Goal: Task Accomplishment & Management: Complete application form

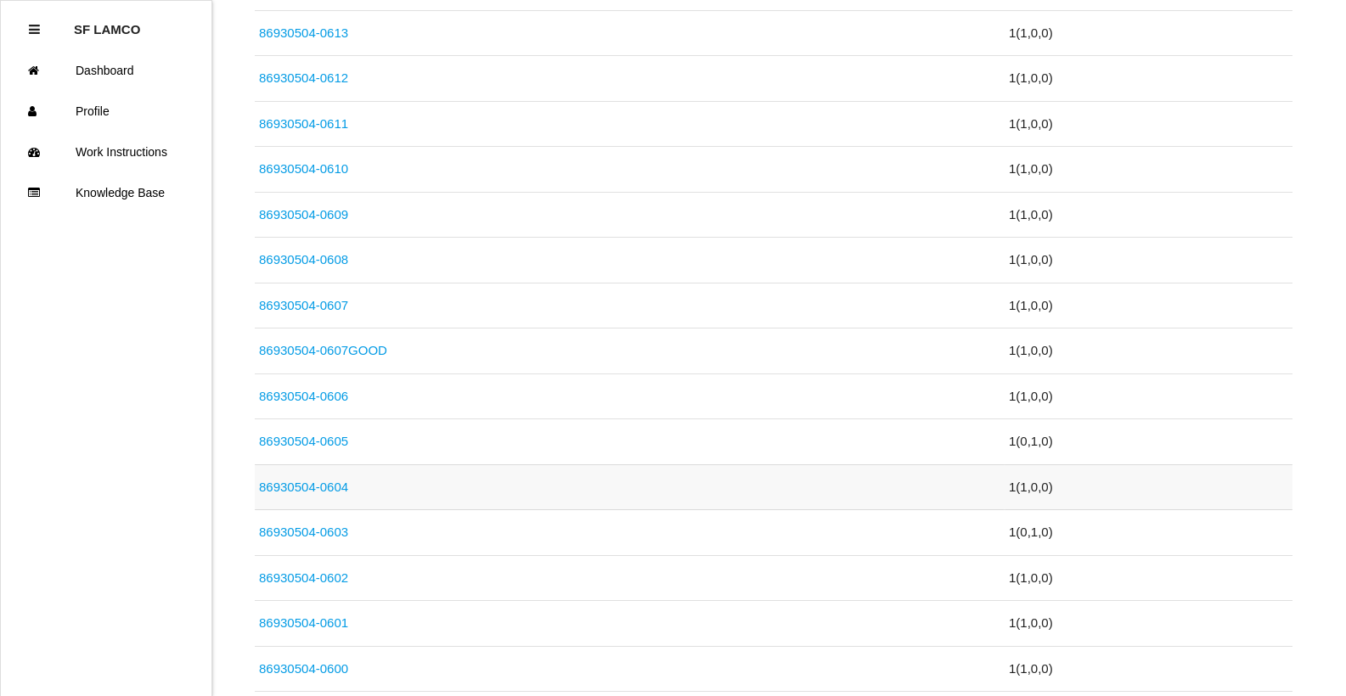
scroll to position [934, 0]
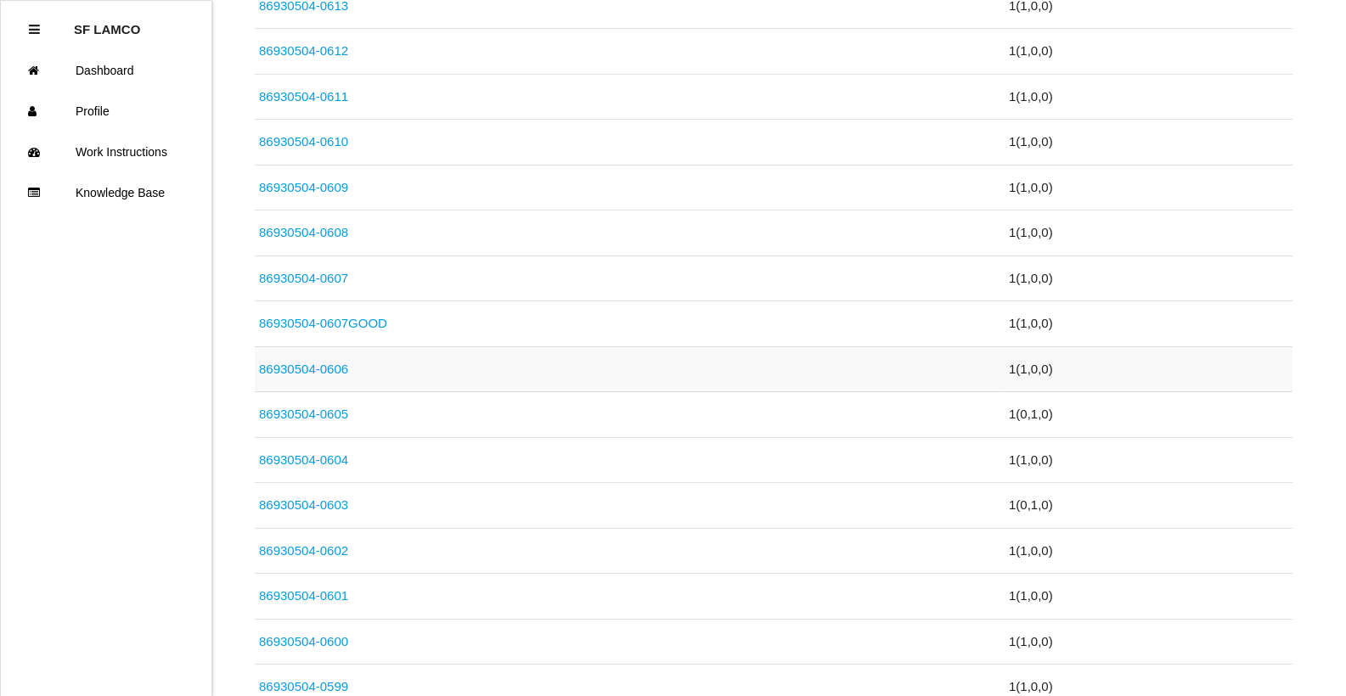
click at [324, 369] on link "86930504-0606" at bounding box center [303, 369] width 89 height 14
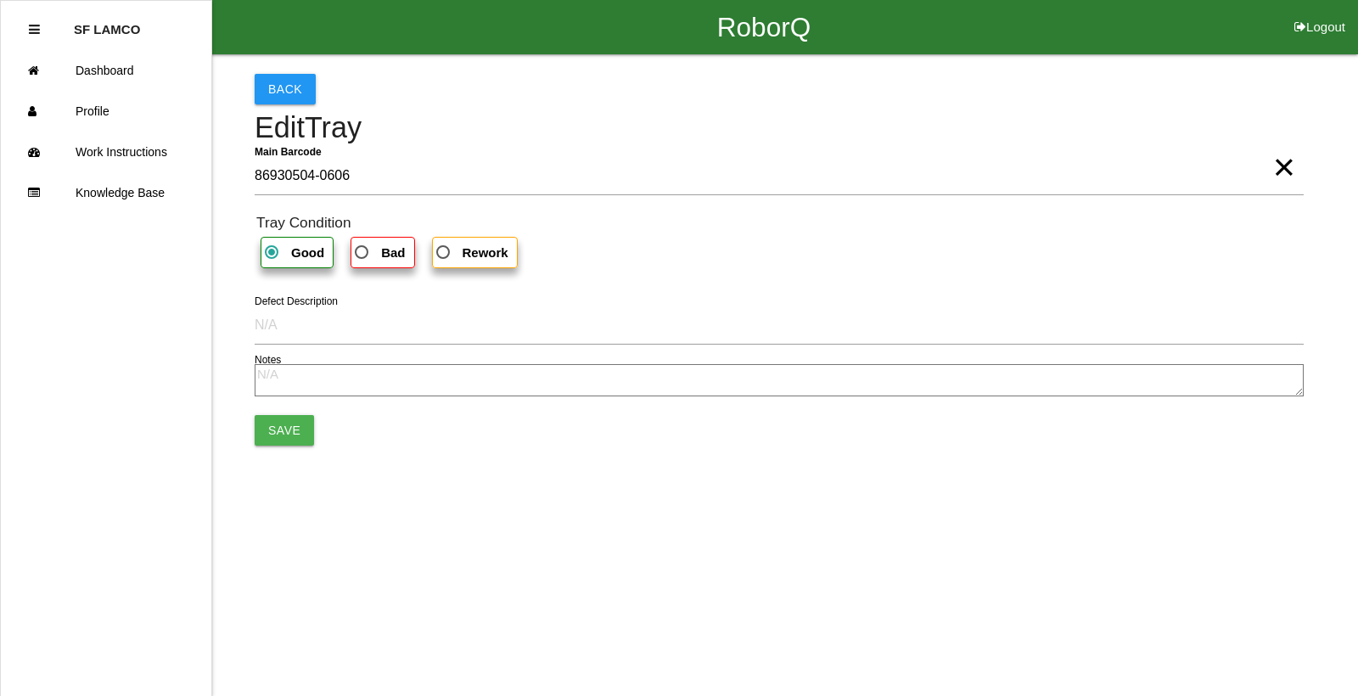
click at [369, 255] on span "Bad" at bounding box center [377, 252] width 53 height 21
click at [363, 253] on input "Bad" at bounding box center [356, 247] width 11 height 11
radio input "true"
click at [275, 422] on button "Save" at bounding box center [284, 430] width 59 height 31
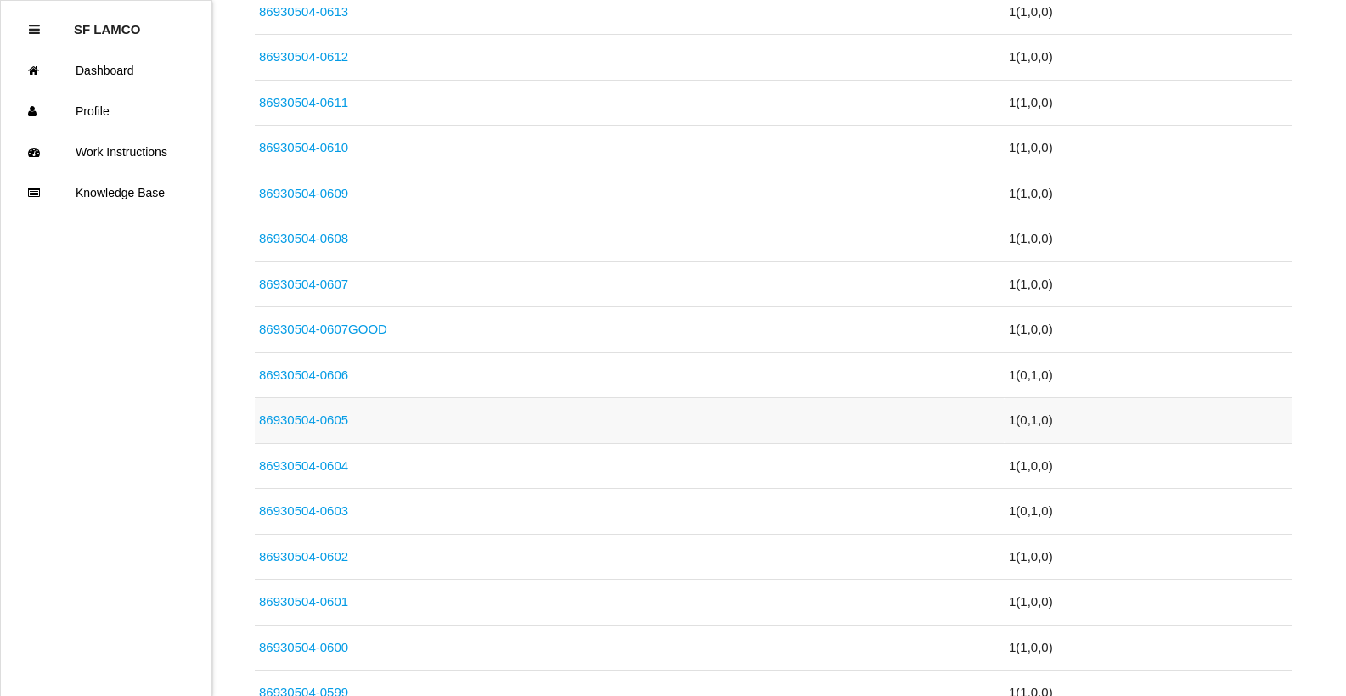
scroll to position [934, 0]
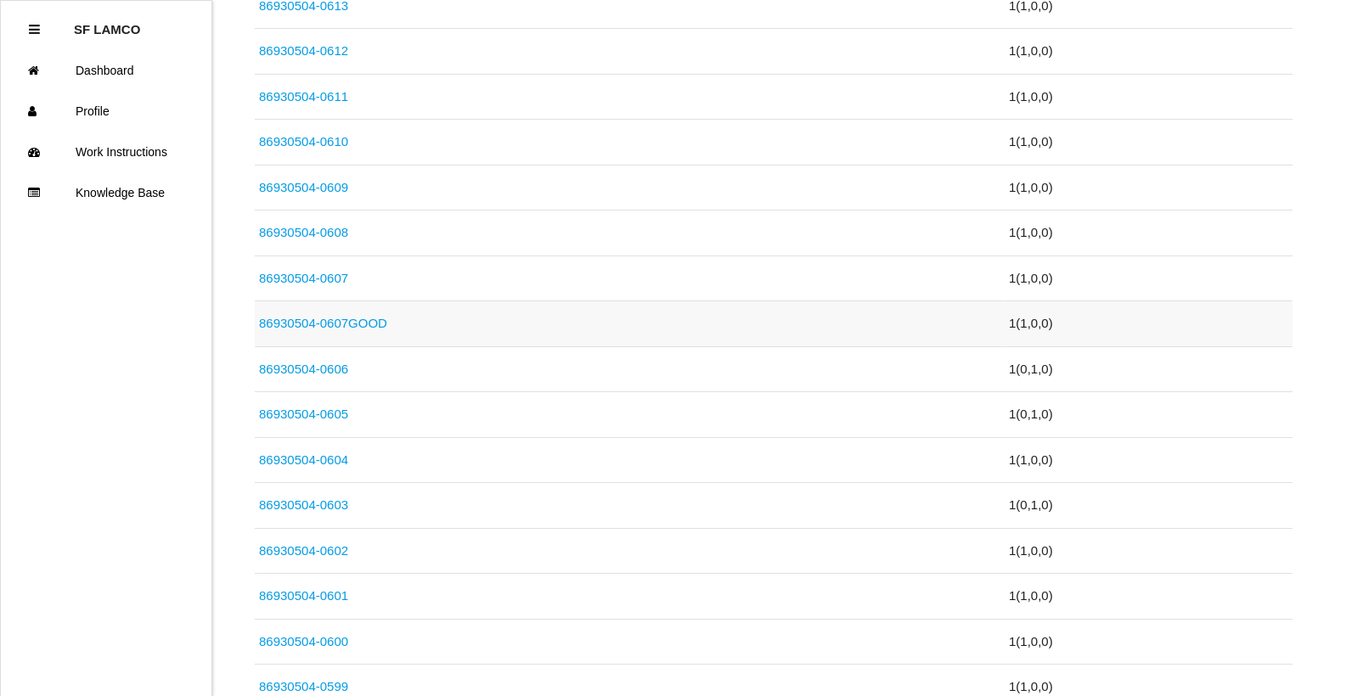
click at [352, 323] on link "86930504-0607GOOD" at bounding box center [323, 323] width 128 height 14
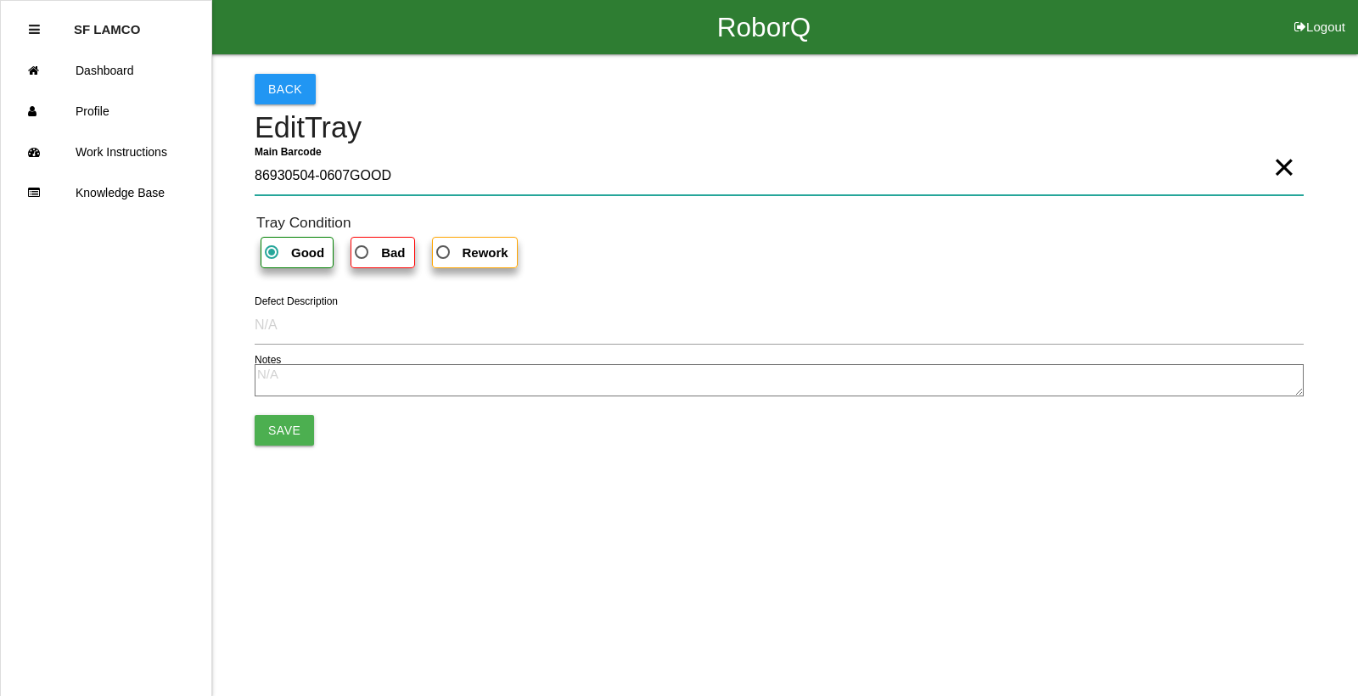
click at [441, 168] on Barcode "86930504-0607GOOD" at bounding box center [779, 175] width 1049 height 39
type Barcode "86930504-060"
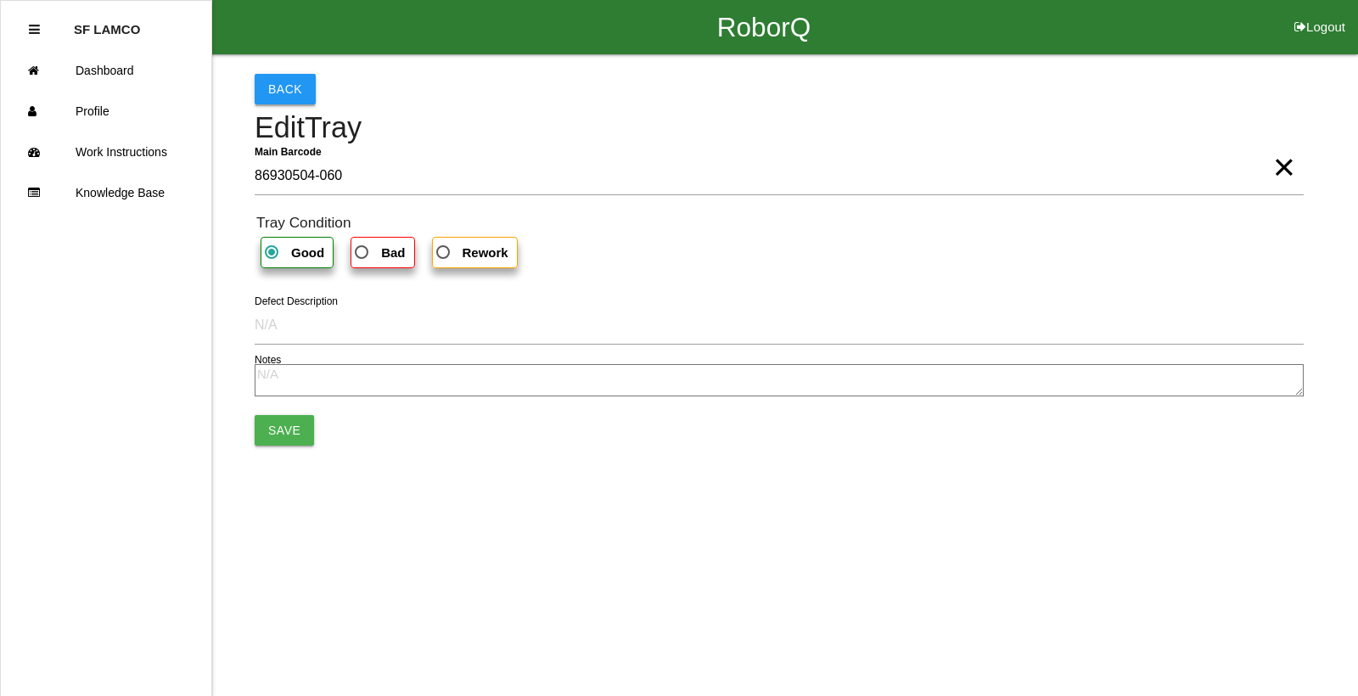
click at [263, 92] on button "Back" at bounding box center [285, 89] width 61 height 31
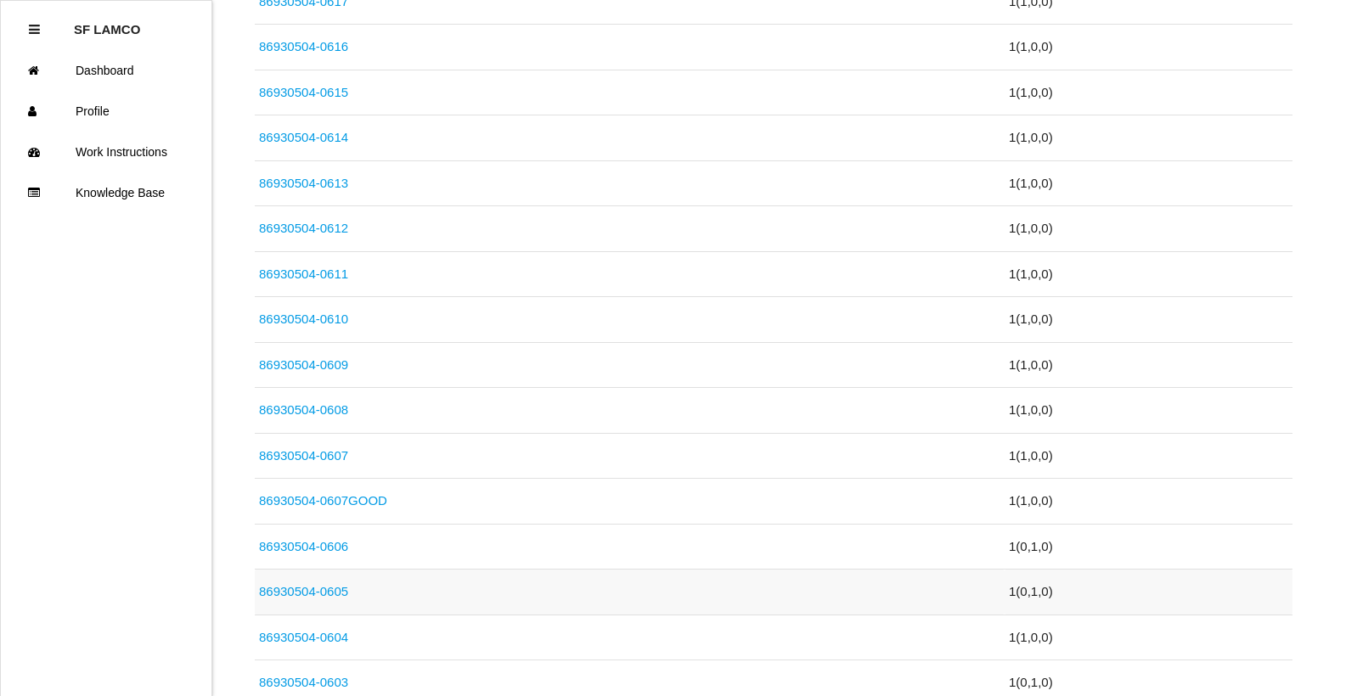
scroll to position [849, 0]
click at [367, 403] on link "86930504-0607GOOD" at bounding box center [323, 408] width 128 height 14
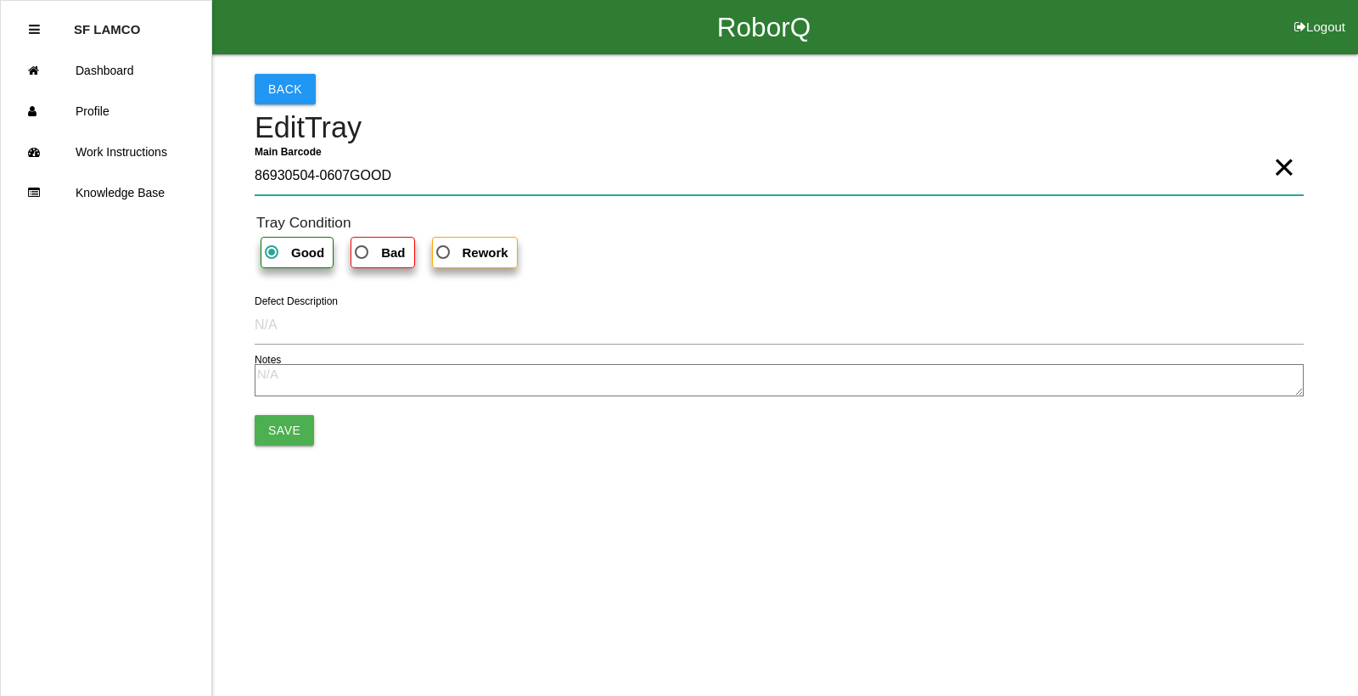
click at [420, 168] on Barcode "86930504-0607GOOD" at bounding box center [779, 175] width 1049 height 39
type Barcode "86930504-0621"
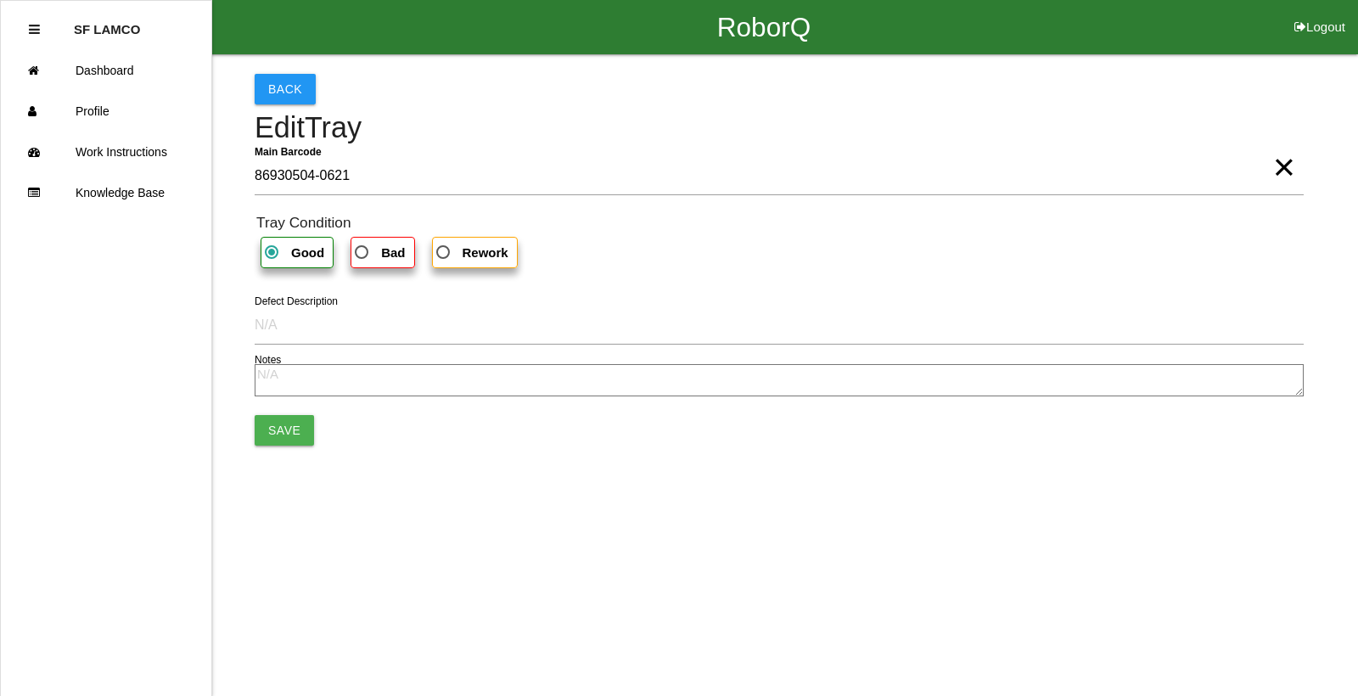
click at [372, 250] on span "Bad" at bounding box center [377, 252] width 53 height 21
click at [363, 250] on input "Bad" at bounding box center [356, 247] width 11 height 11
radio input "true"
click at [295, 250] on b "Good" at bounding box center [307, 252] width 33 height 14
click at [273, 250] on input "Good" at bounding box center [267, 247] width 11 height 11
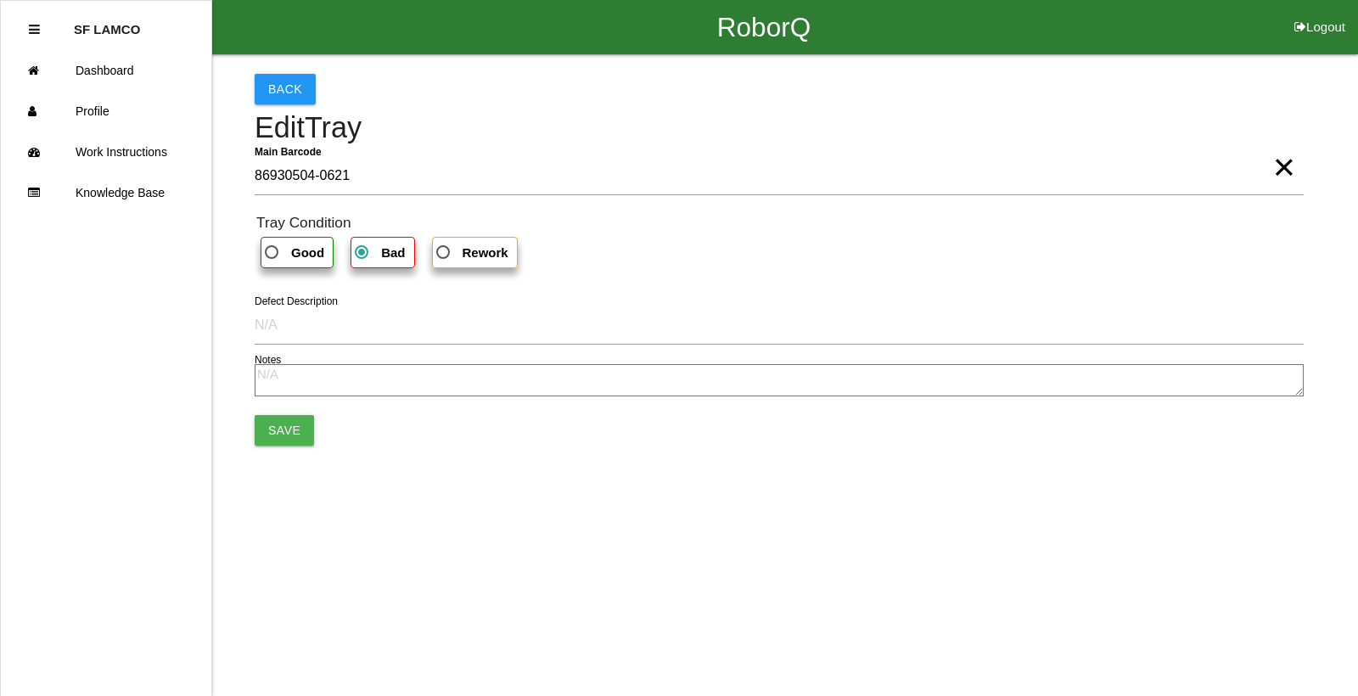
radio input "true"
click at [287, 433] on button "Save" at bounding box center [284, 430] width 59 height 31
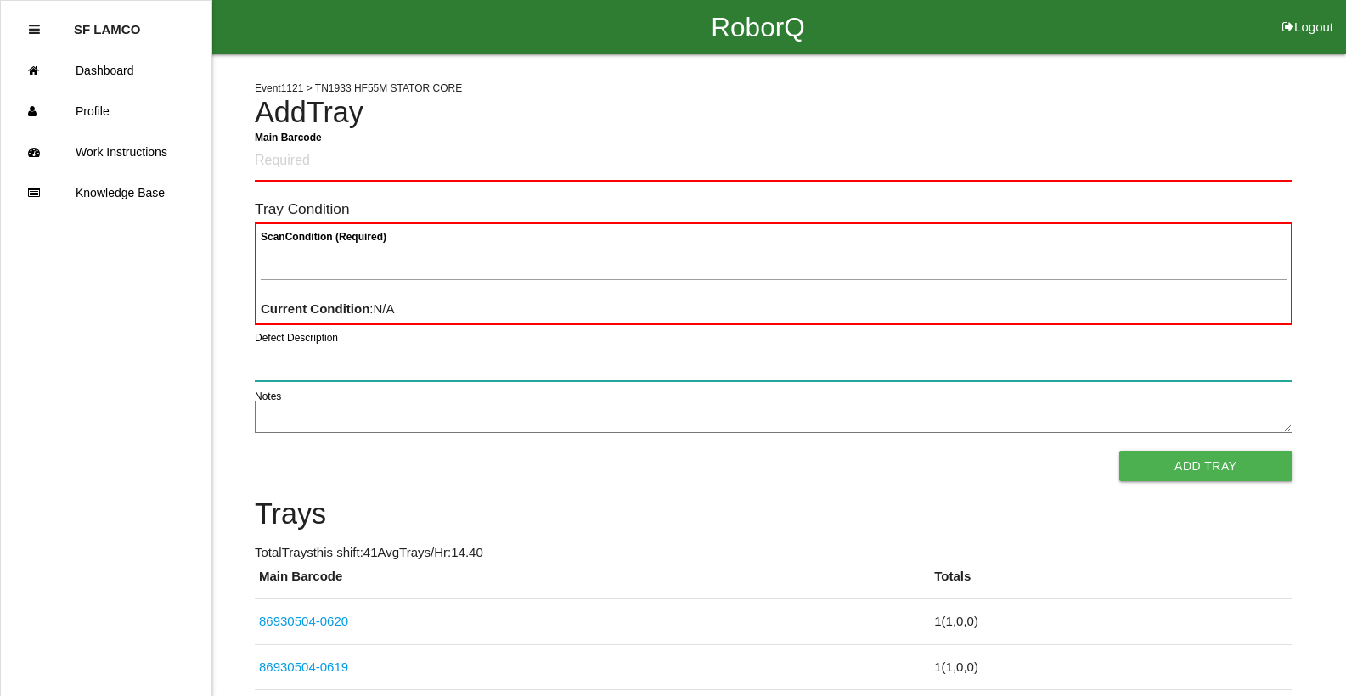
drag, startPoint x: 300, startPoint y: 353, endPoint x: 605, endPoint y: 377, distance: 306.6
click at [605, 377] on input "Defect Description" at bounding box center [774, 361] width 1038 height 39
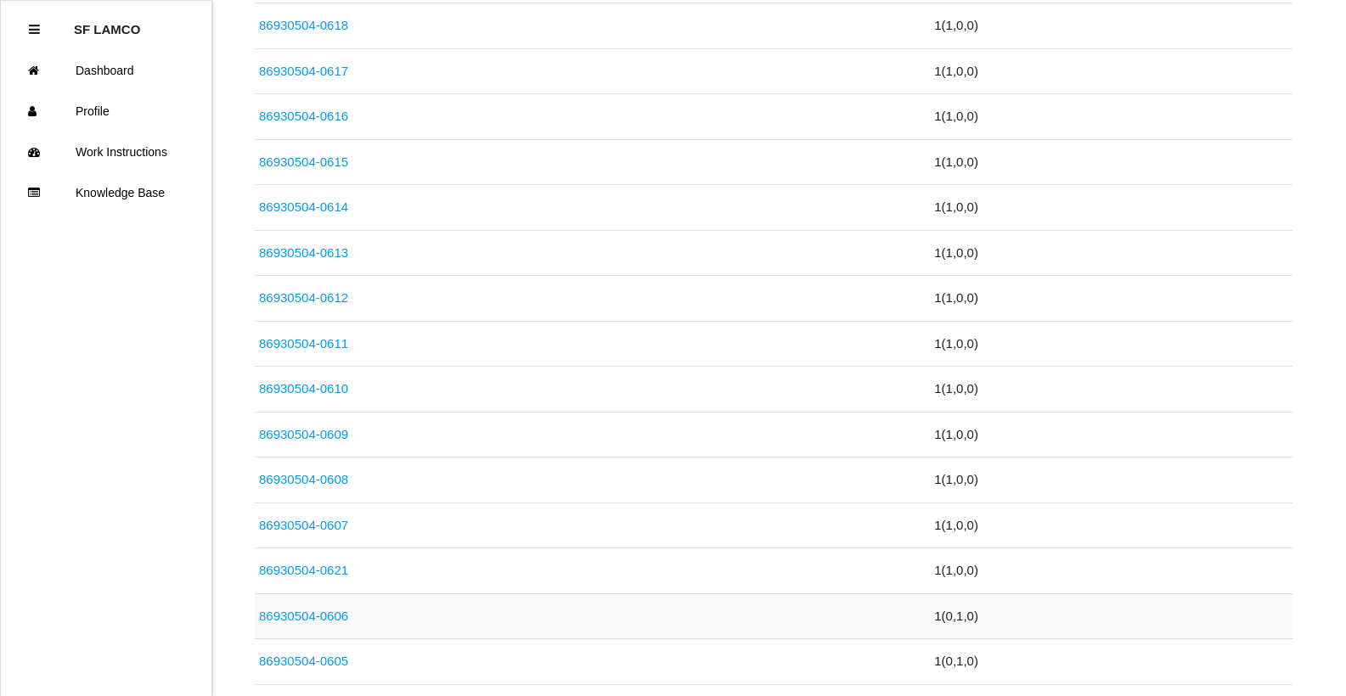
scroll to position [764, 0]
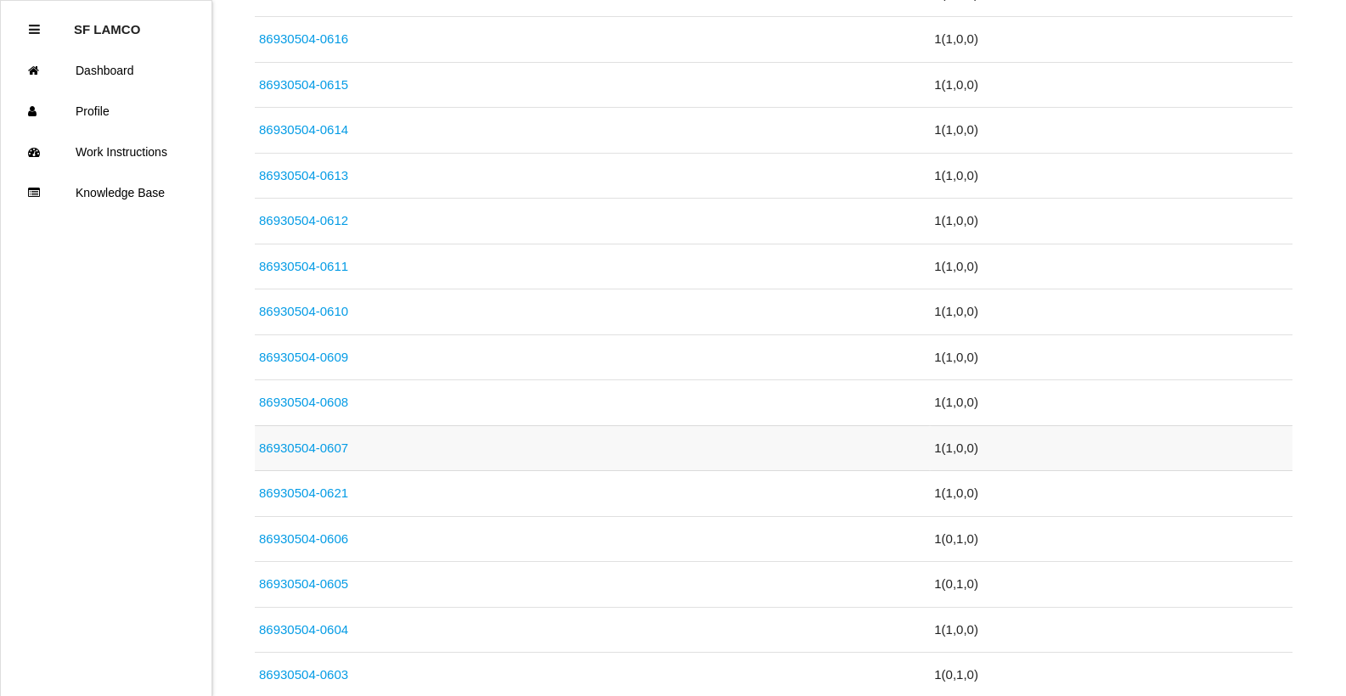
click at [341, 441] on link "86930504-0607" at bounding box center [303, 448] width 89 height 14
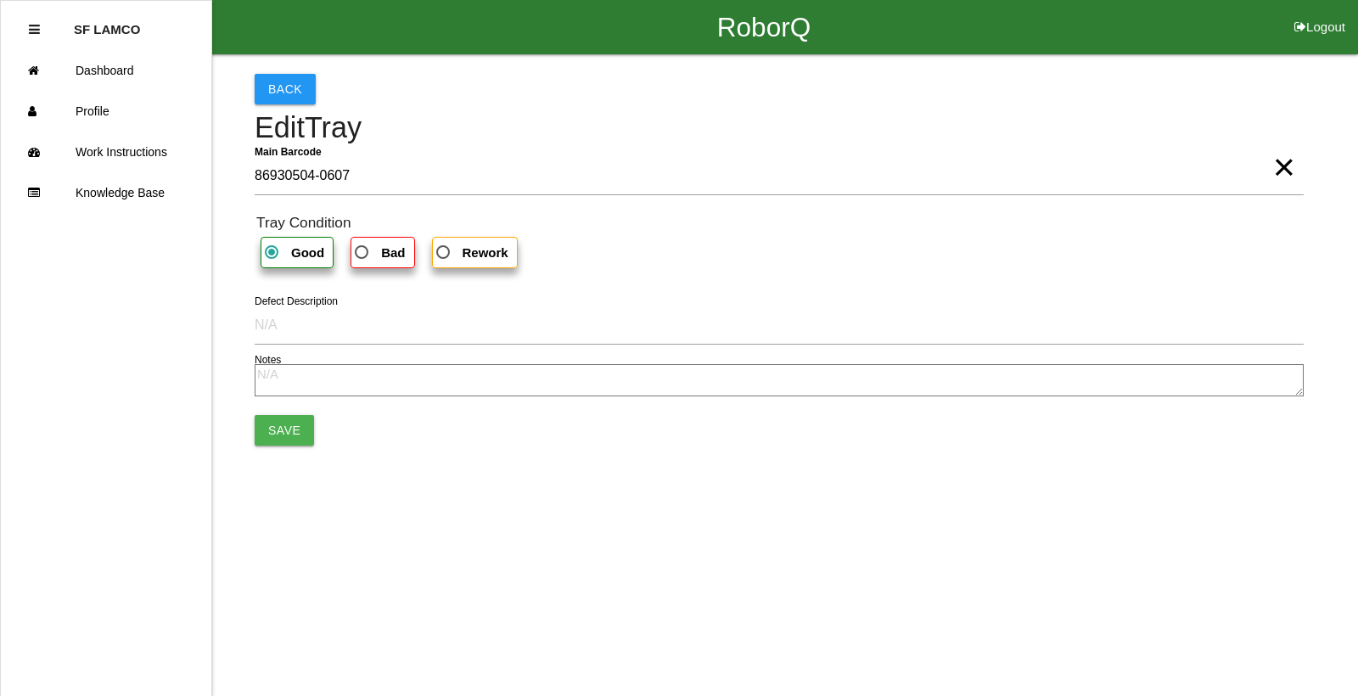
click at [385, 259] on b "Bad" at bounding box center [393, 252] width 24 height 14
click at [363, 253] on input "Bad" at bounding box center [356, 247] width 11 height 11
radio input "true"
click at [284, 424] on button "Save" at bounding box center [284, 430] width 59 height 31
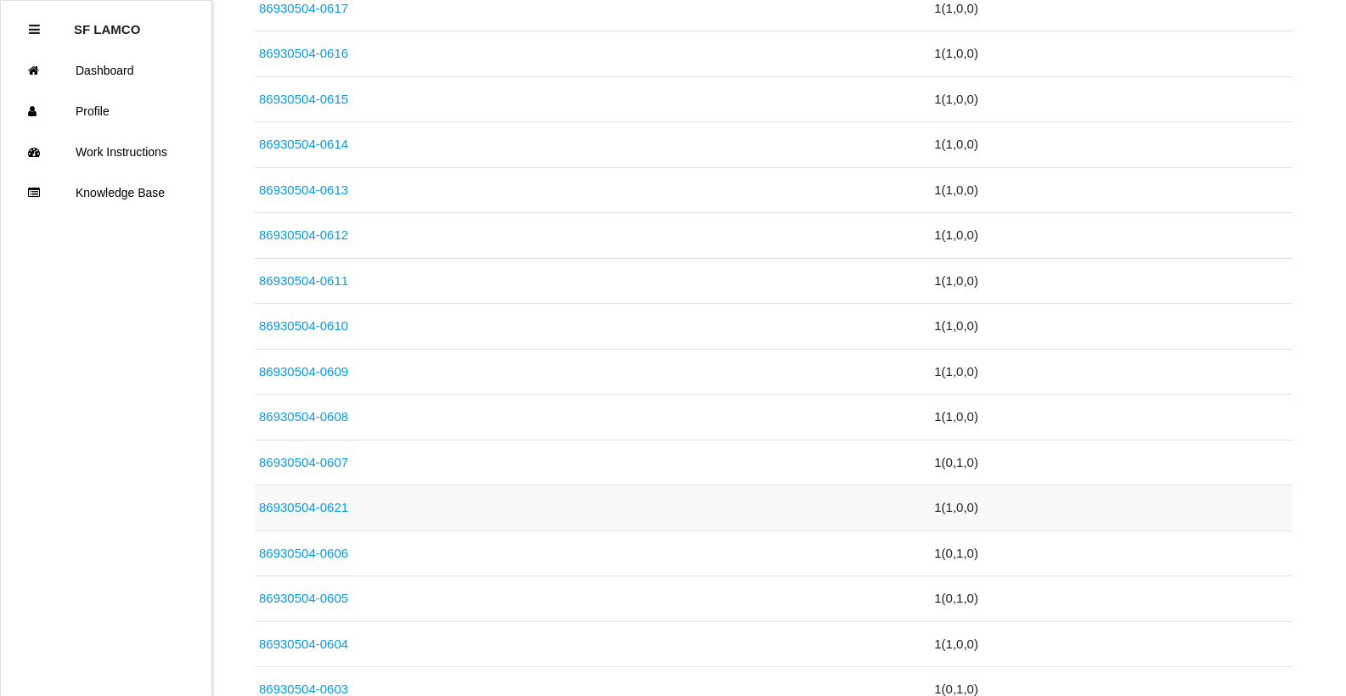
scroll to position [764, 0]
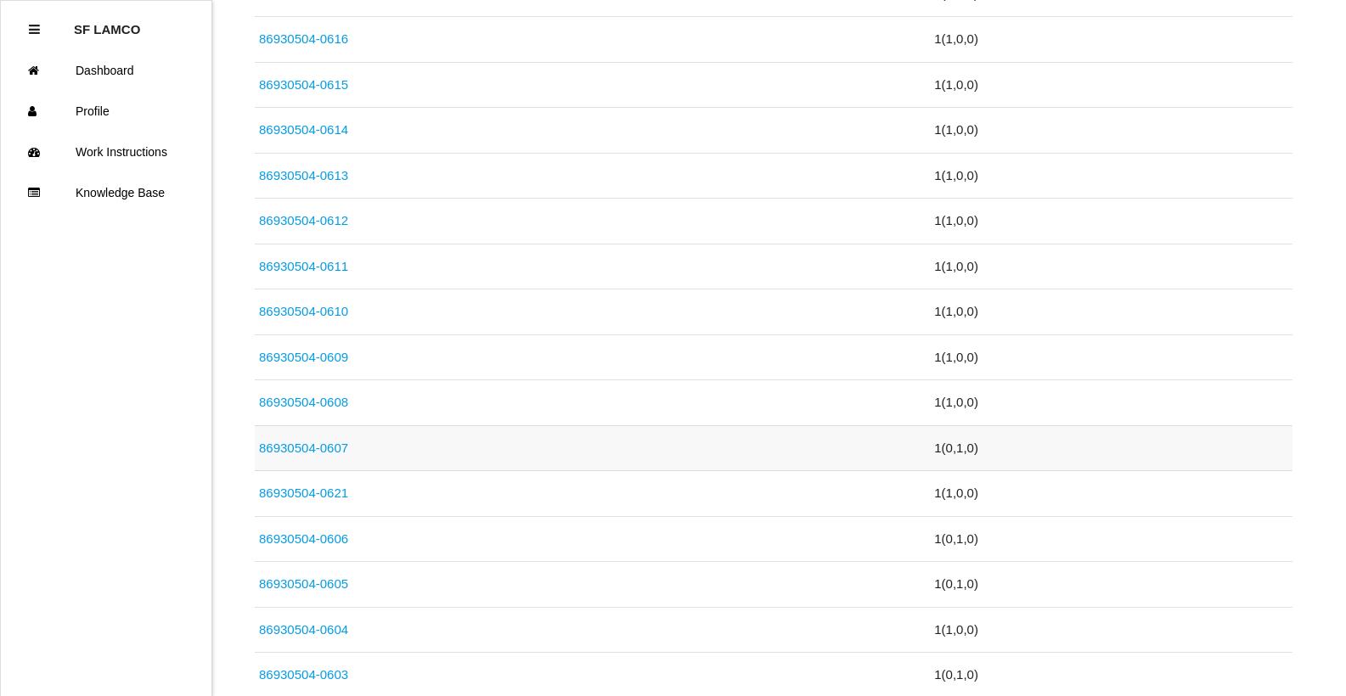
click at [323, 441] on link "86930504-0607" at bounding box center [303, 448] width 89 height 14
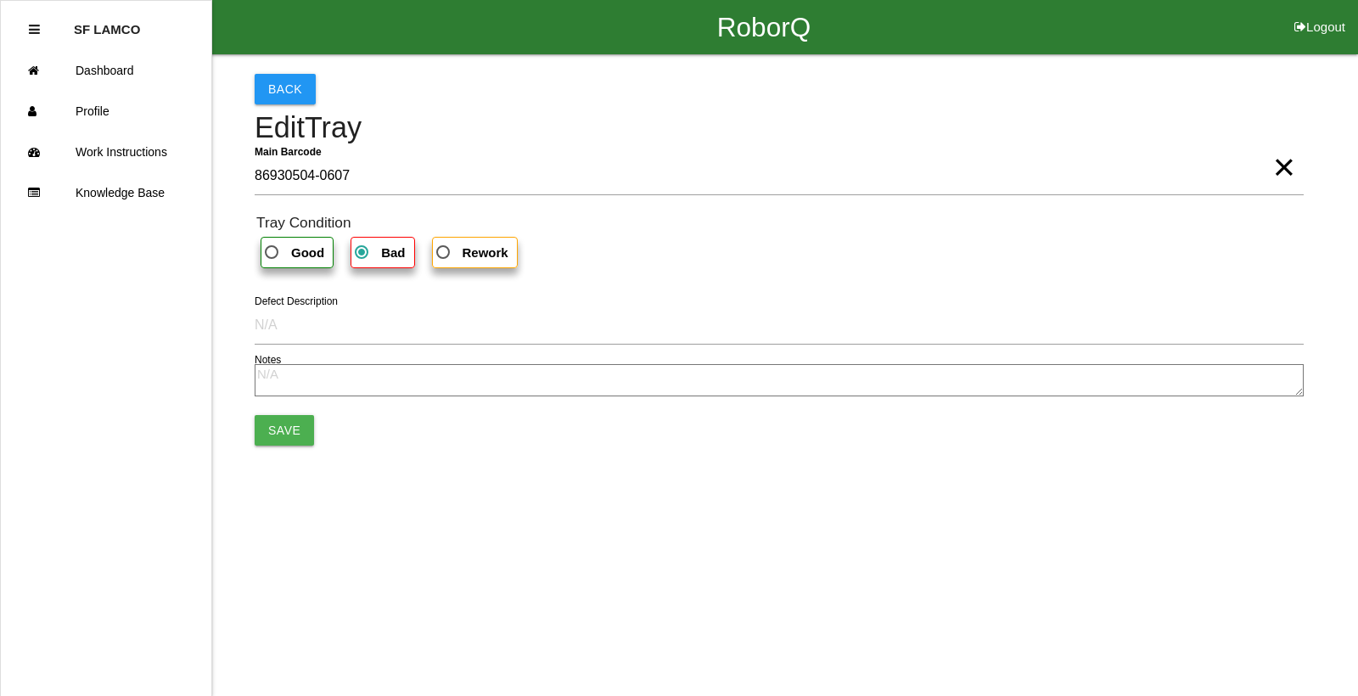
click at [373, 251] on span "Bad" at bounding box center [377, 252] width 53 height 21
click at [363, 251] on input "Bad" at bounding box center [356, 247] width 11 height 11
click at [290, 425] on button "Save" at bounding box center [284, 430] width 59 height 31
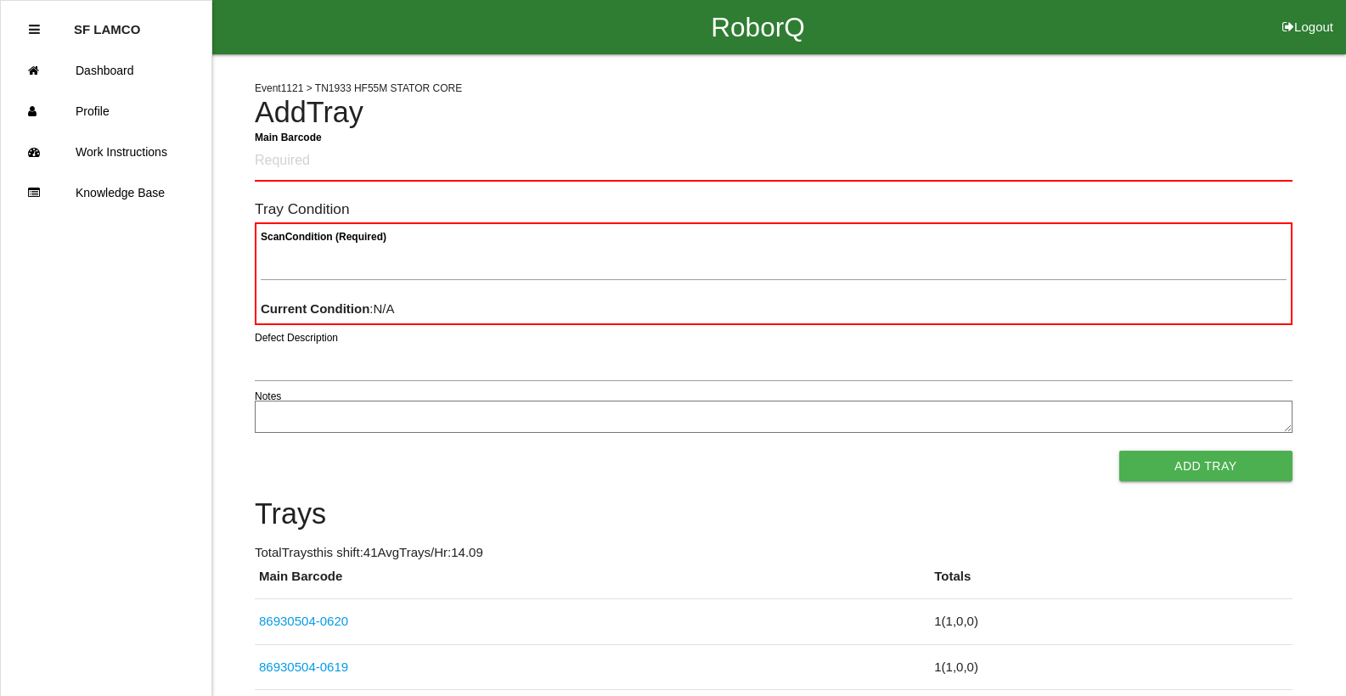
drag, startPoint x: 290, startPoint y: 425, endPoint x: 332, endPoint y: 462, distance: 55.9
click at [332, 462] on div "Add Tray" at bounding box center [774, 466] width 1038 height 31
click at [384, 447] on form "Main Barcode Tray Condition Scan Condition (Required) Current Condition : N/A D…" at bounding box center [774, 312] width 1038 height 340
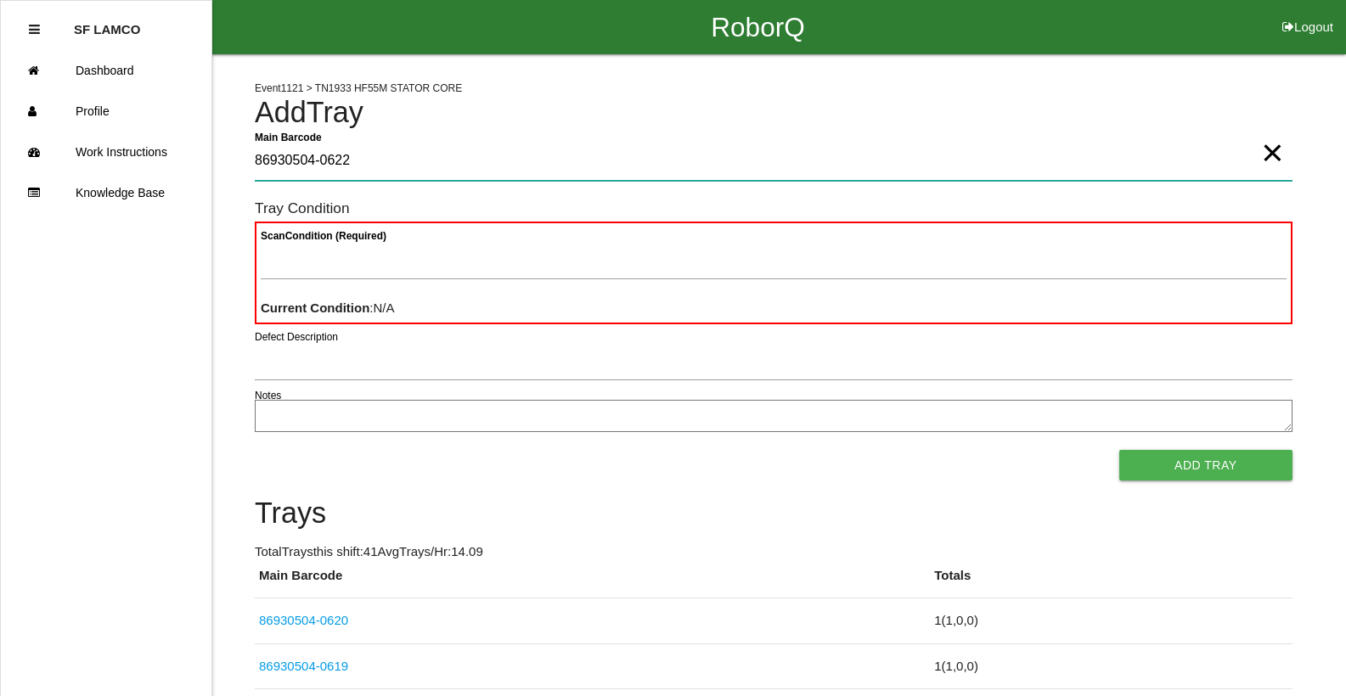
type Barcode "86930504-0622"
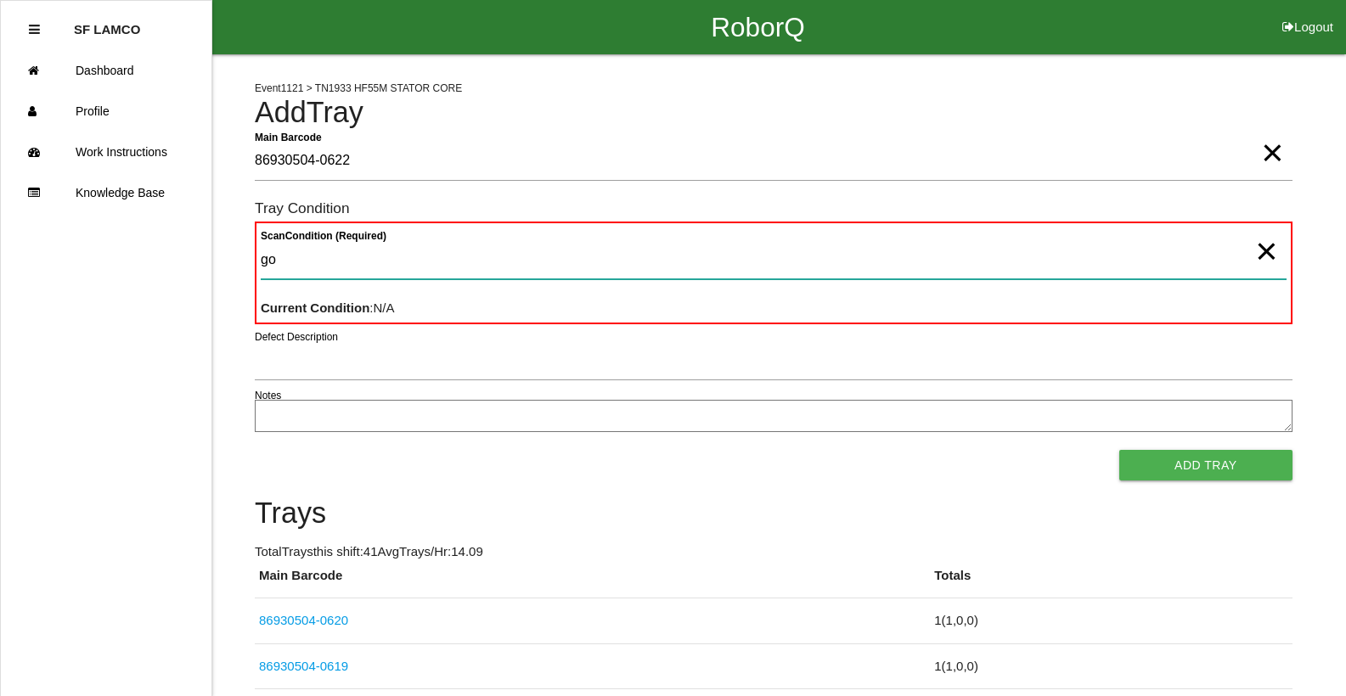
type Condition "goo"
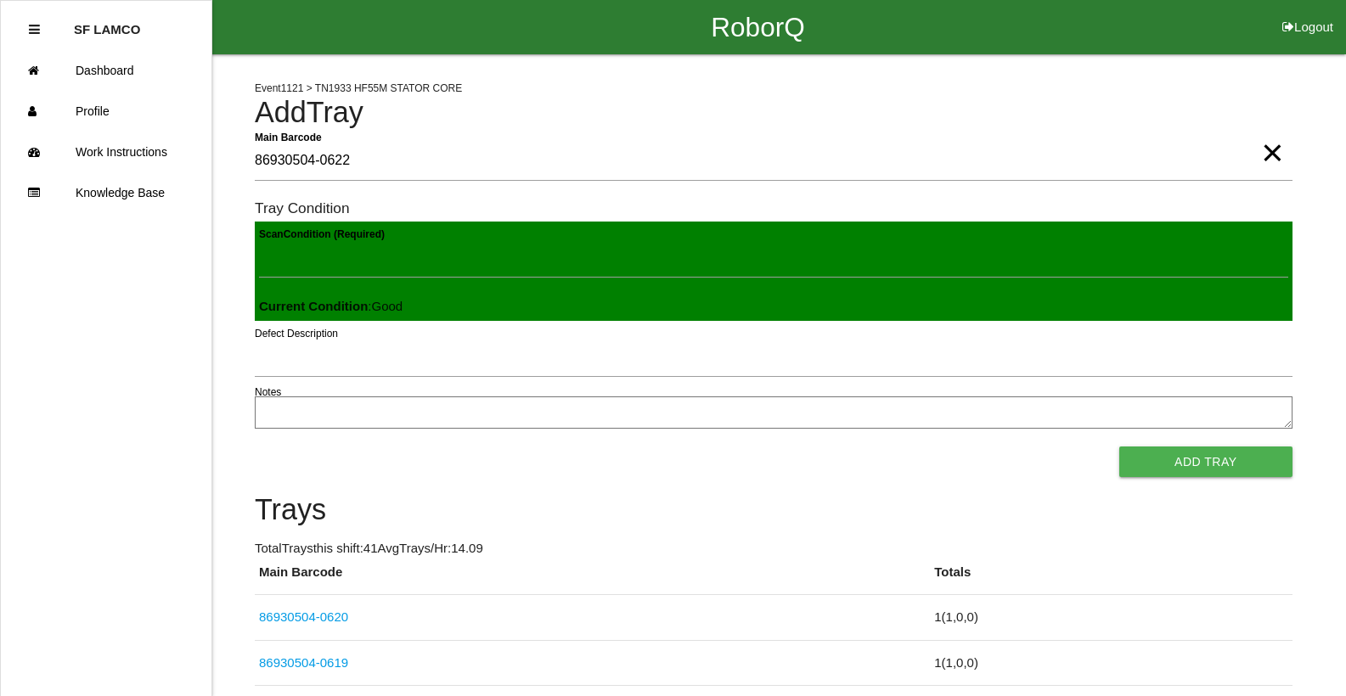
click at [1119, 447] on button "Add Tray" at bounding box center [1205, 462] width 173 height 31
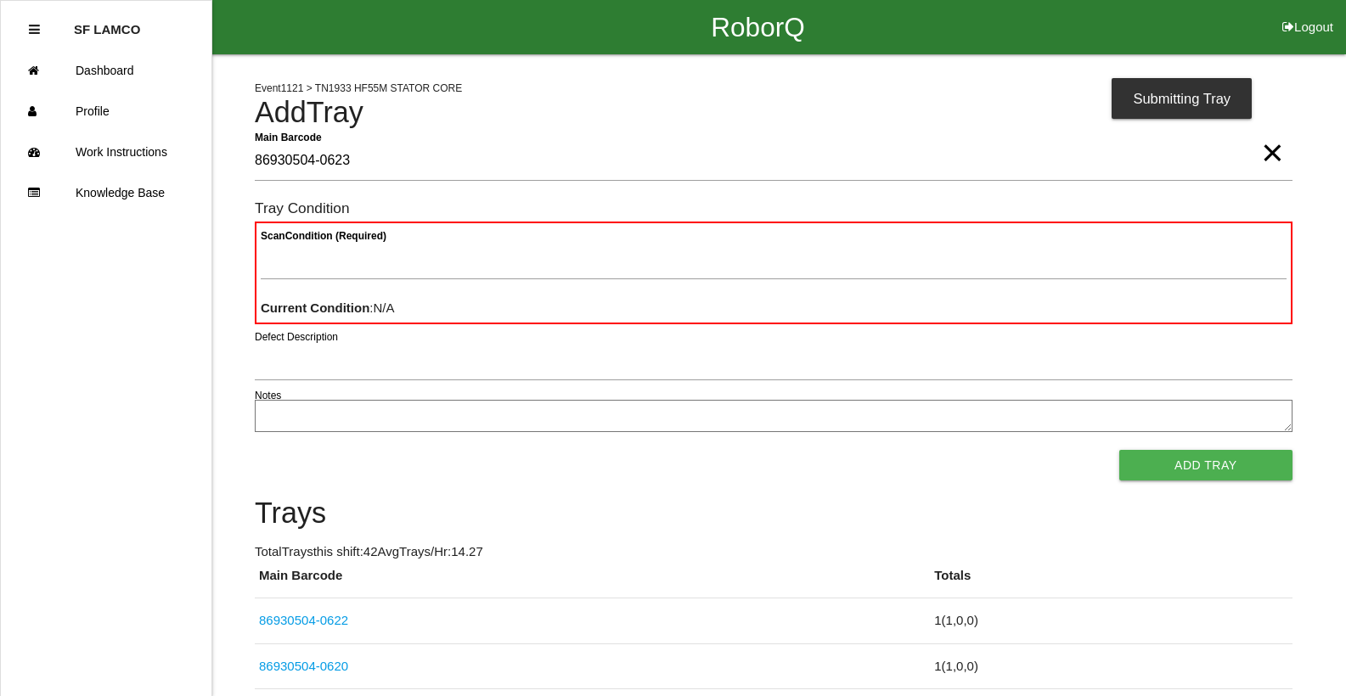
type Barcode "86930504-0623"
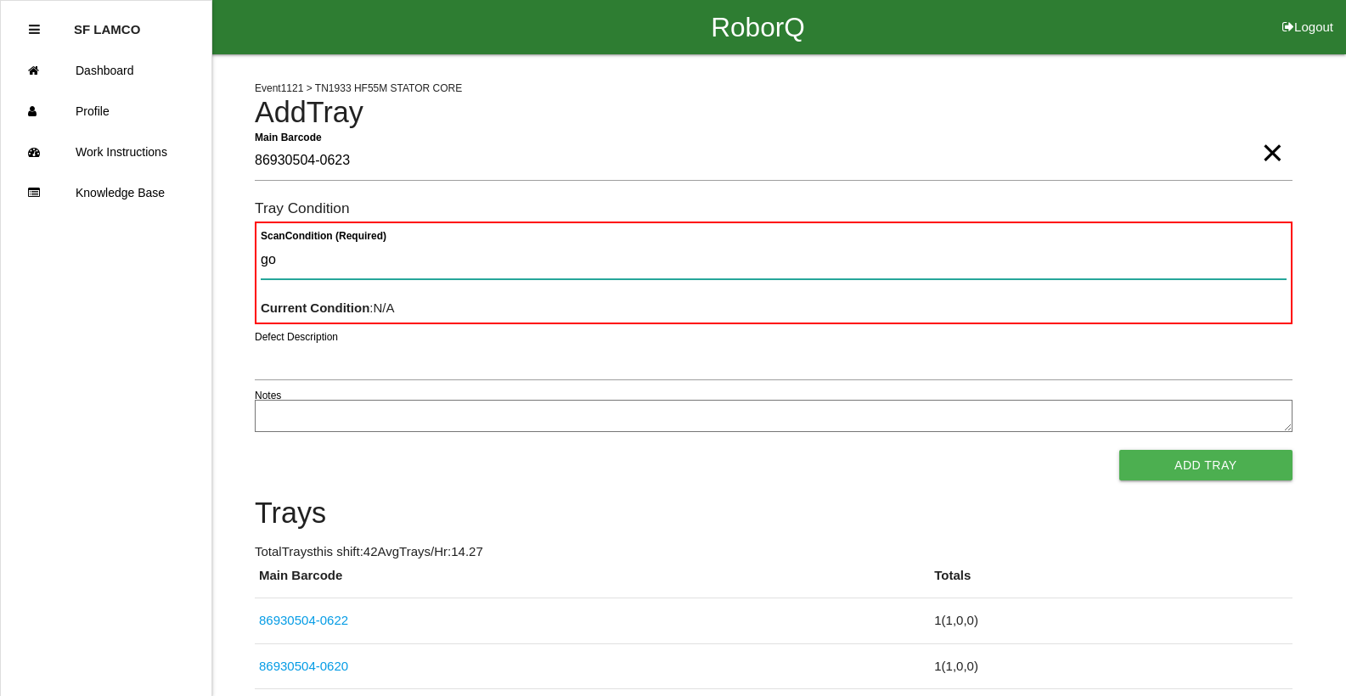
type Condition "goo"
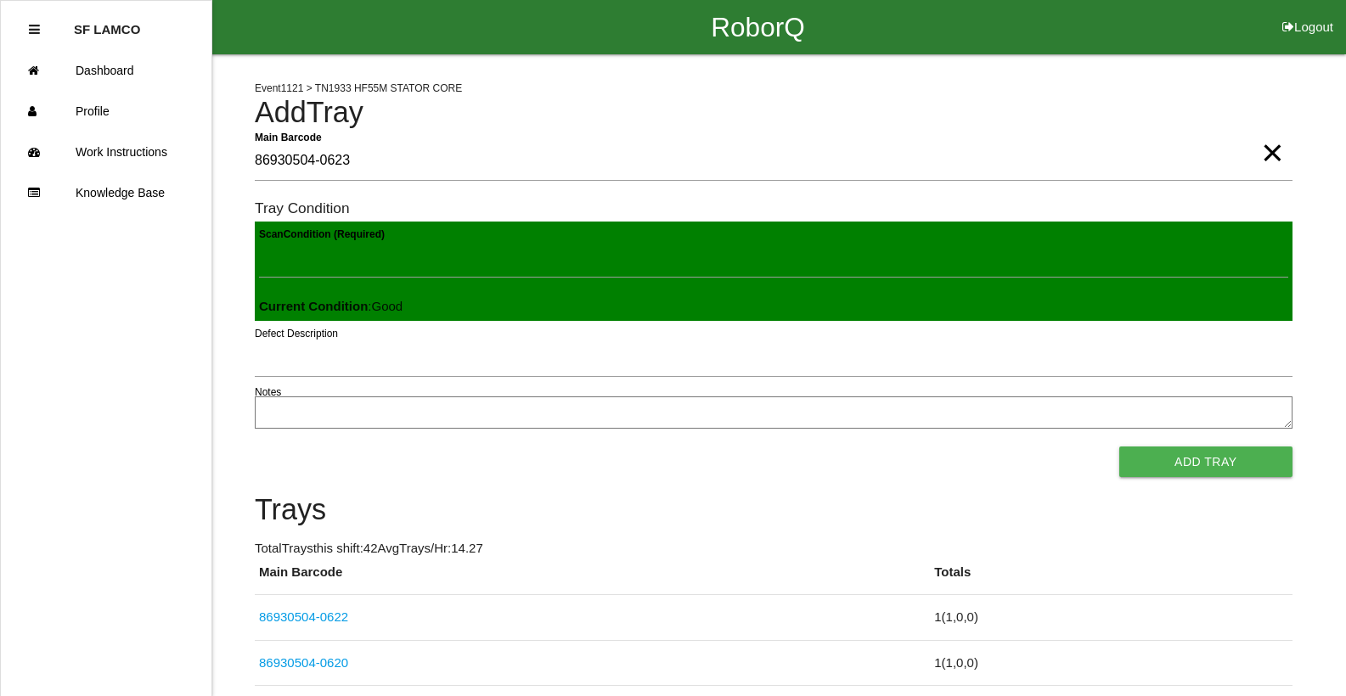
click at [1119, 447] on button "Add Tray" at bounding box center [1205, 462] width 173 height 31
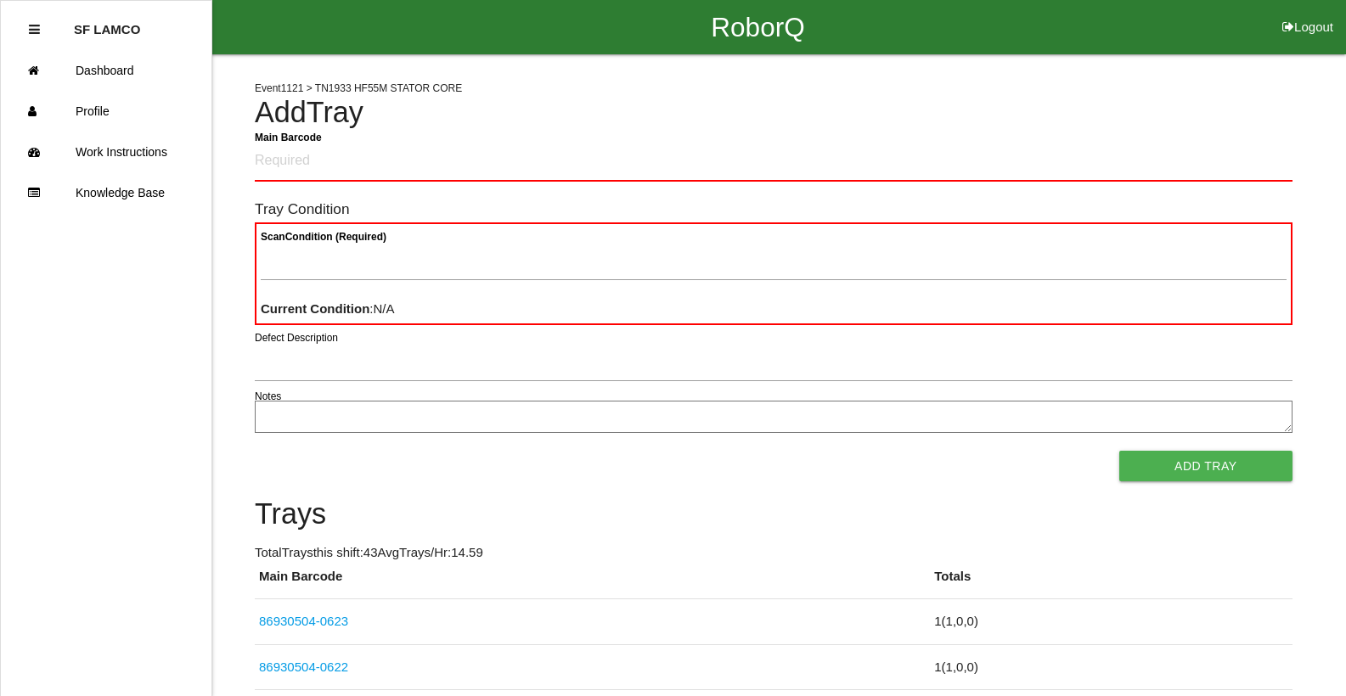
scroll to position [363, 0]
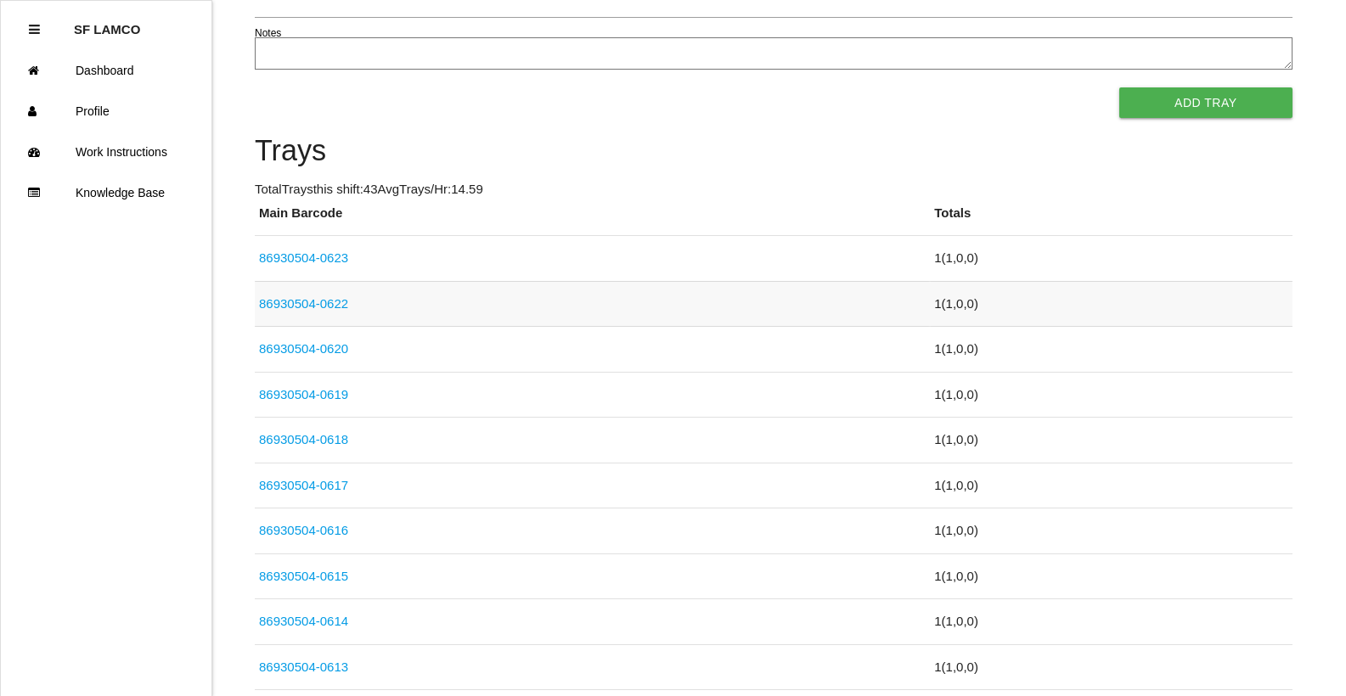
drag, startPoint x: 516, startPoint y: 334, endPoint x: 526, endPoint y: 306, distance: 28.7
drag, startPoint x: 526, startPoint y: 306, endPoint x: 652, endPoint y: 182, distance: 177.7
click at [659, 187] on p "Total Trays this shift: 43 Avg Trays /Hr: 14.59" at bounding box center [774, 190] width 1038 height 20
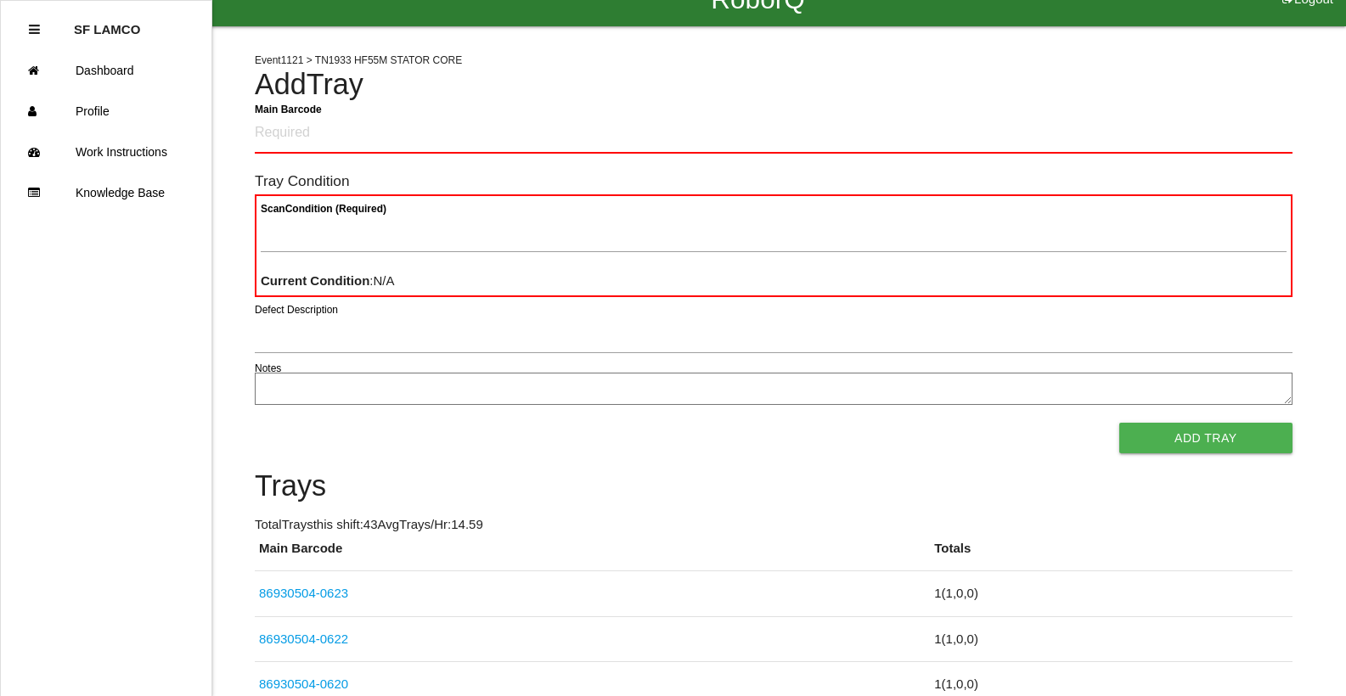
scroll to position [0, 0]
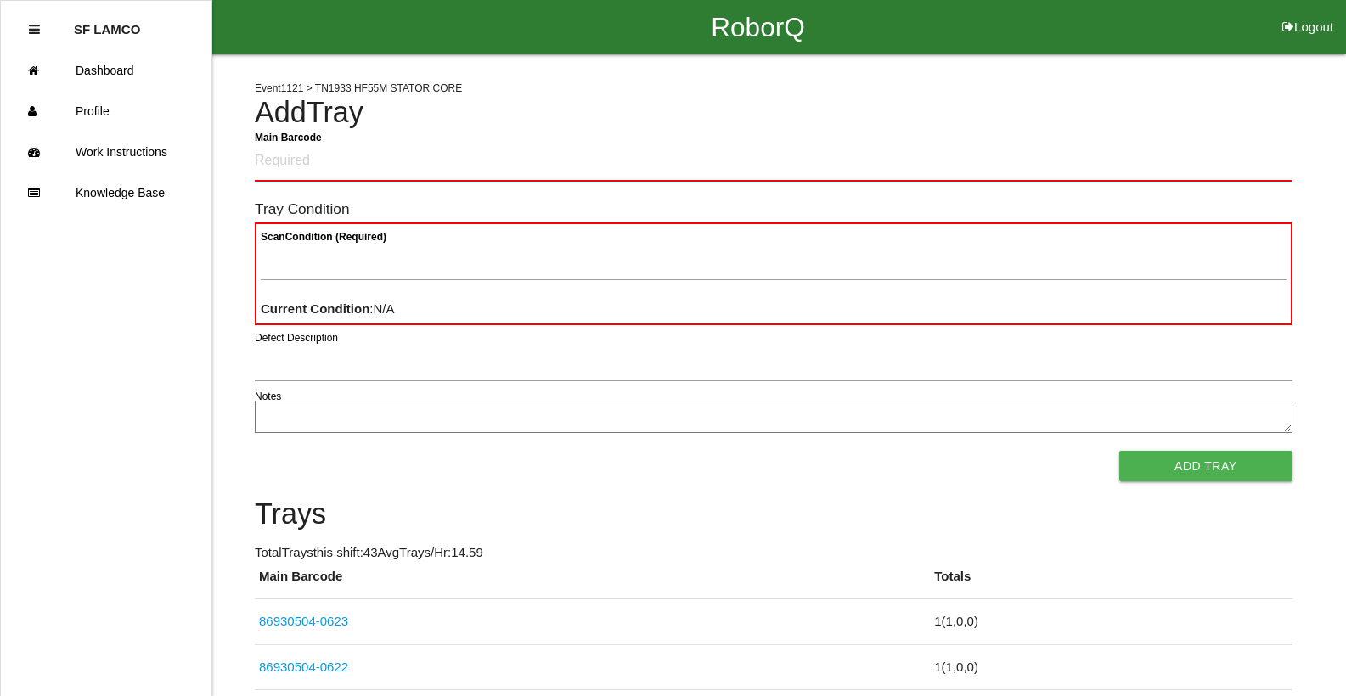
click at [343, 164] on Barcode "Main Barcode" at bounding box center [774, 162] width 1038 height 40
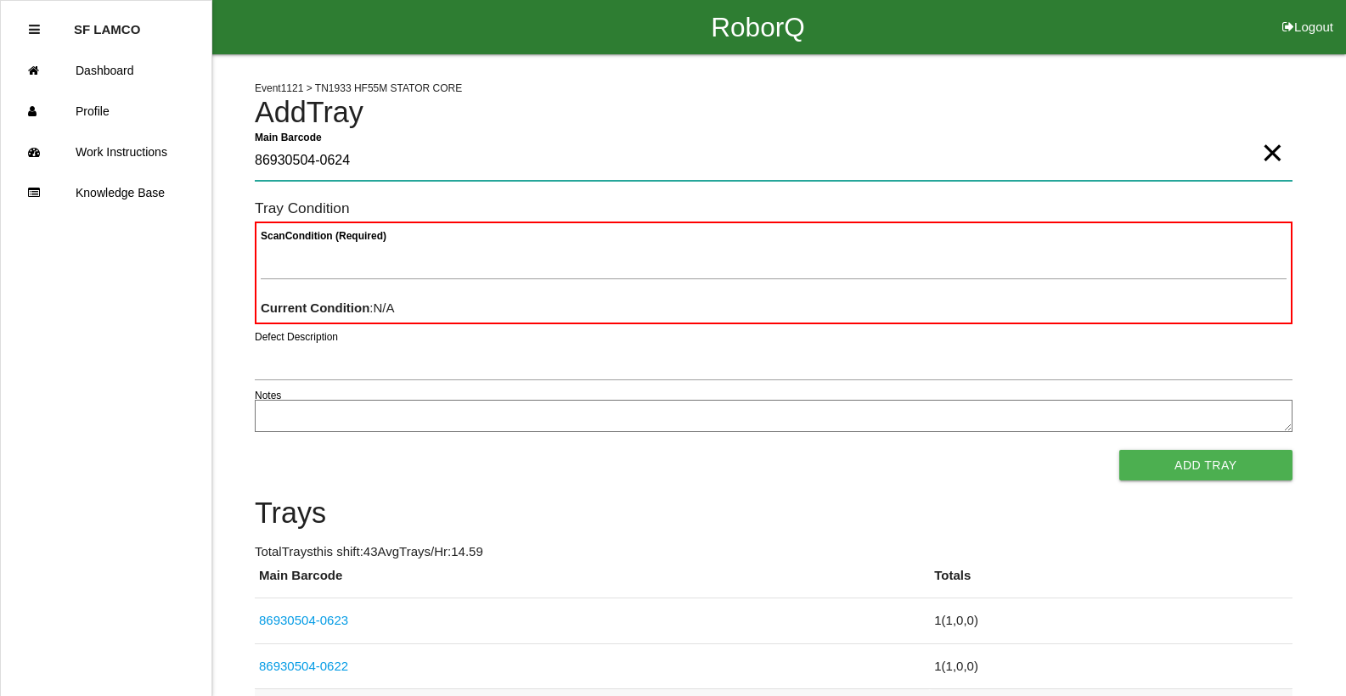
type Barcode "86930504-0624"
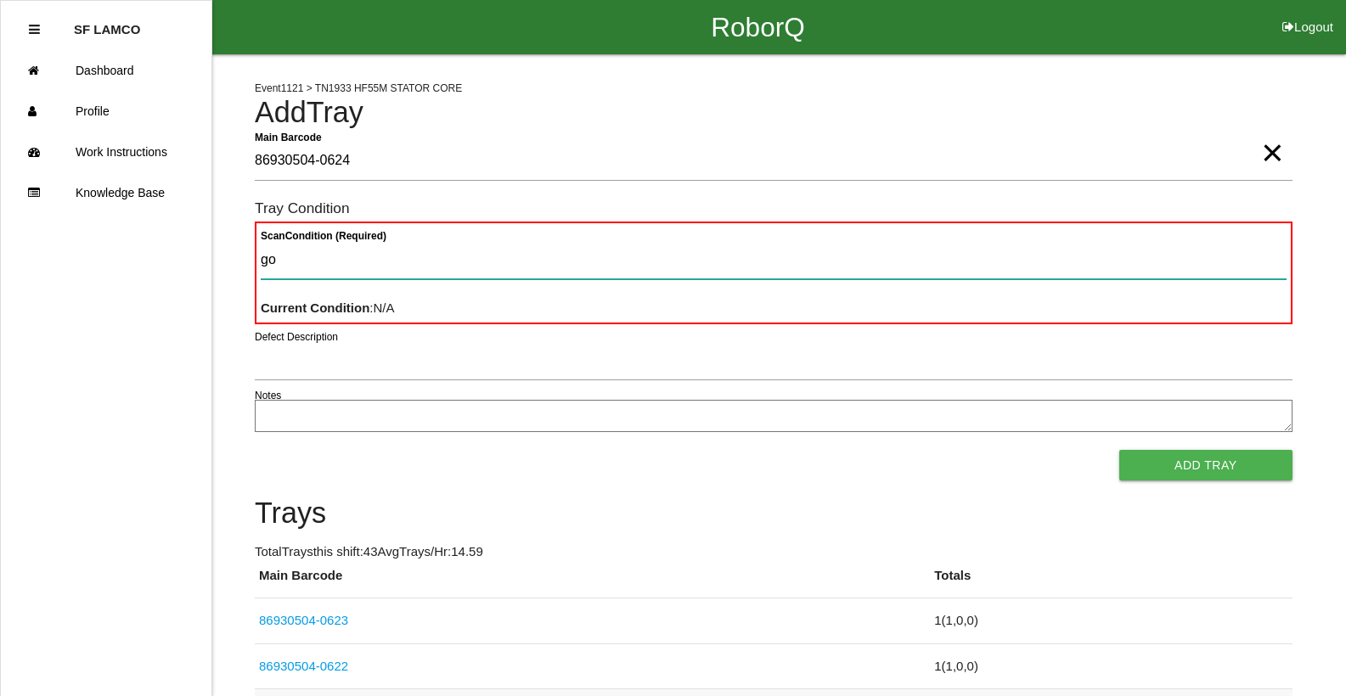
type Condition "goo"
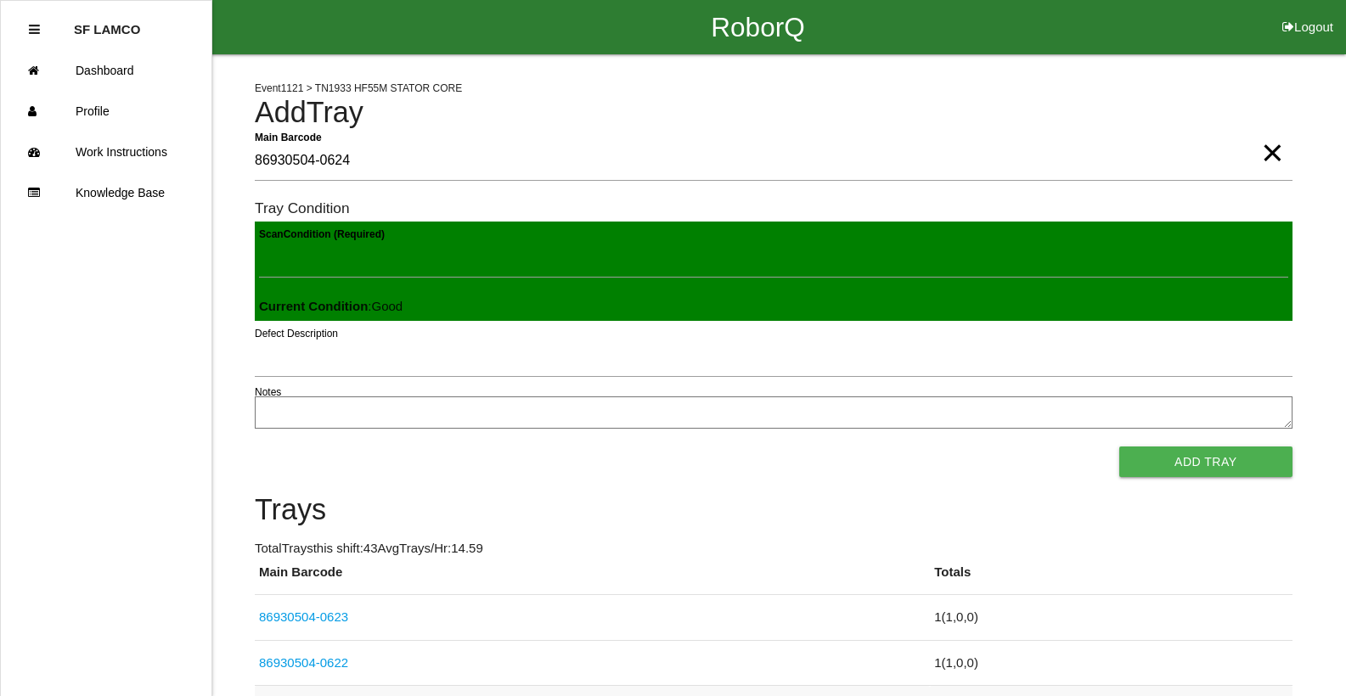
click at [1119, 447] on button "Add Tray" at bounding box center [1205, 462] width 173 height 31
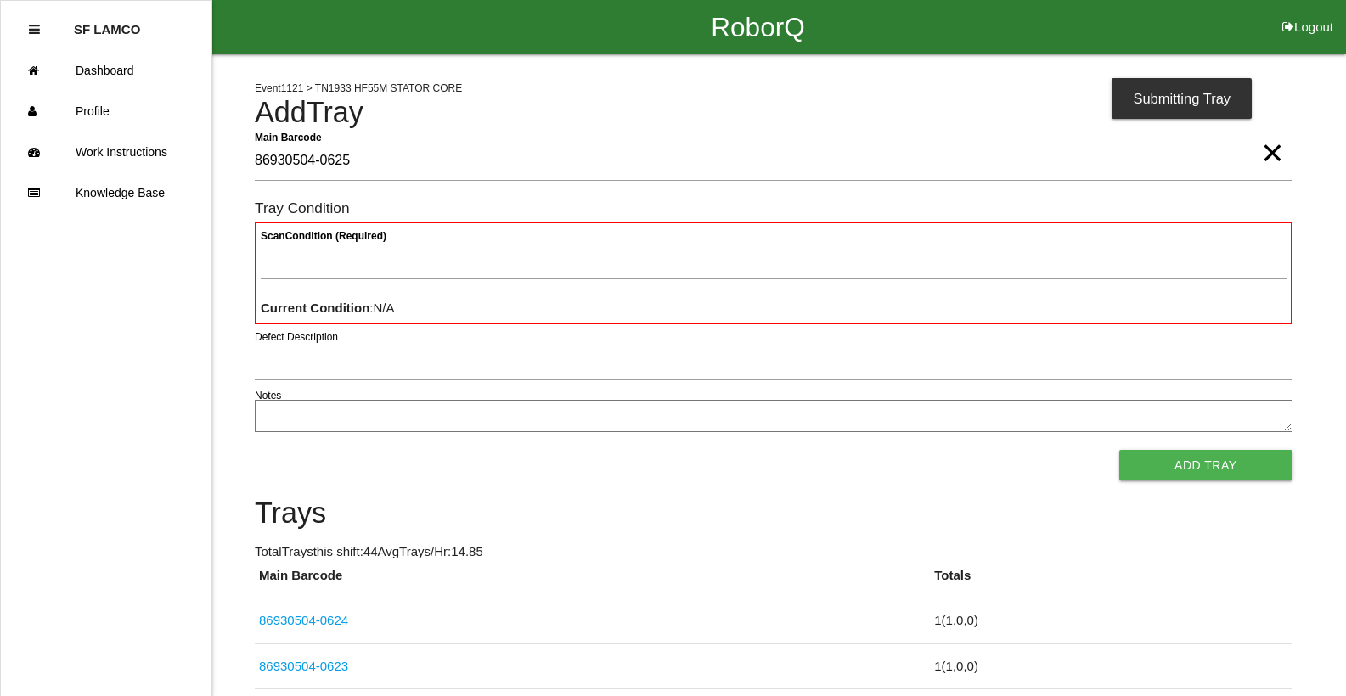
type Barcode "86930504-0625"
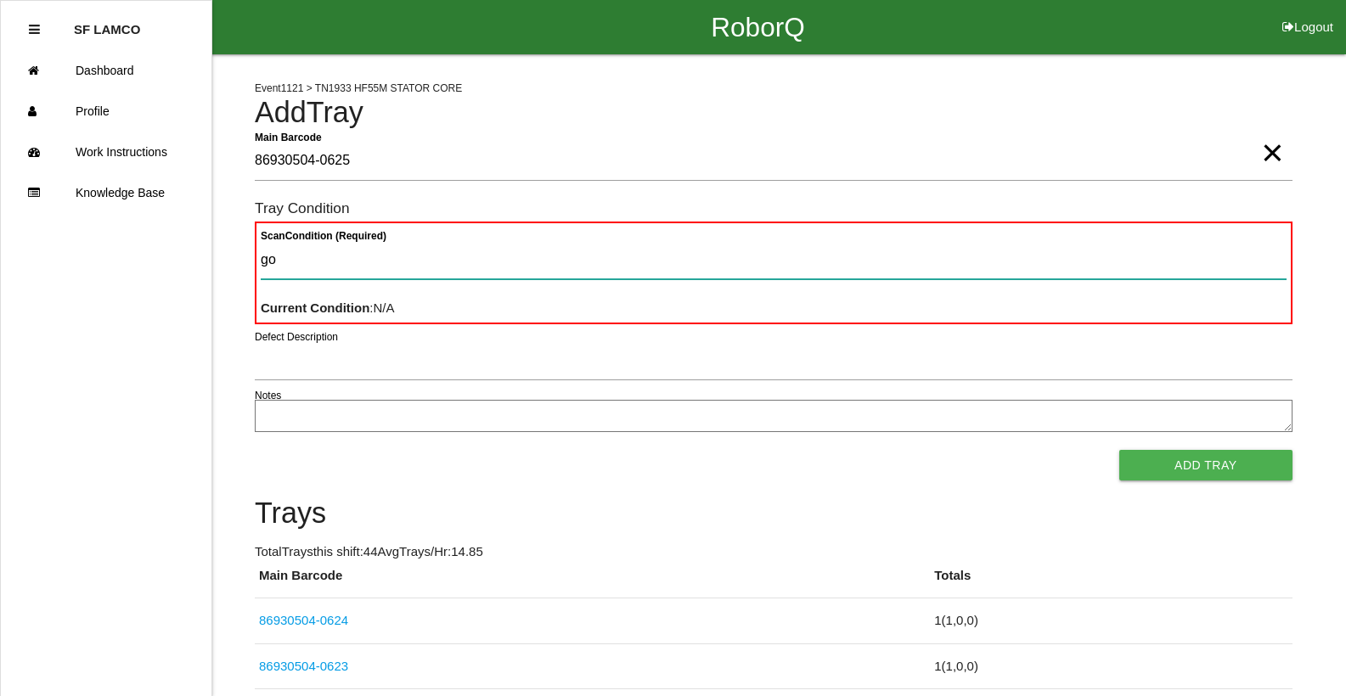
type Condition "goo"
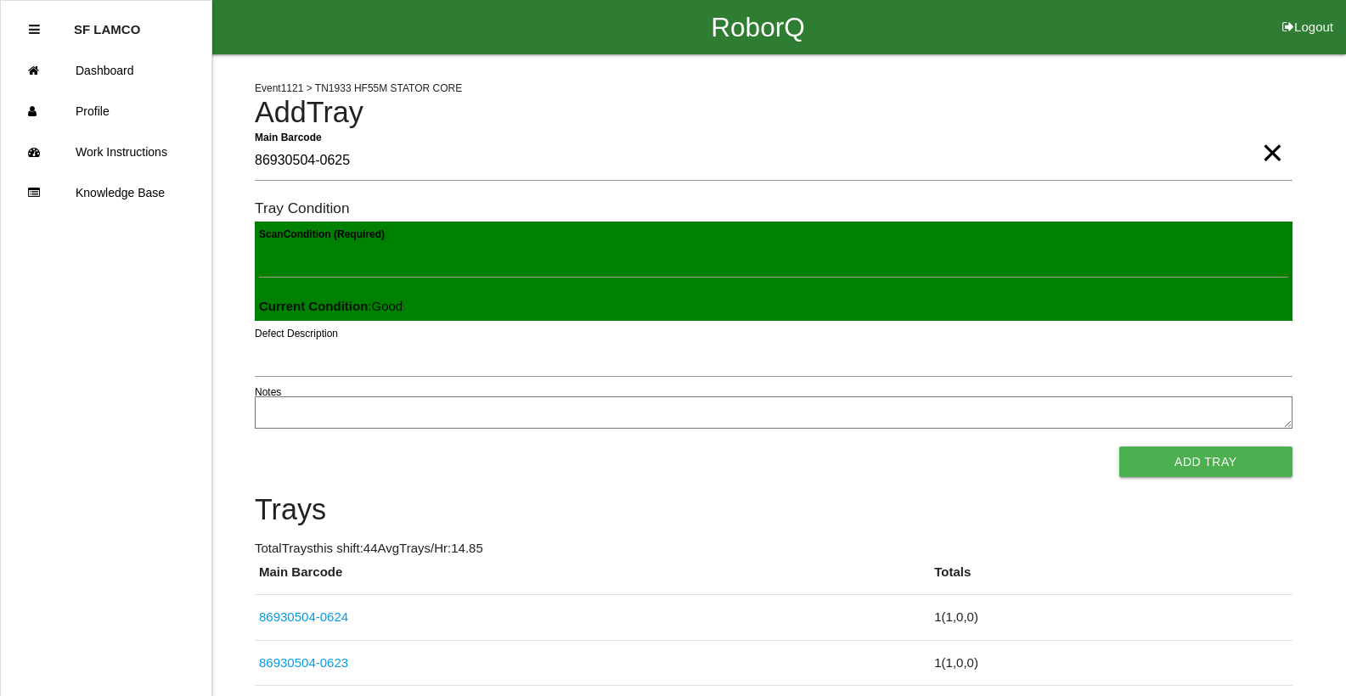
click button "Add Tray" at bounding box center [1205, 462] width 173 height 31
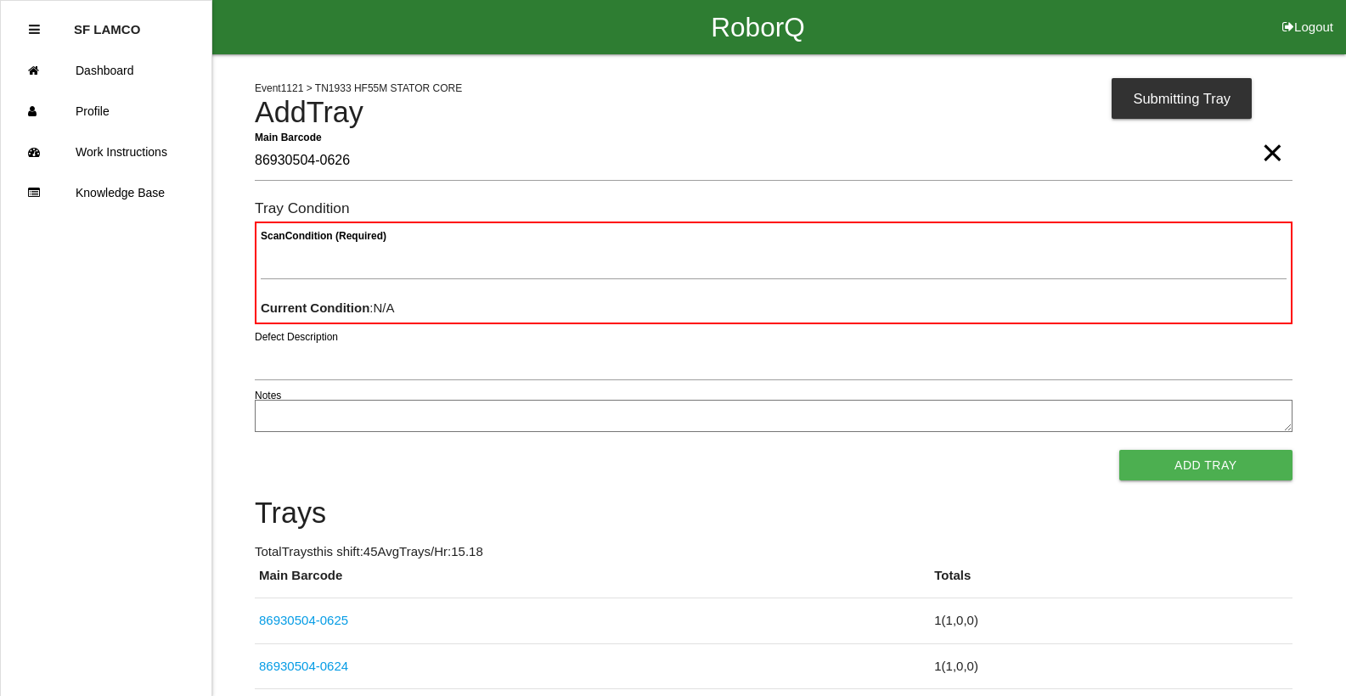
type Barcode "86930504-0626"
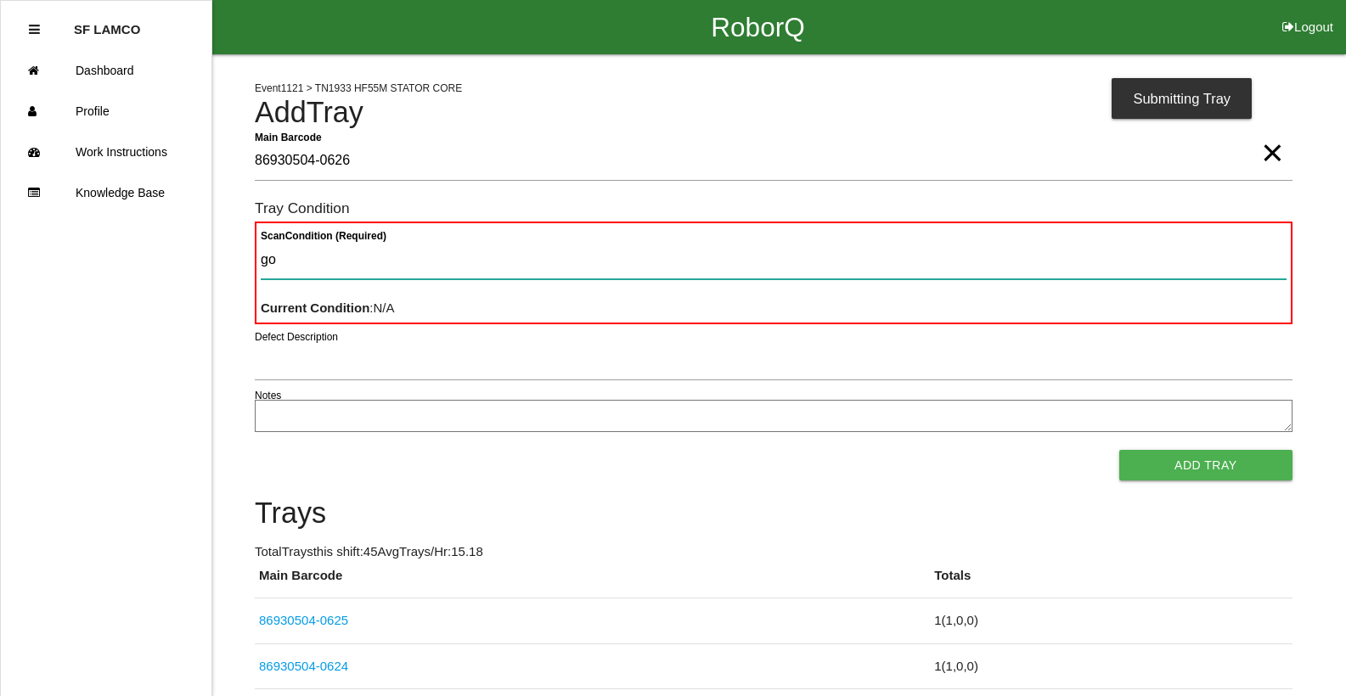
type Condition "goo"
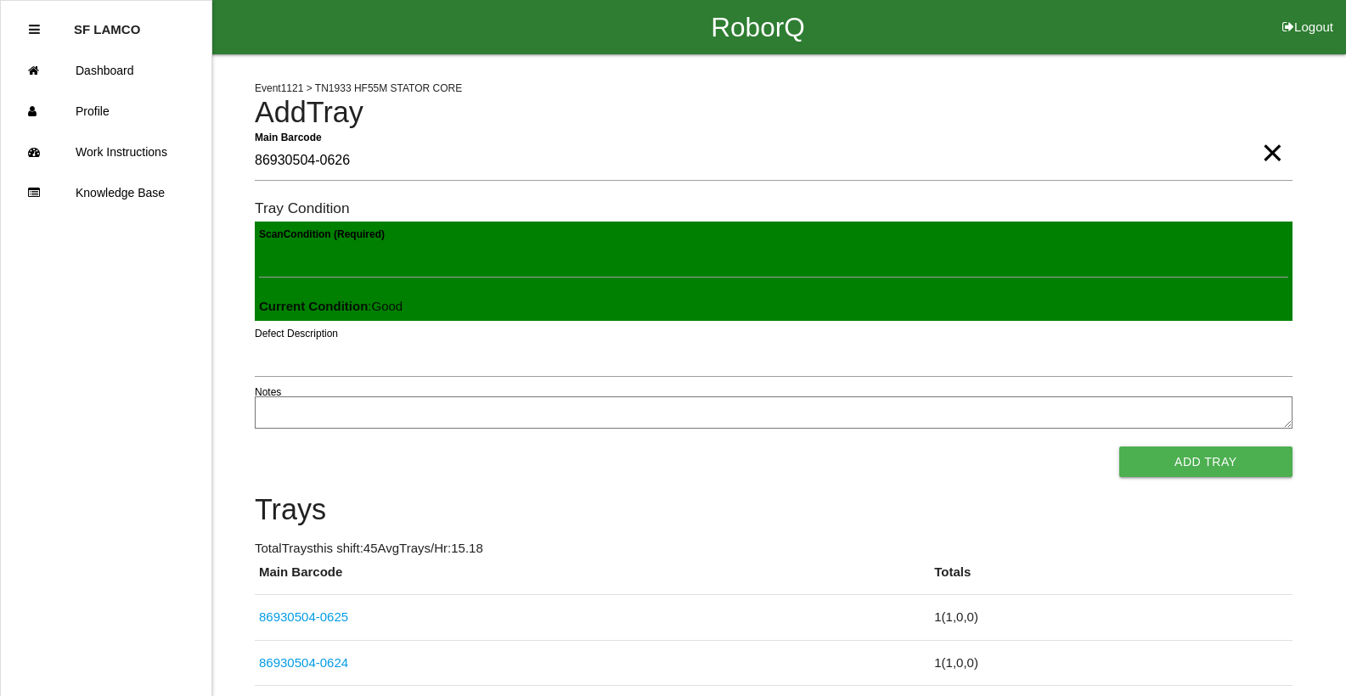
click at [1119, 447] on button "Add Tray" at bounding box center [1205, 462] width 173 height 31
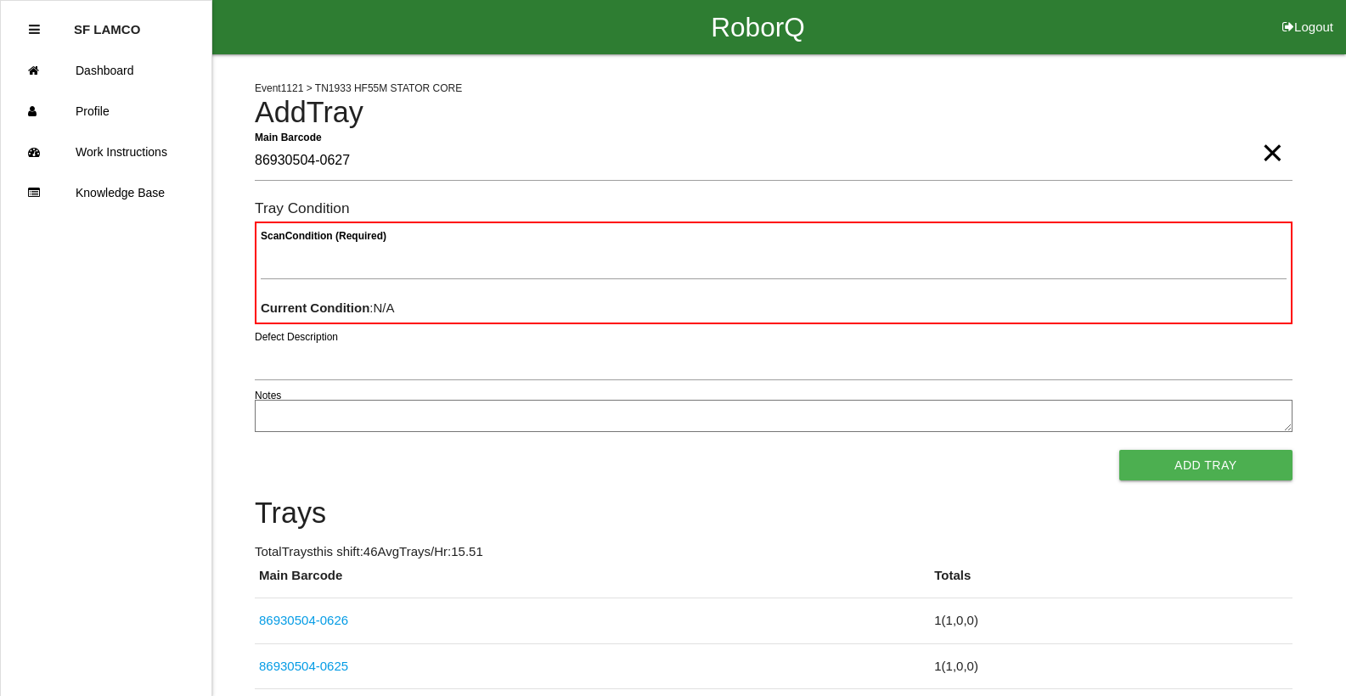
type Barcode "86930504-0627"
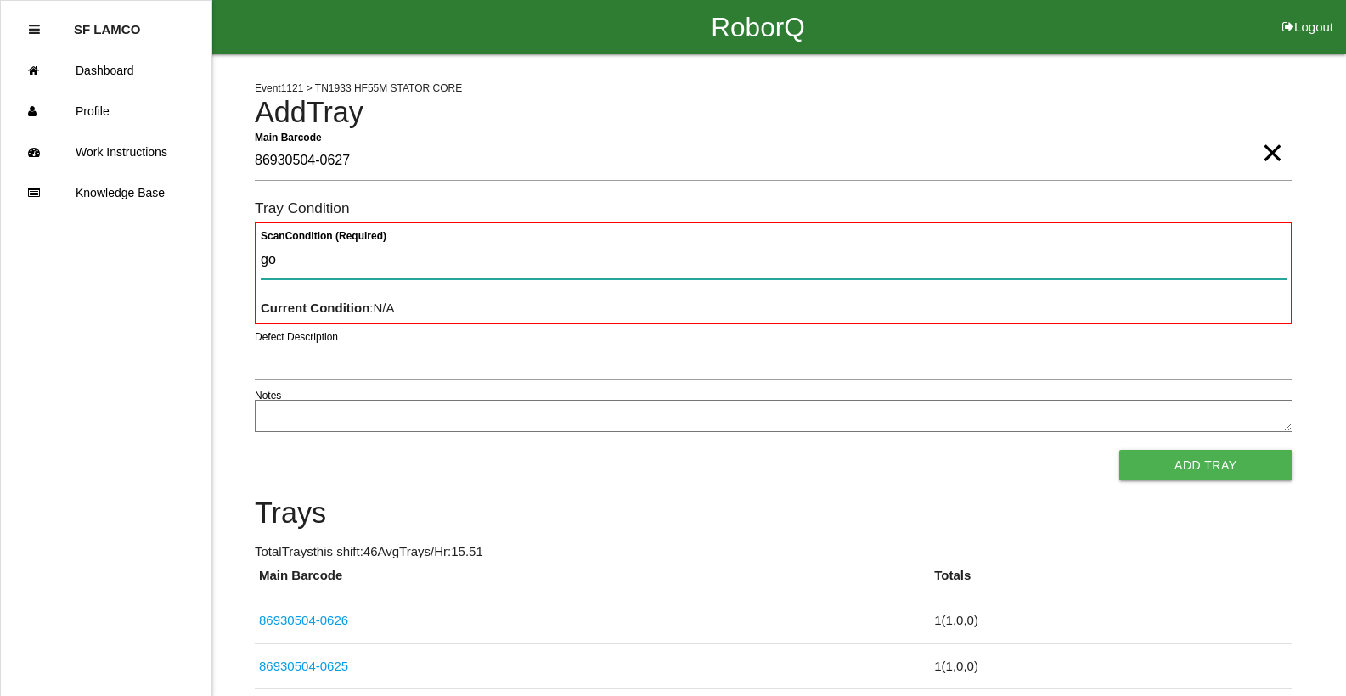
type Condition "goo"
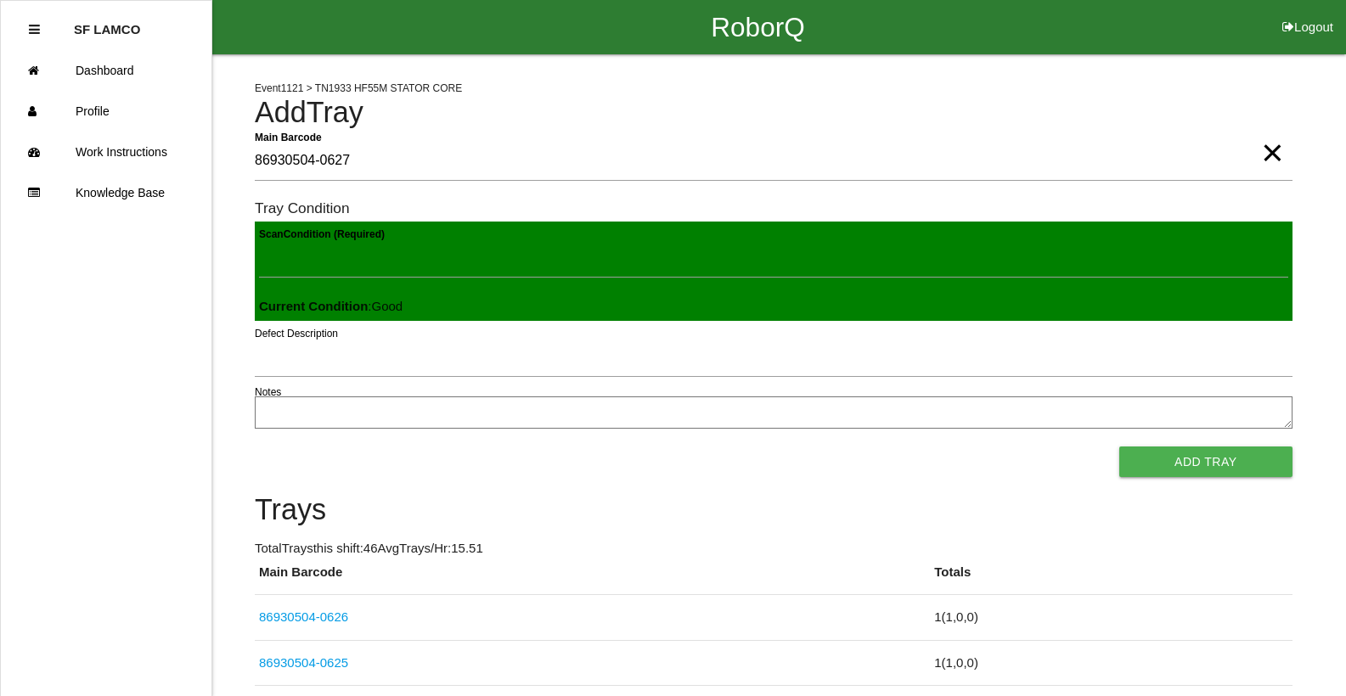
click at [1119, 447] on button "Add Tray" at bounding box center [1205, 462] width 173 height 31
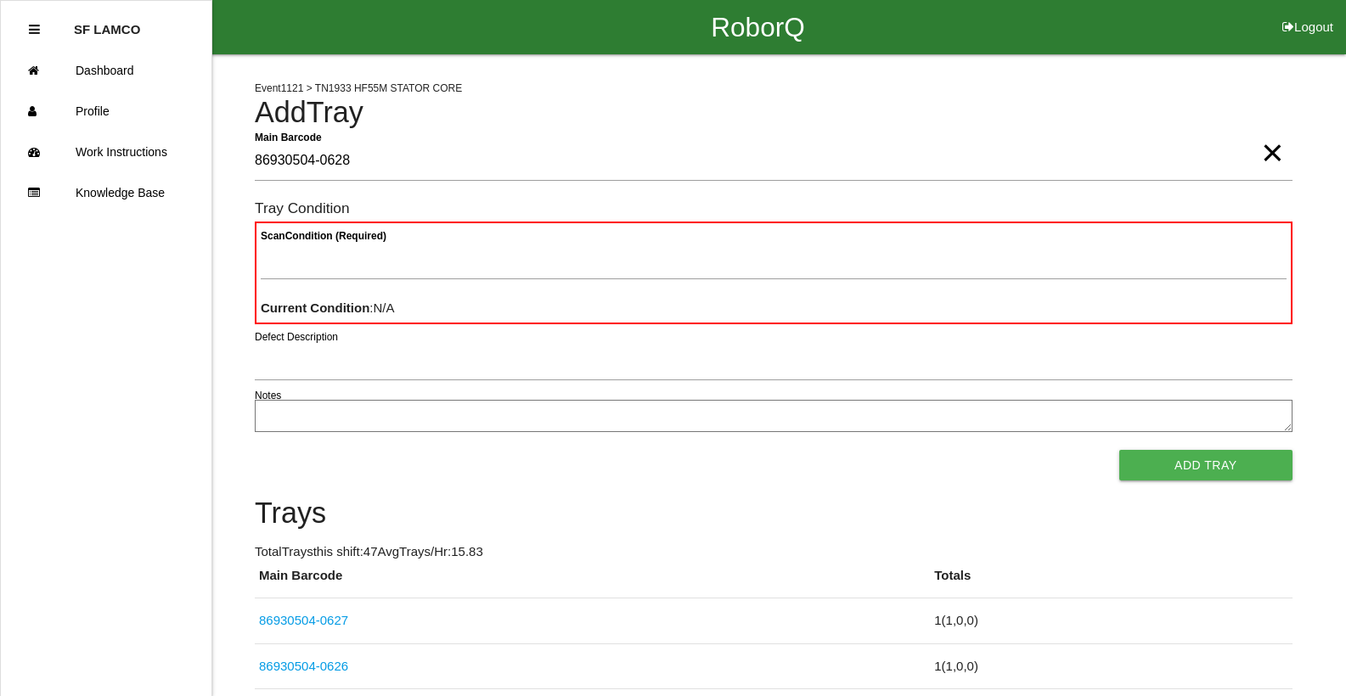
type Barcode "86930504-0628"
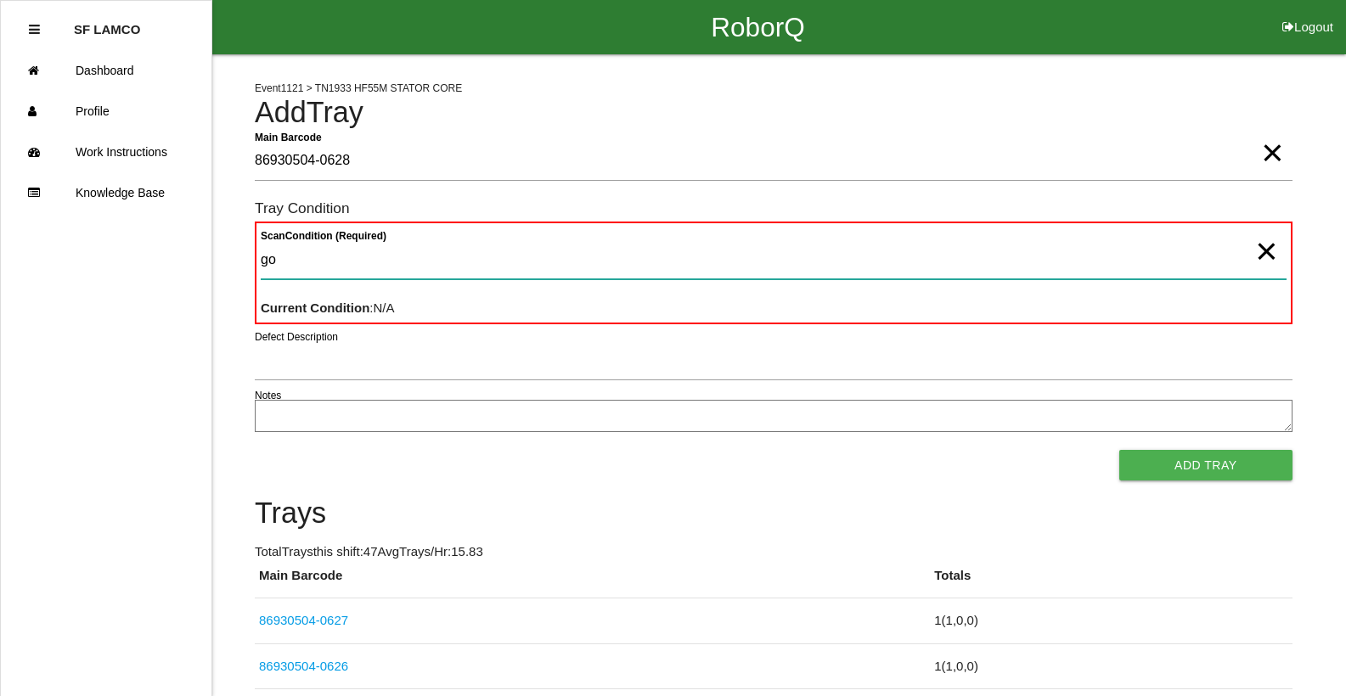
type Condition "goo"
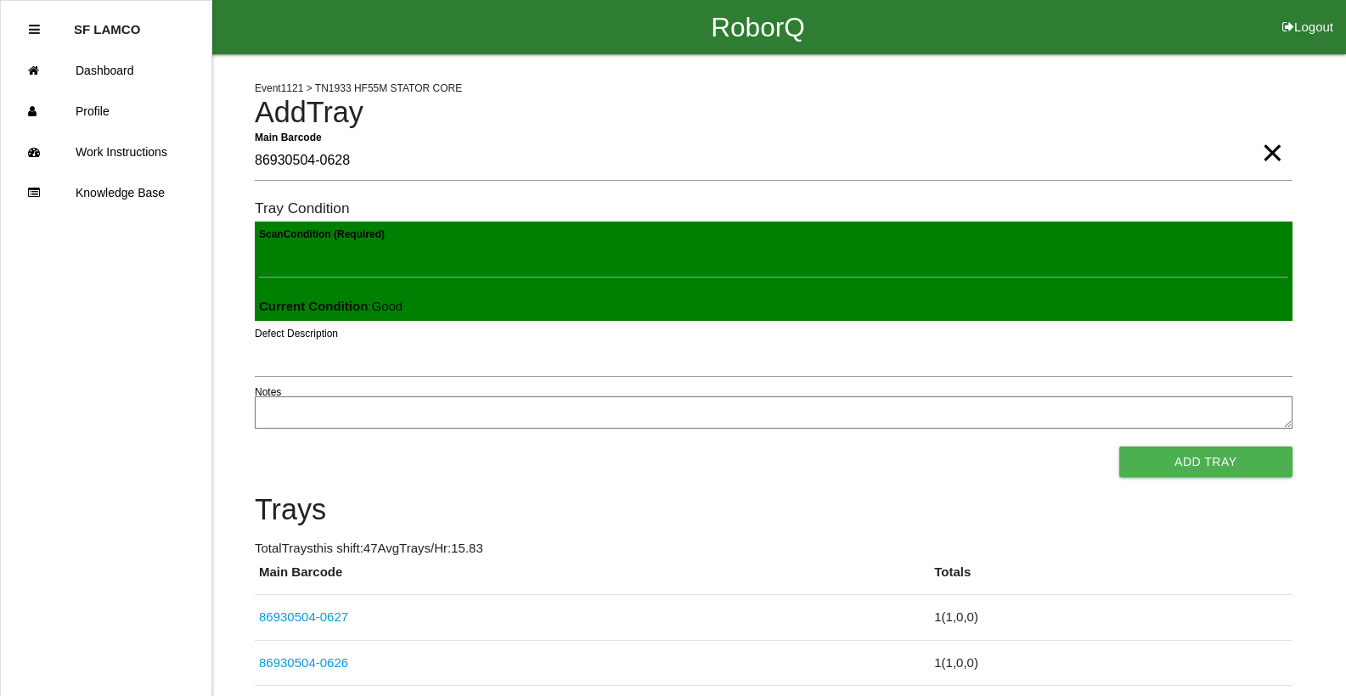
click at [1119, 447] on button "Add Tray" at bounding box center [1205, 462] width 173 height 31
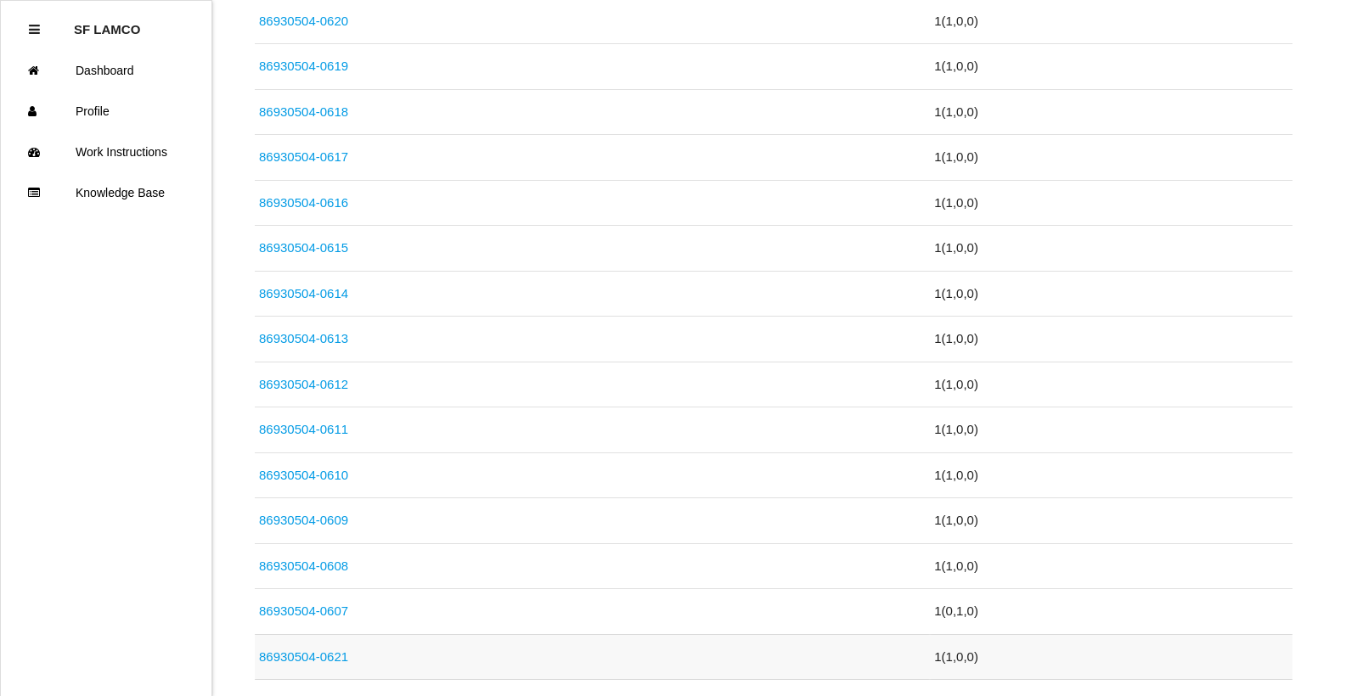
scroll to position [934, 0]
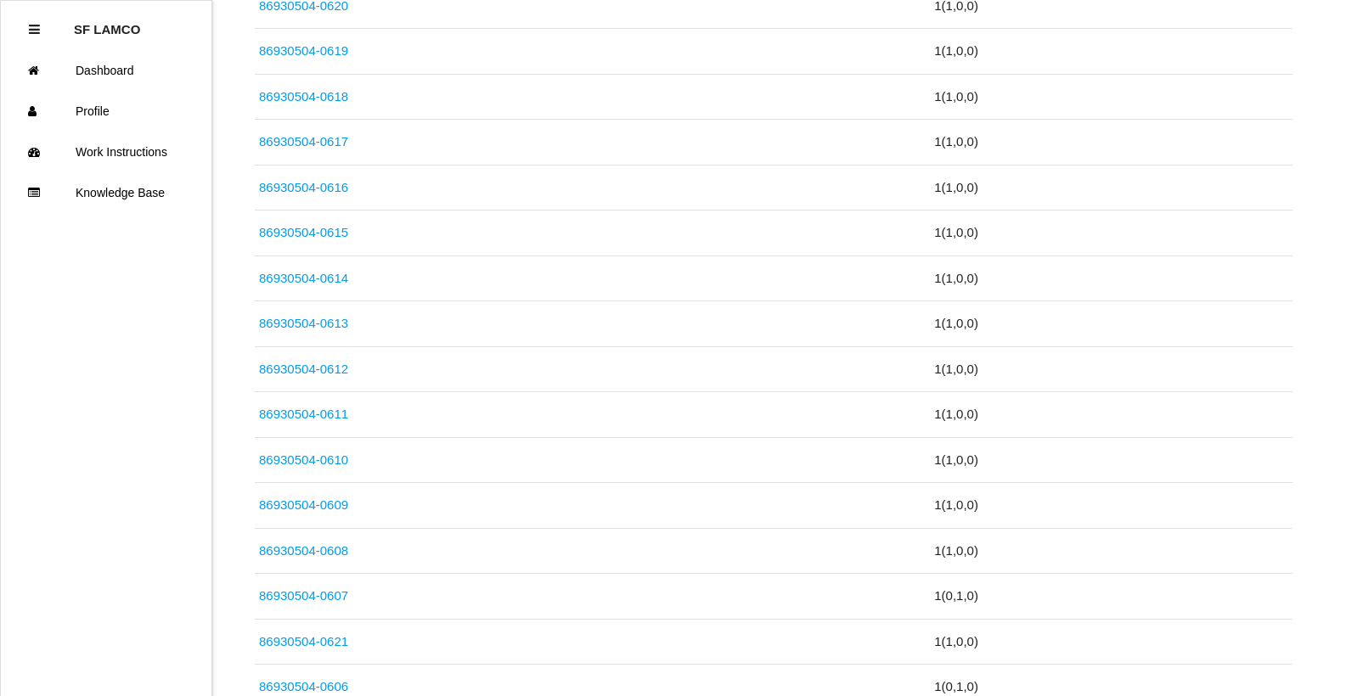
click at [341, 556] on link "86930504-0608" at bounding box center [303, 550] width 89 height 14
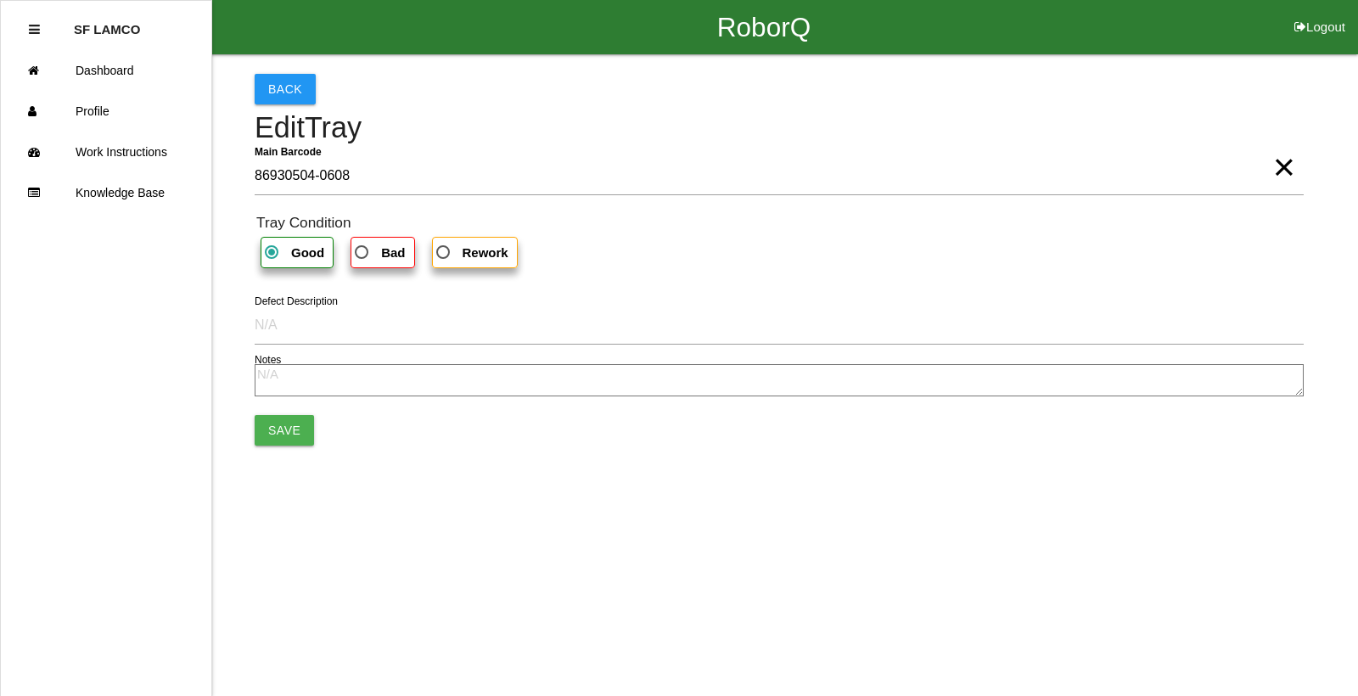
click at [391, 250] on b "Bad" at bounding box center [393, 252] width 24 height 14
click at [363, 250] on input "Bad" at bounding box center [356, 247] width 11 height 11
radio input "true"
click at [289, 424] on button "Save" at bounding box center [284, 430] width 59 height 31
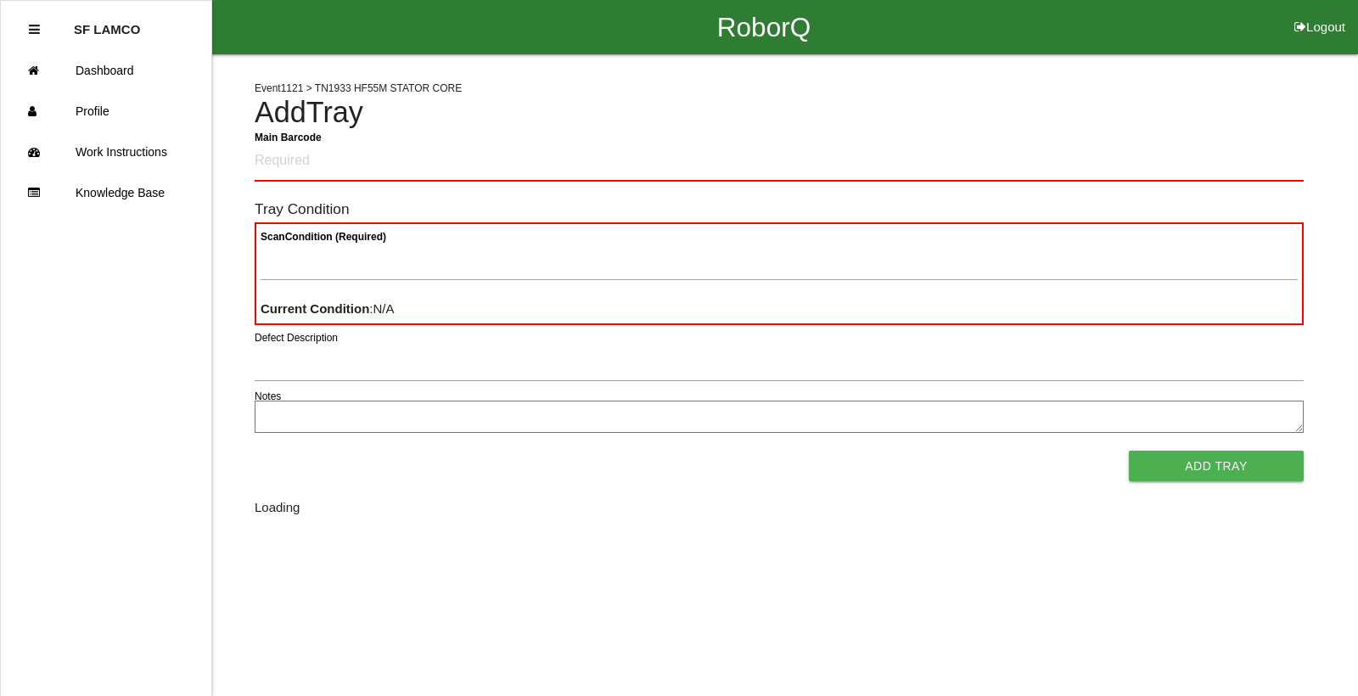
click at [289, 420] on textarea "Notes" at bounding box center [779, 417] width 1049 height 32
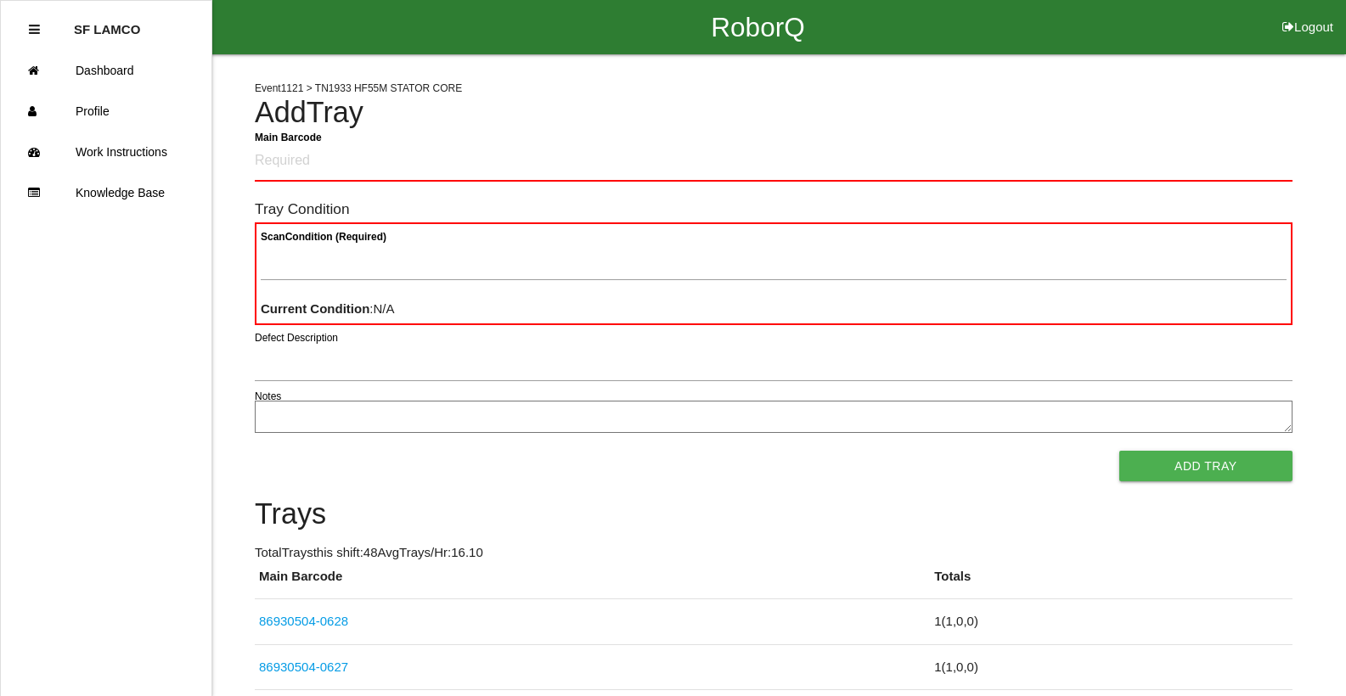
drag, startPoint x: 289, startPoint y: 419, endPoint x: 337, endPoint y: 447, distance: 55.9
click at [337, 447] on form "Main Barcode Tray Condition Scan Condition (Required) Current Condition : N/A D…" at bounding box center [774, 312] width 1038 height 340
click at [286, 172] on Barcode "Main Barcode" at bounding box center [774, 162] width 1038 height 40
type Barcode "86930504-0629"
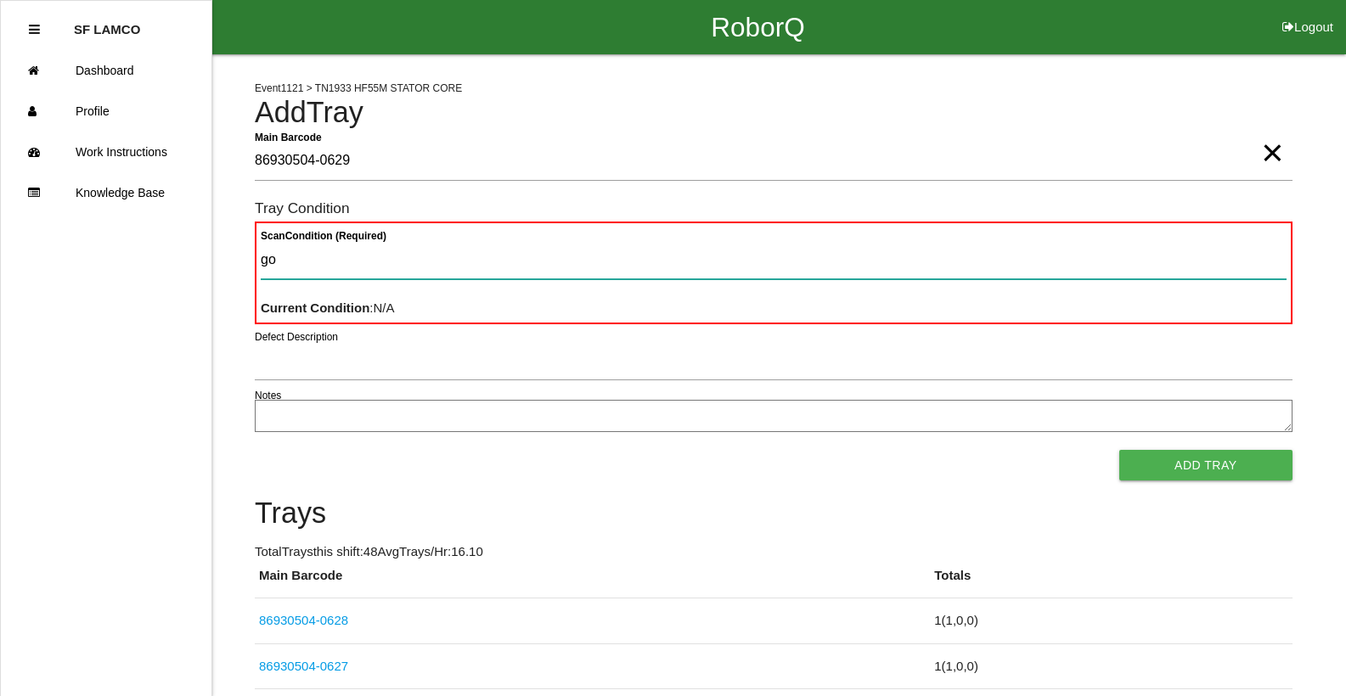
type Condition "goo"
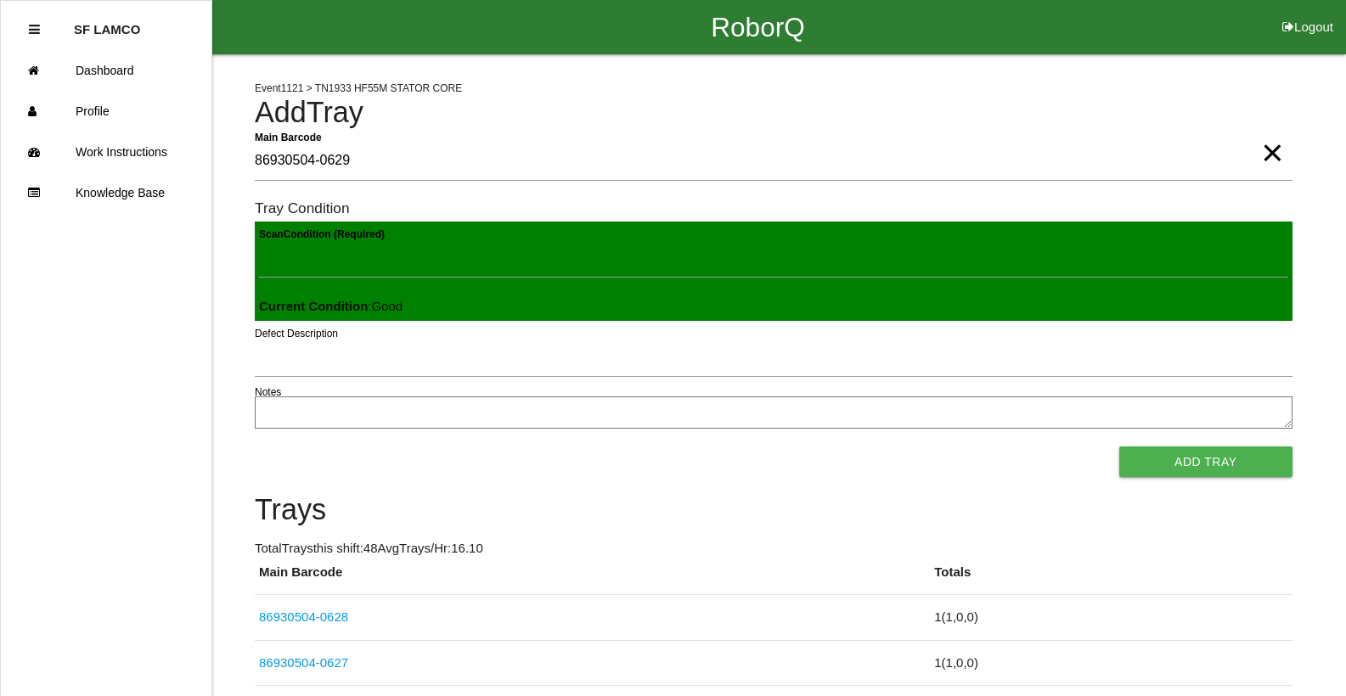
click at [1119, 447] on button "Add Tray" at bounding box center [1205, 462] width 173 height 31
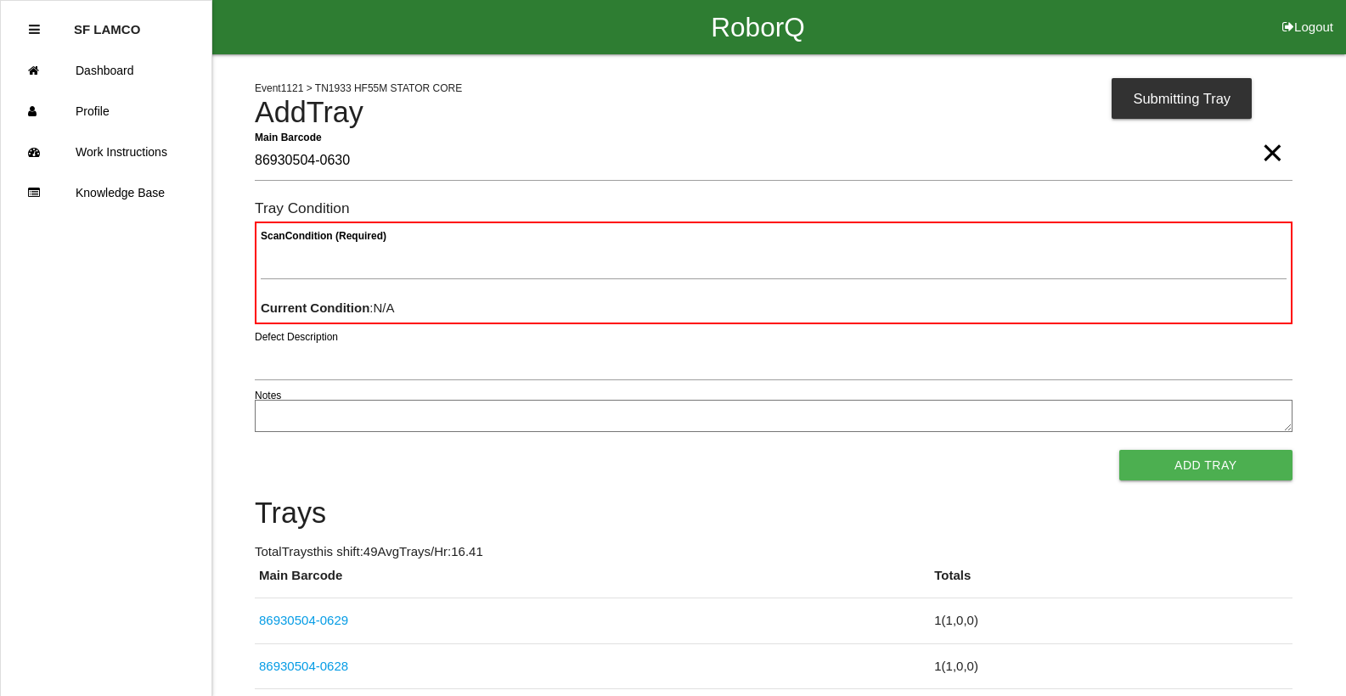
type Barcode "86930504-0630"
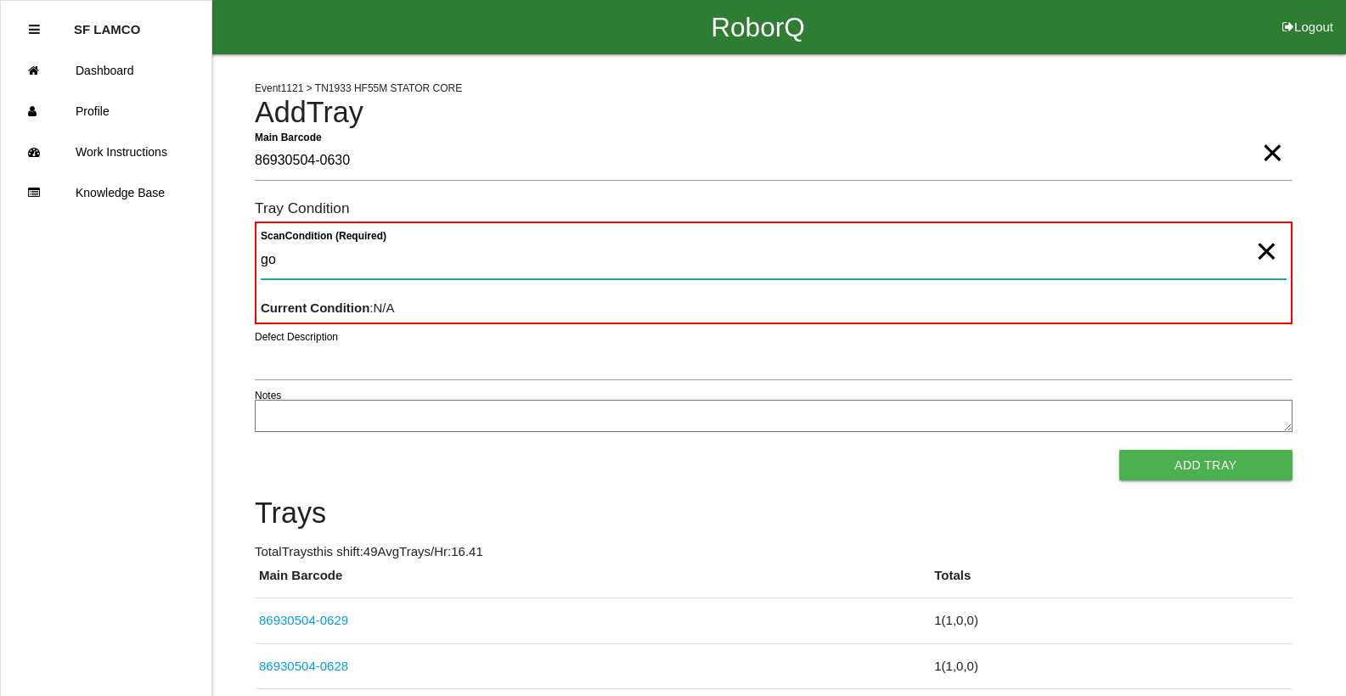
type Condition "goo"
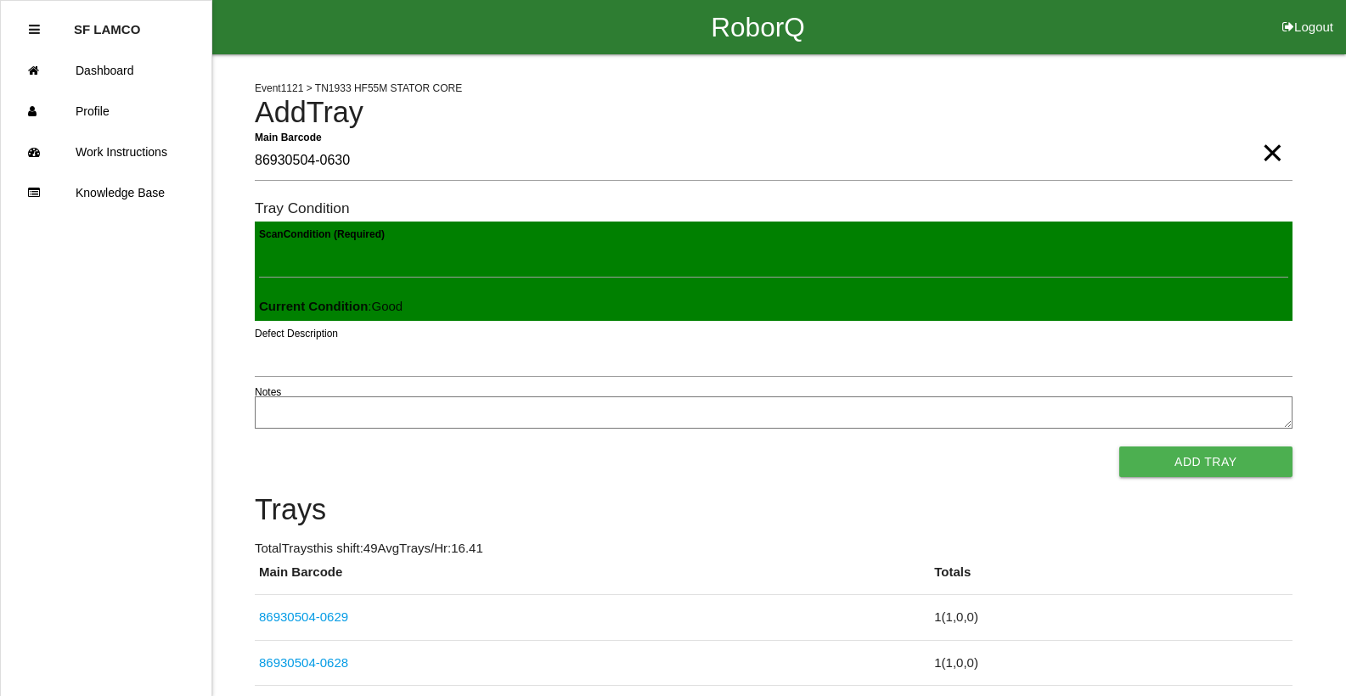
click at [1119, 447] on button "Add Tray" at bounding box center [1205, 462] width 173 height 31
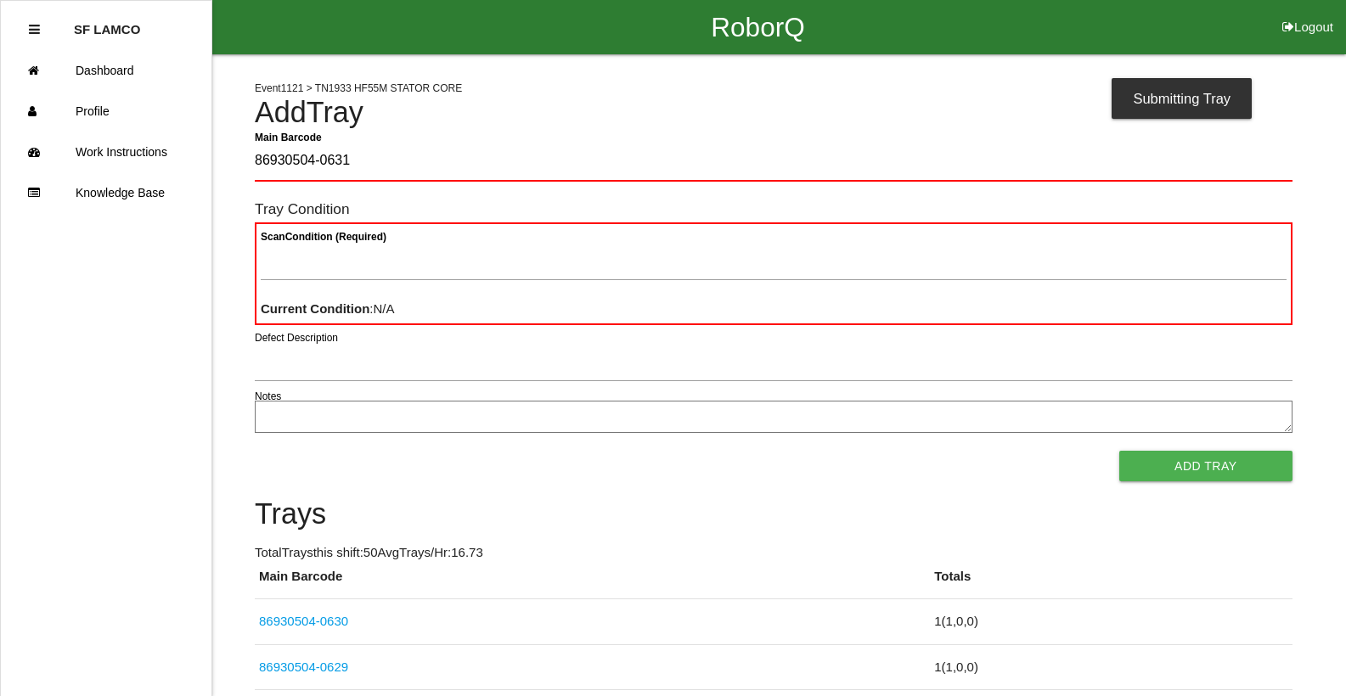
type Barcode "86930504-0631"
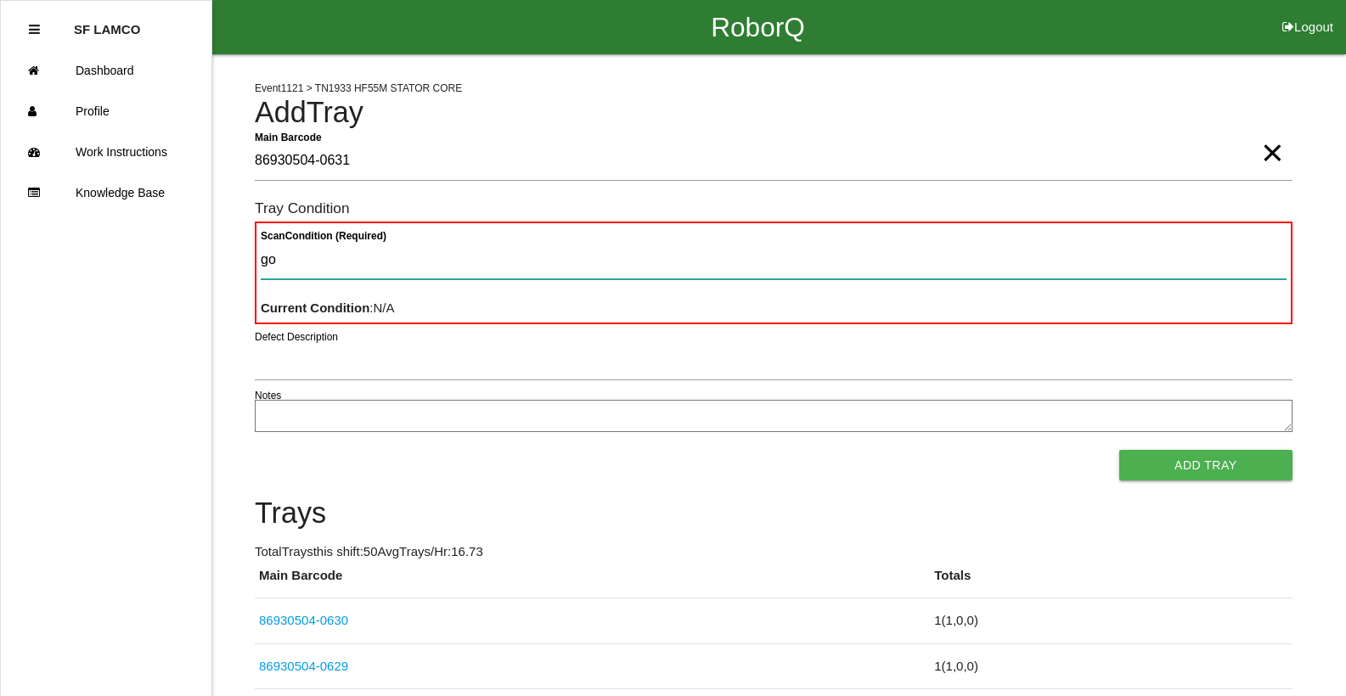
type Condition "goo"
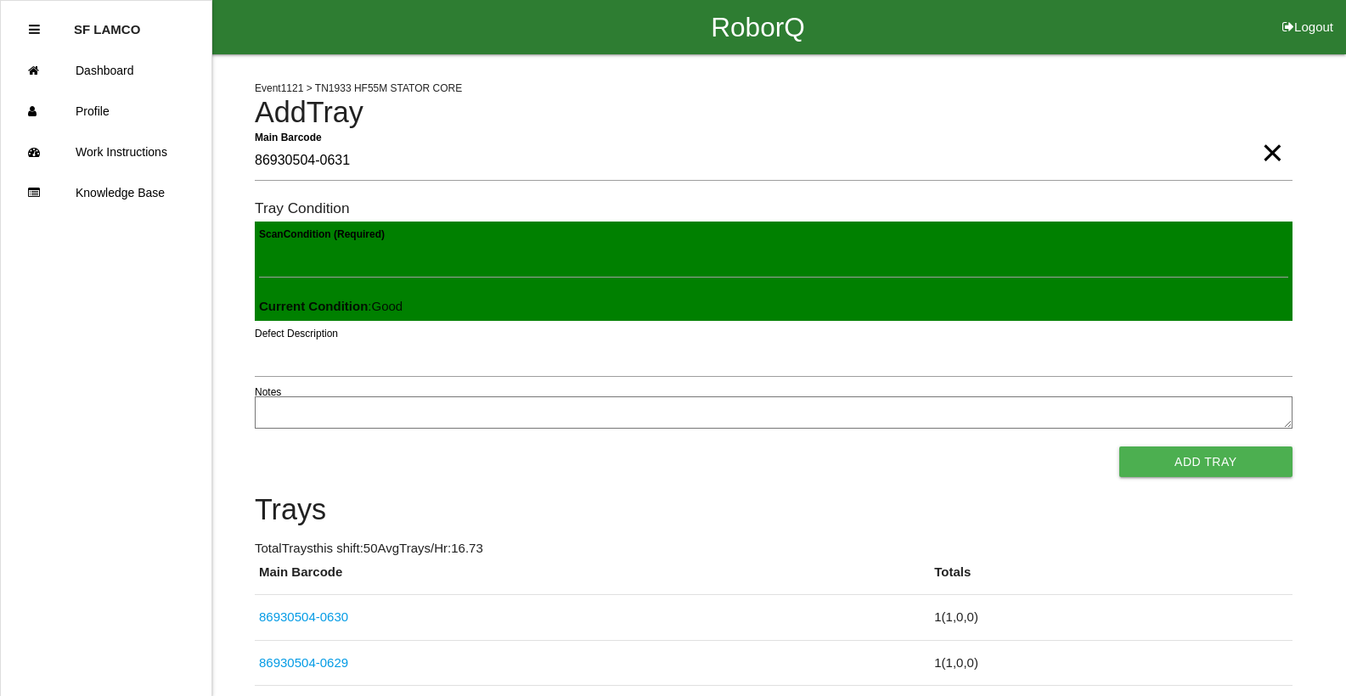
click at [1119, 447] on button "Add Tray" at bounding box center [1205, 462] width 173 height 31
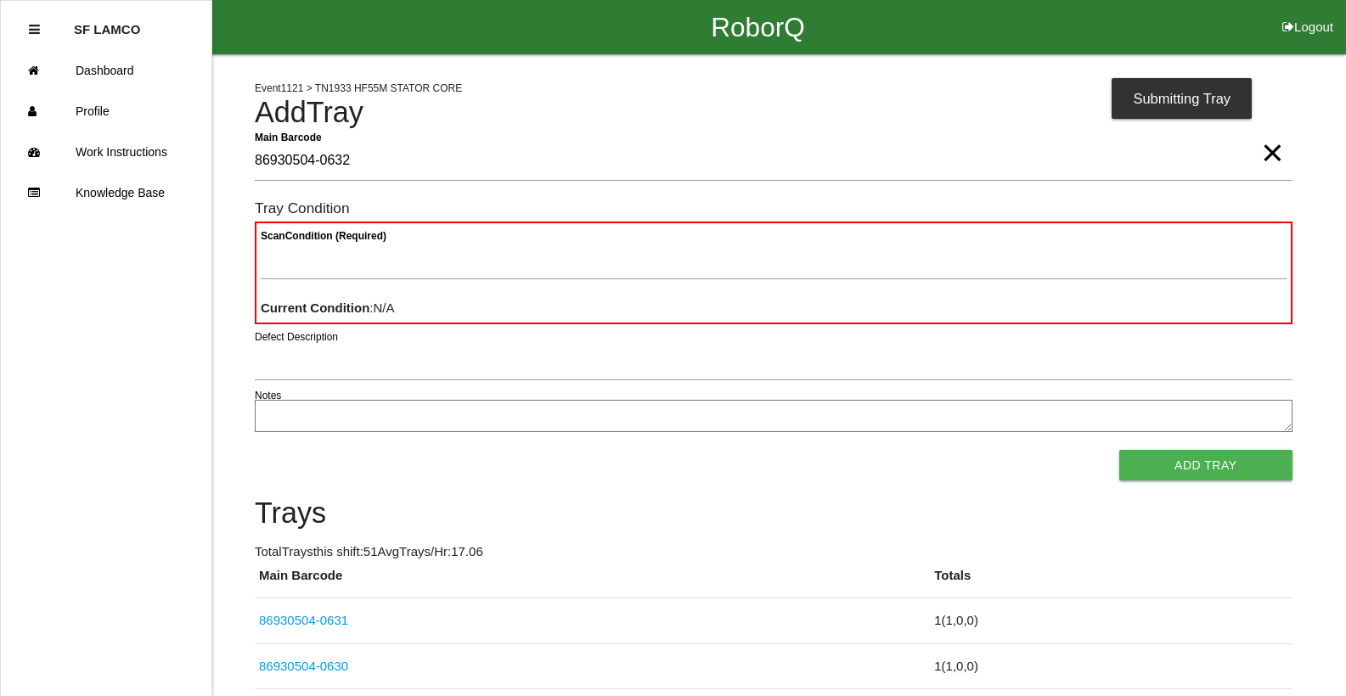
type Barcode "86930504-0632"
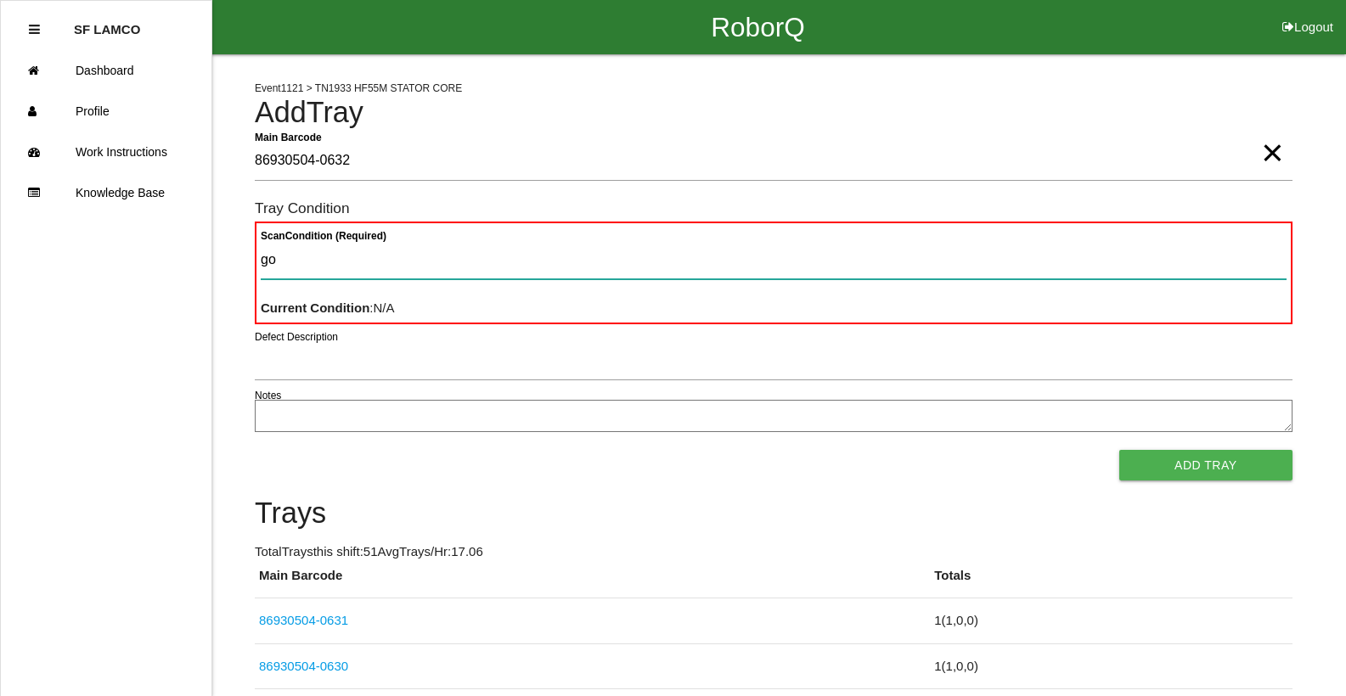
type Condition "goo"
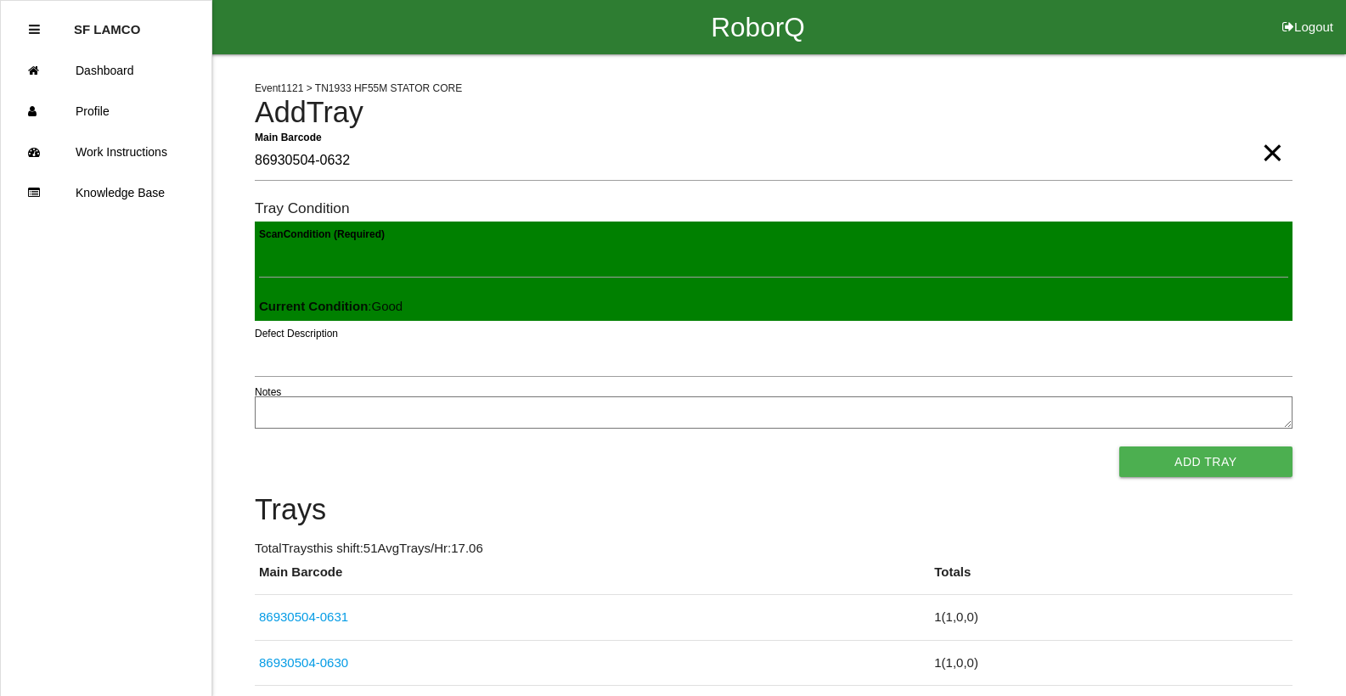
click at [1119, 447] on button "Add Tray" at bounding box center [1205, 462] width 173 height 31
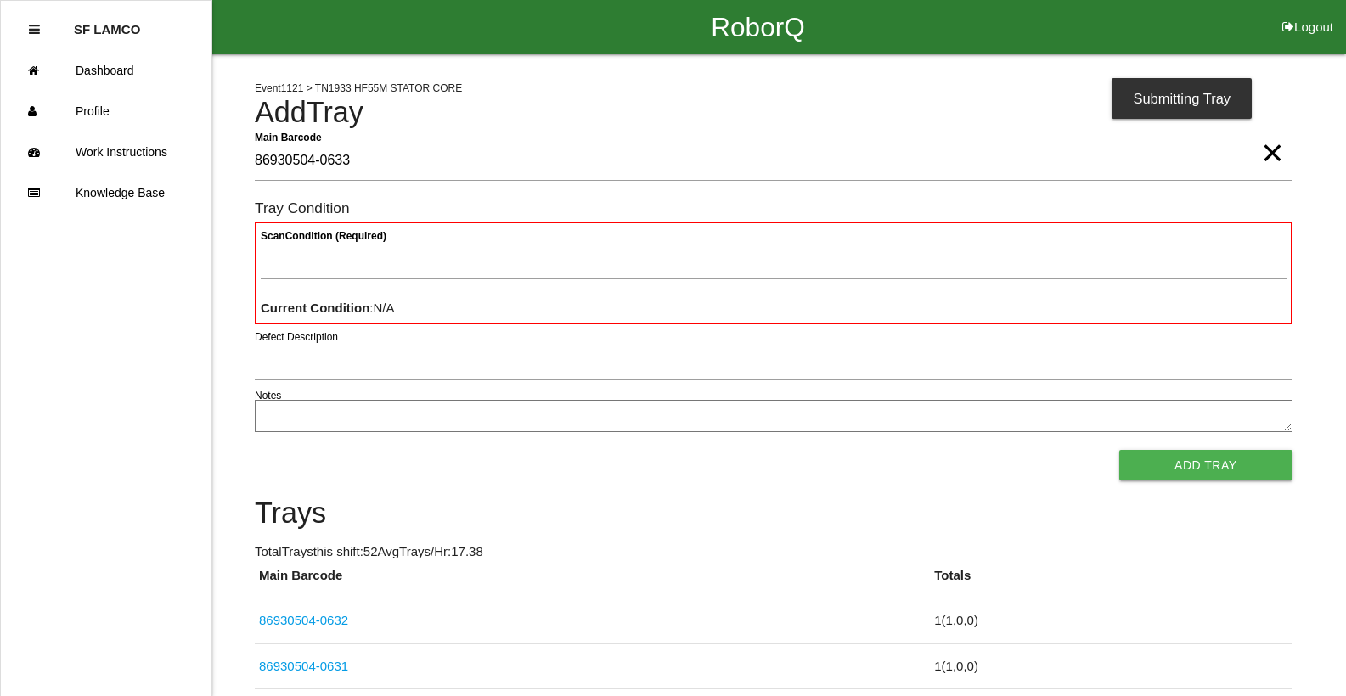
type Barcode "86930504-0633"
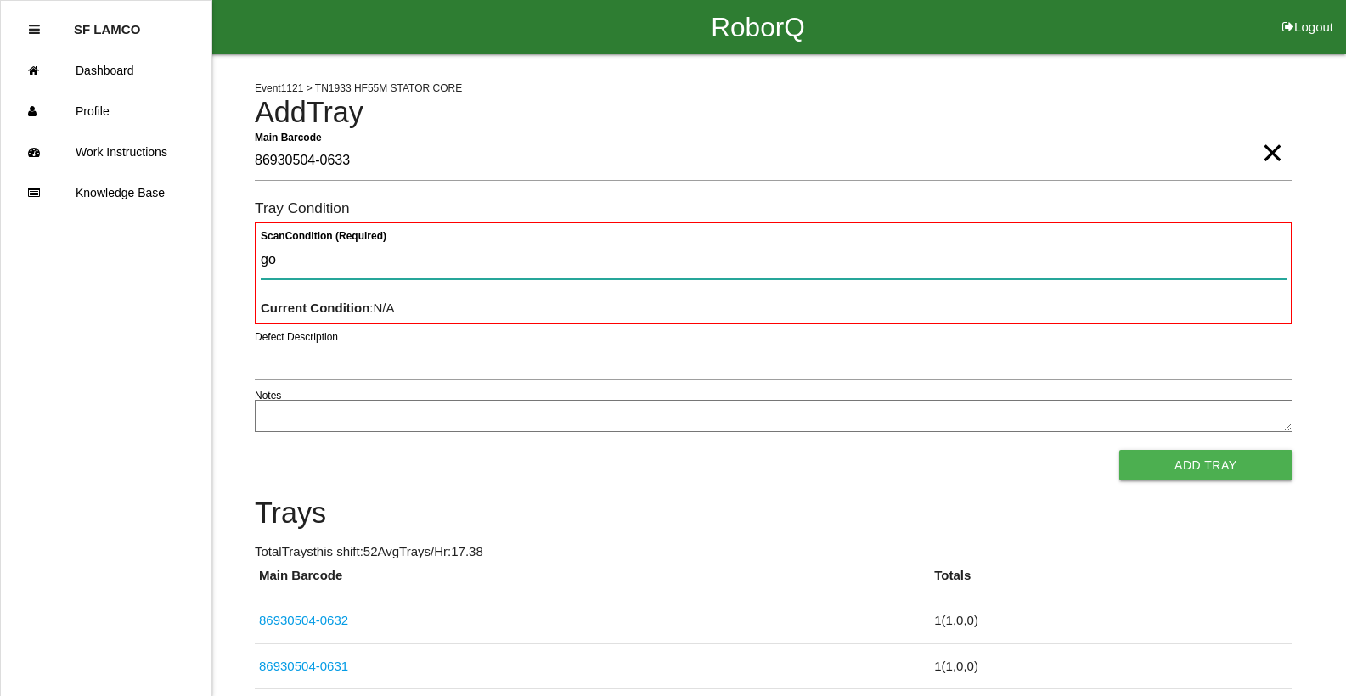
type Condition "goo"
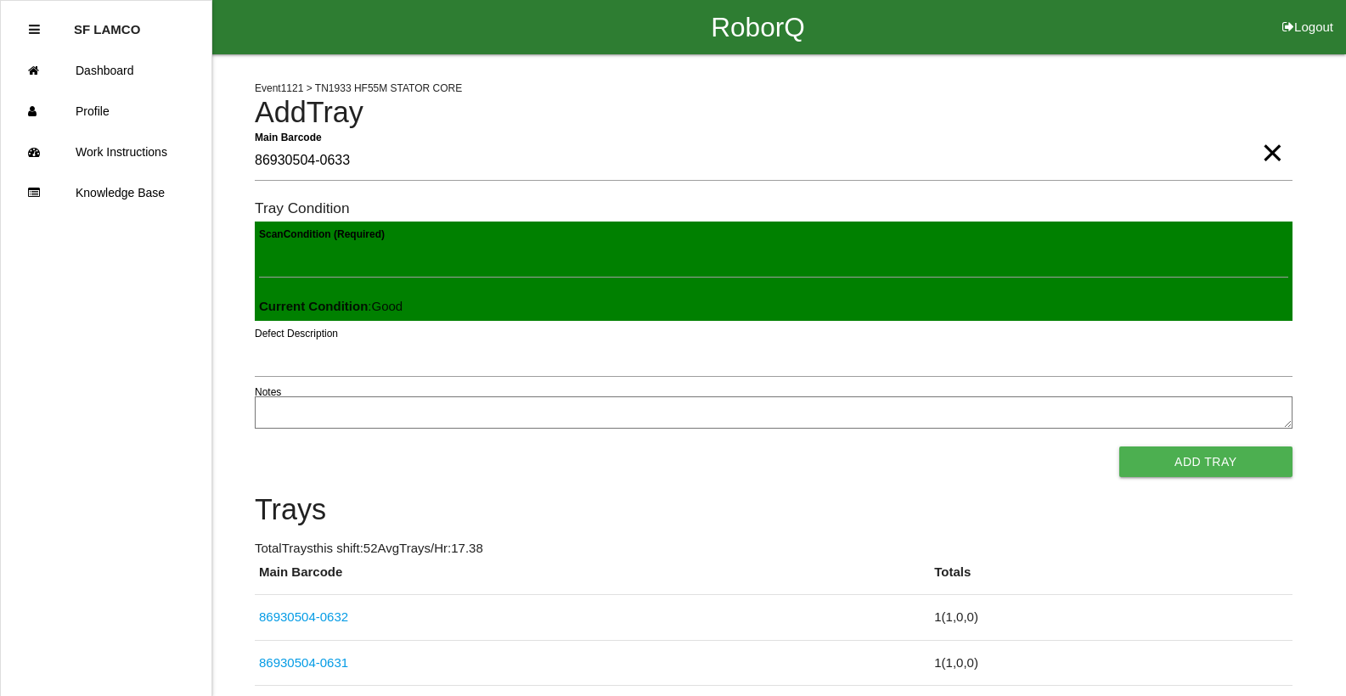
click at [1119, 447] on button "Add Tray" at bounding box center [1205, 462] width 173 height 31
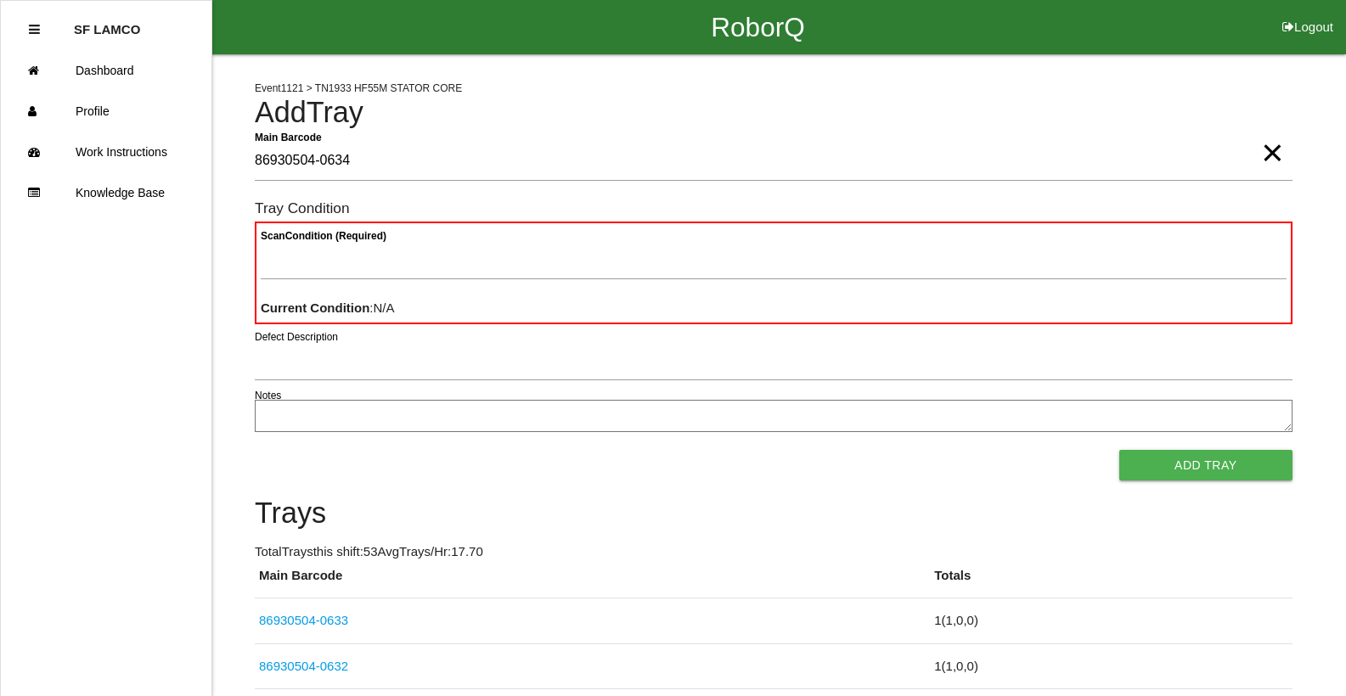
type Barcode "86930504-0634"
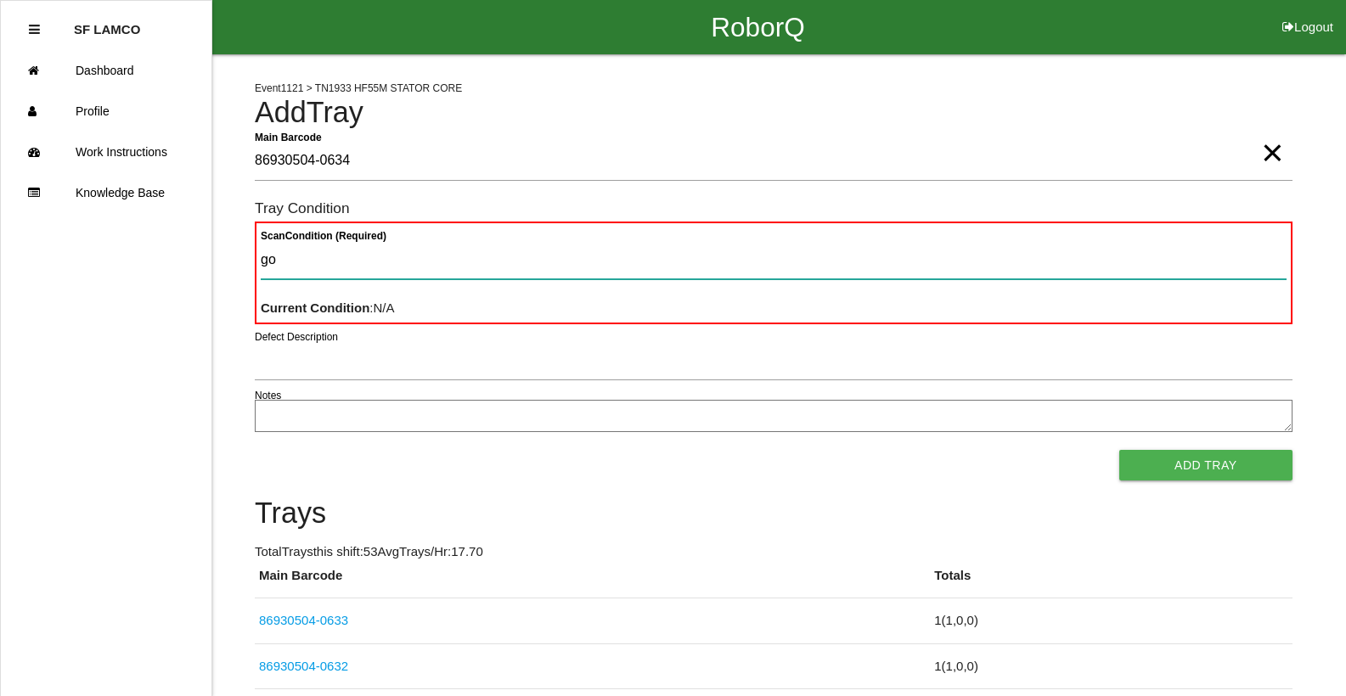
type Condition "goo"
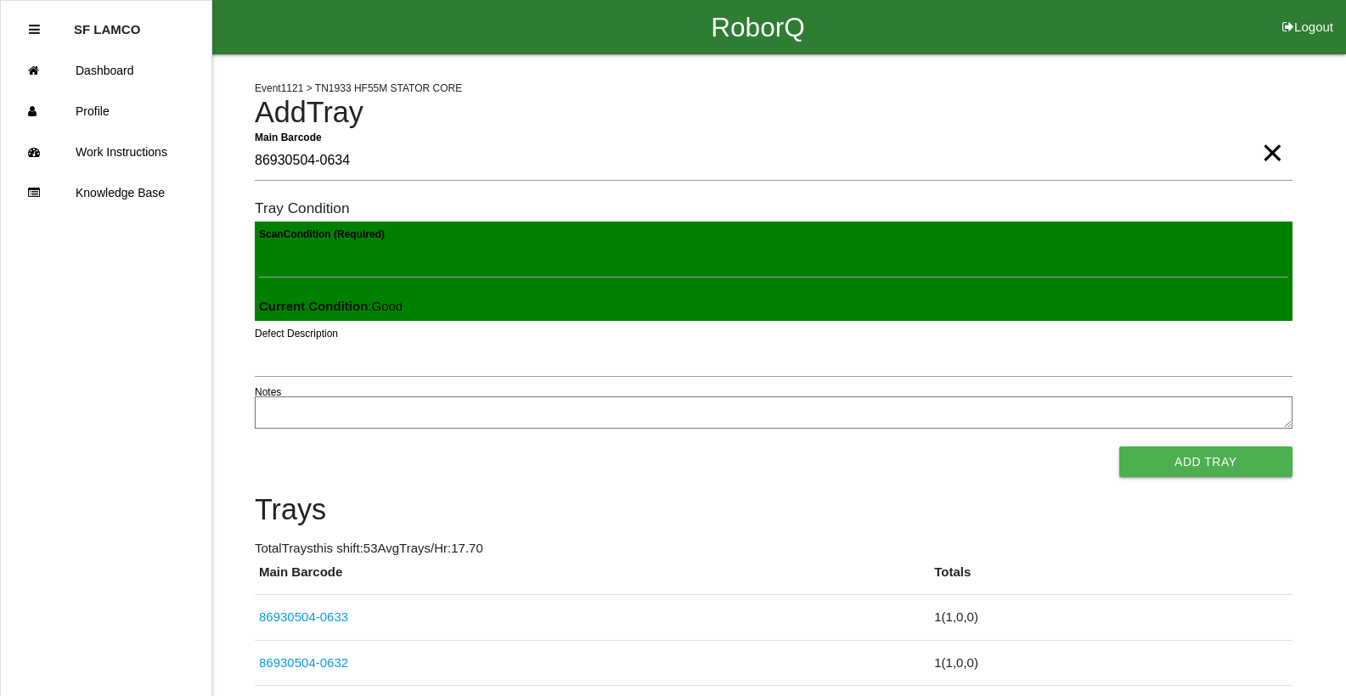
click at [1119, 447] on button "Add Tray" at bounding box center [1205, 462] width 173 height 31
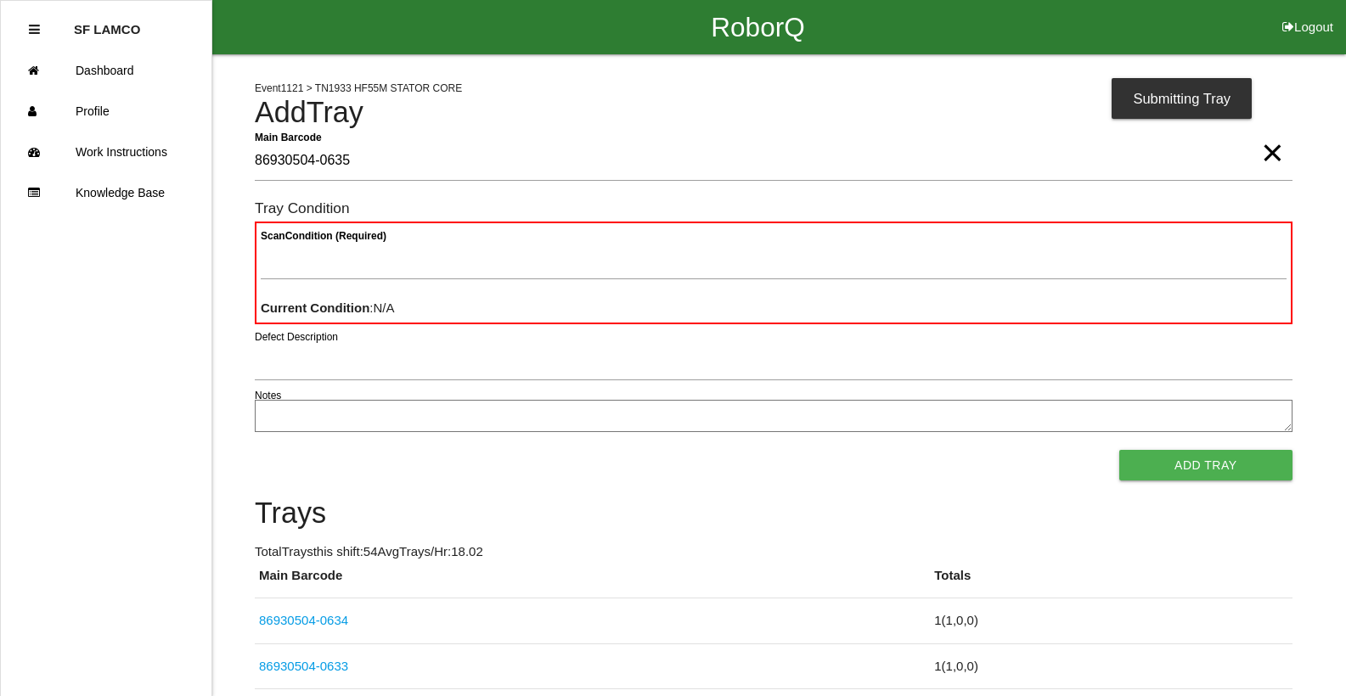
type Barcode "86930504-0635"
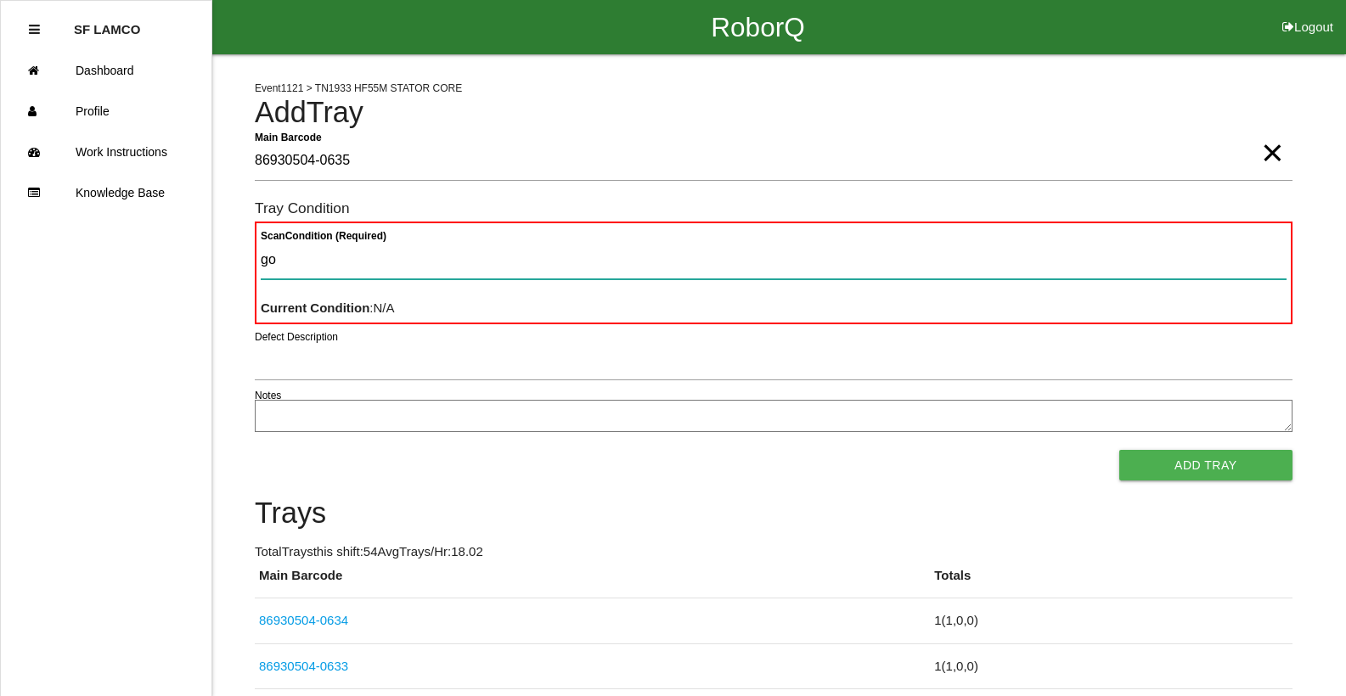
type Condition "goo"
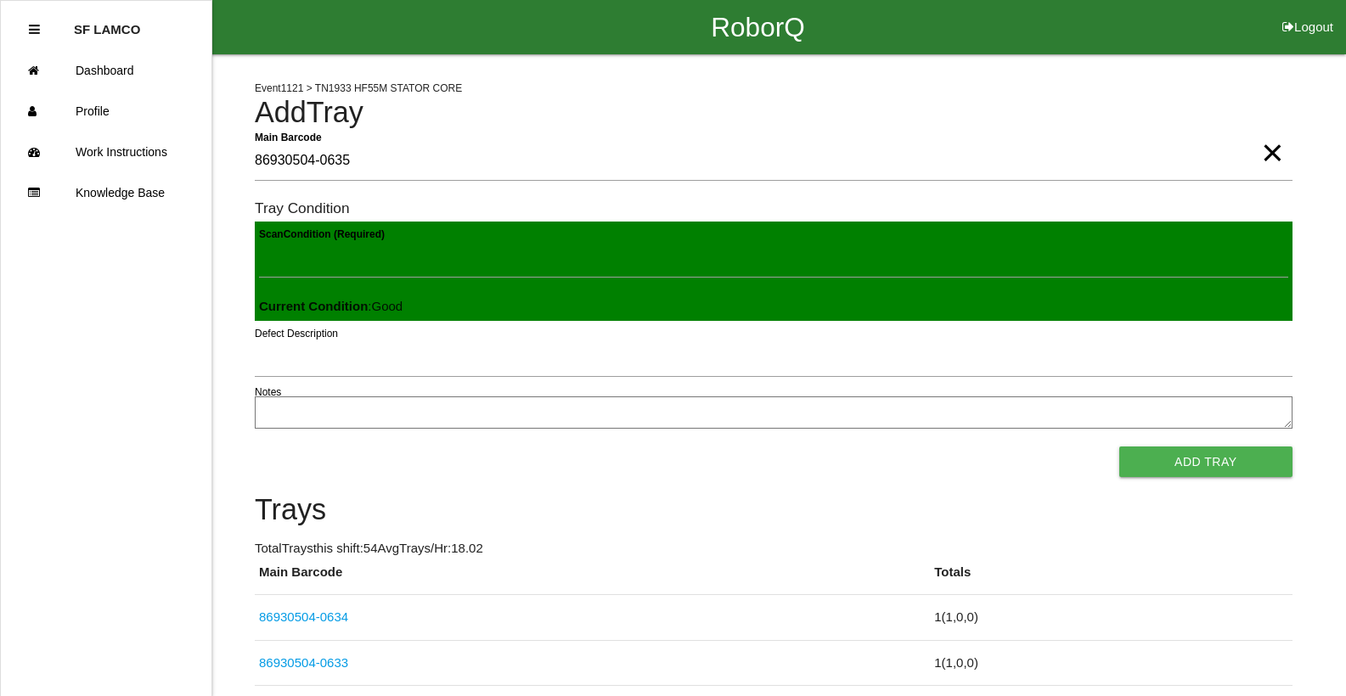
click at [1119, 447] on button "Add Tray" at bounding box center [1205, 462] width 173 height 31
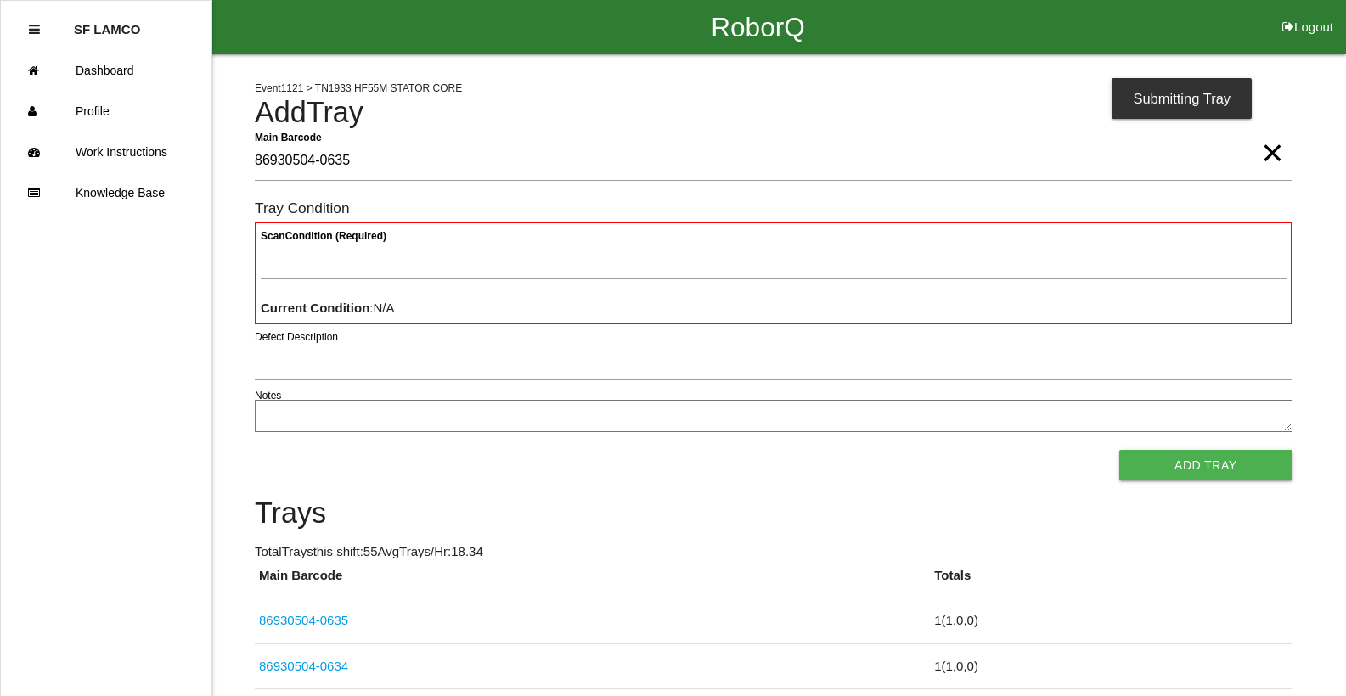
type Barcode "86930504-0635"
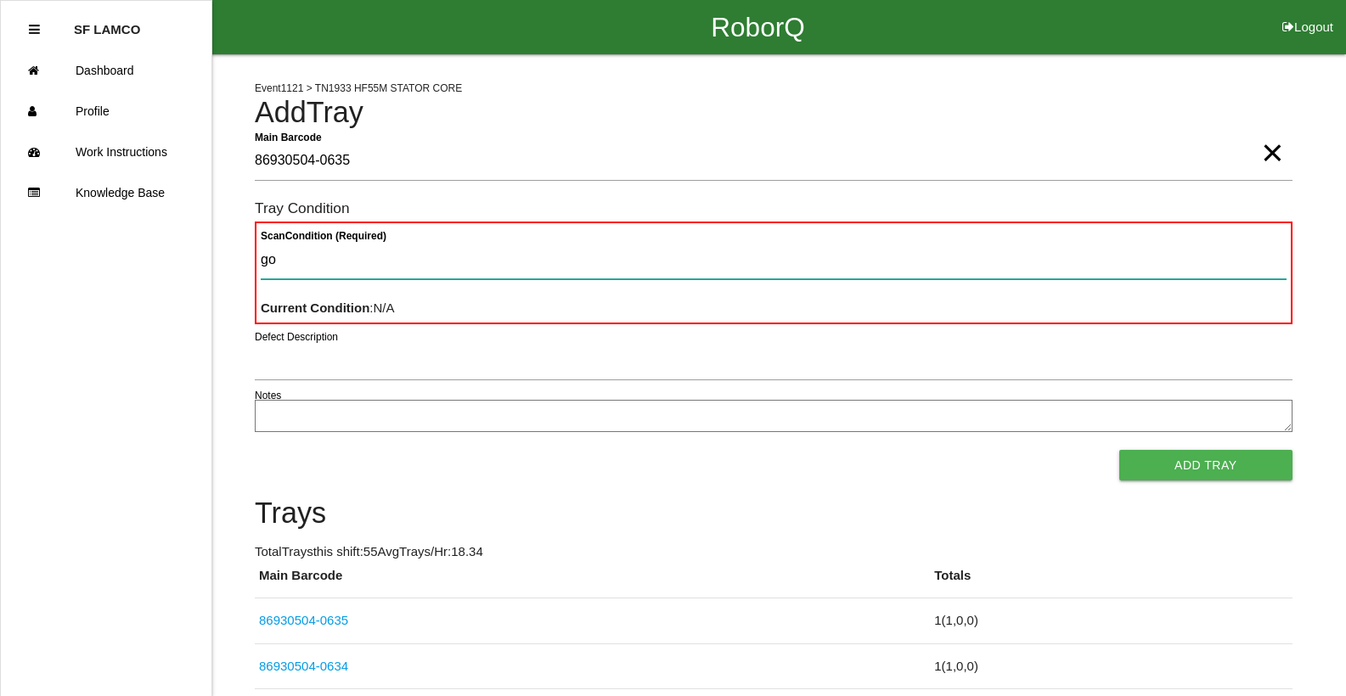
type Condition "goo"
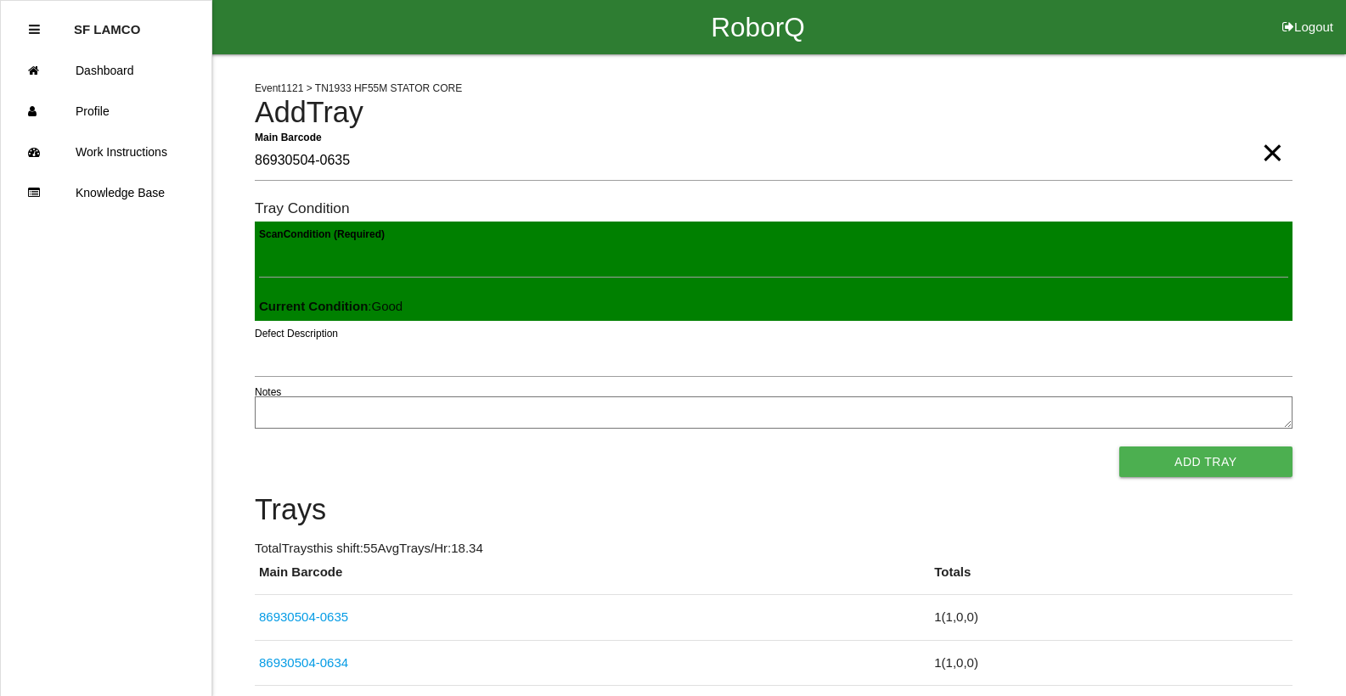
click button "Add Tray" at bounding box center [1205, 462] width 173 height 31
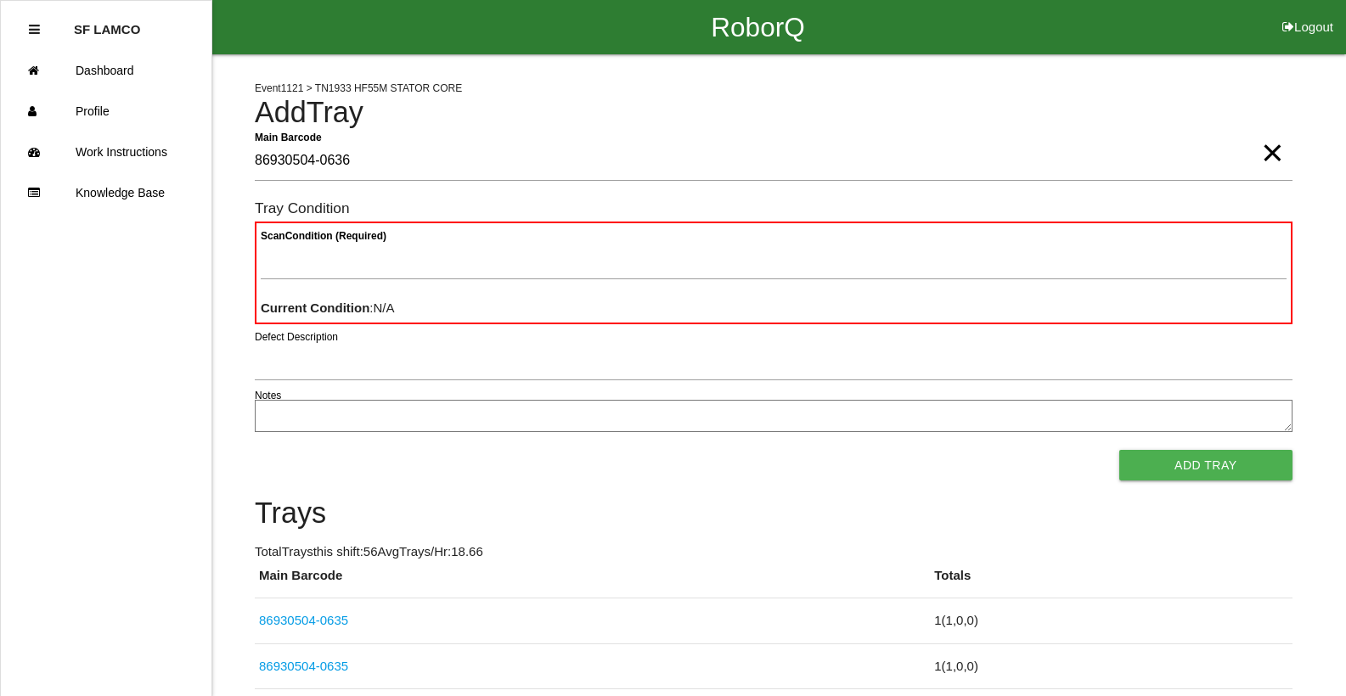
type Barcode "86930504-0636"
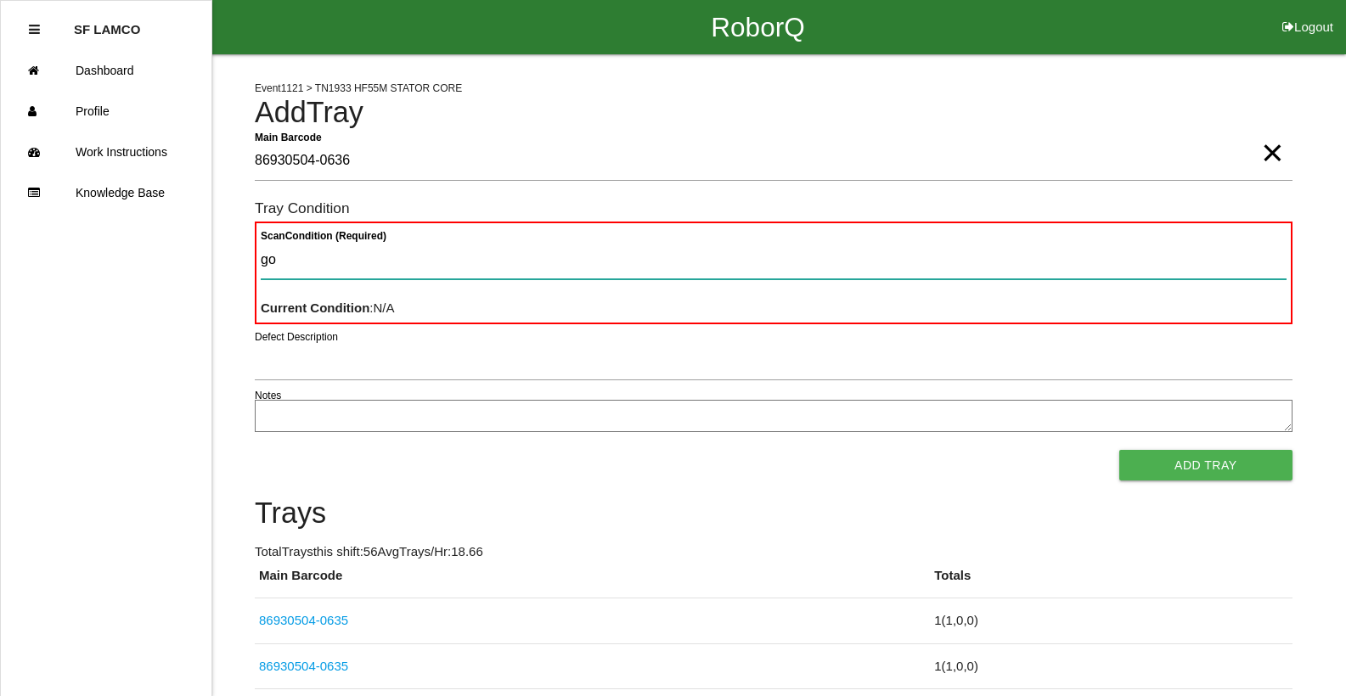
type Condition "goo"
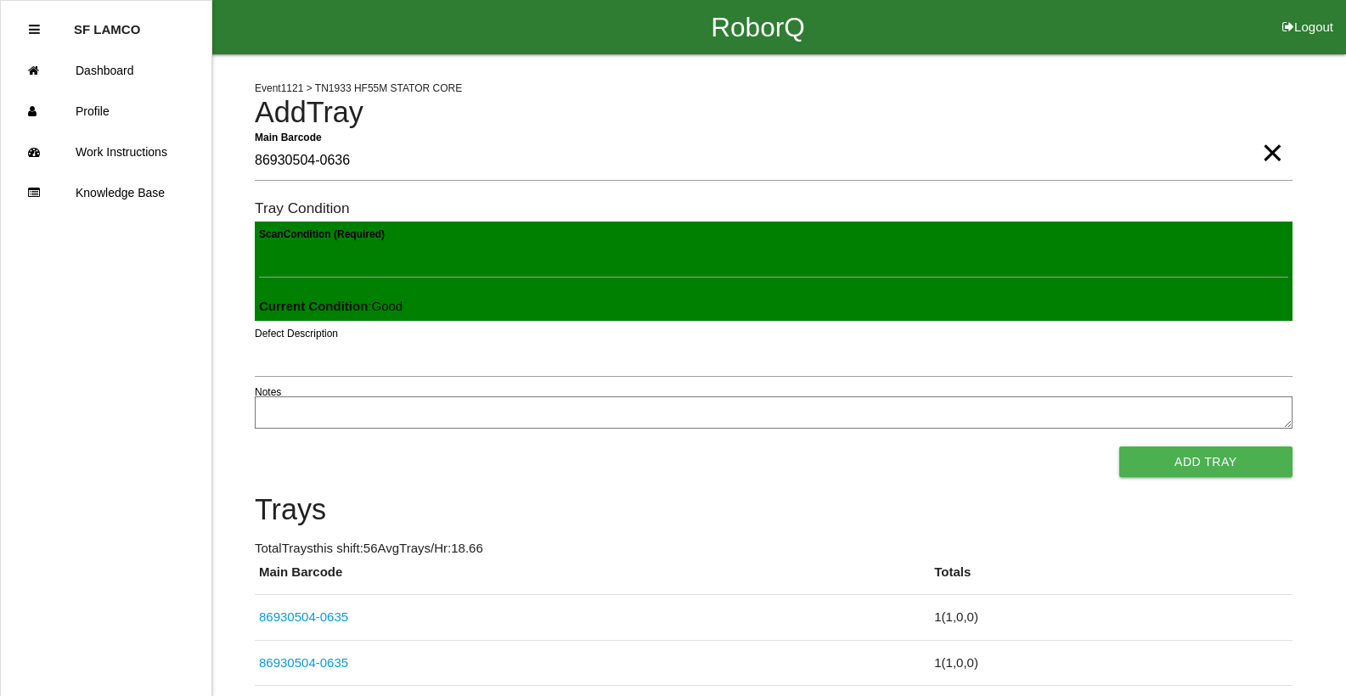
click at [1119, 447] on button "Add Tray" at bounding box center [1205, 462] width 173 height 31
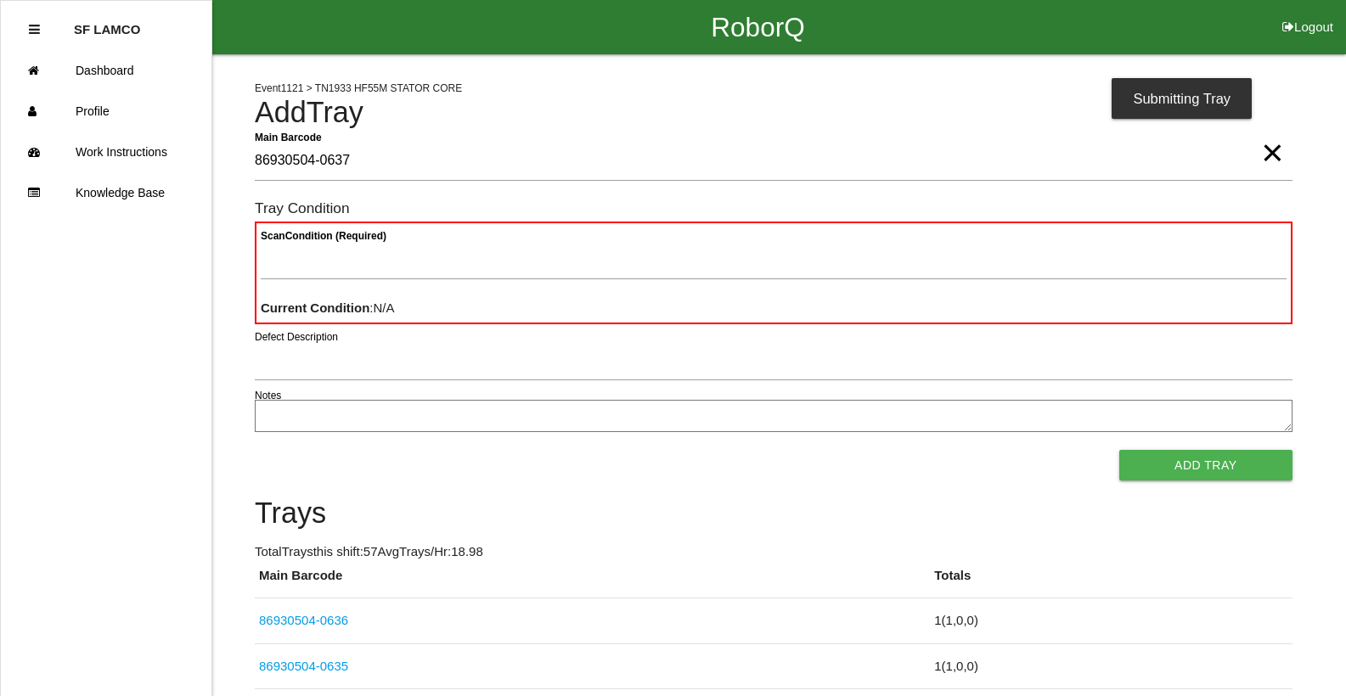
type Barcode "86930504-0637"
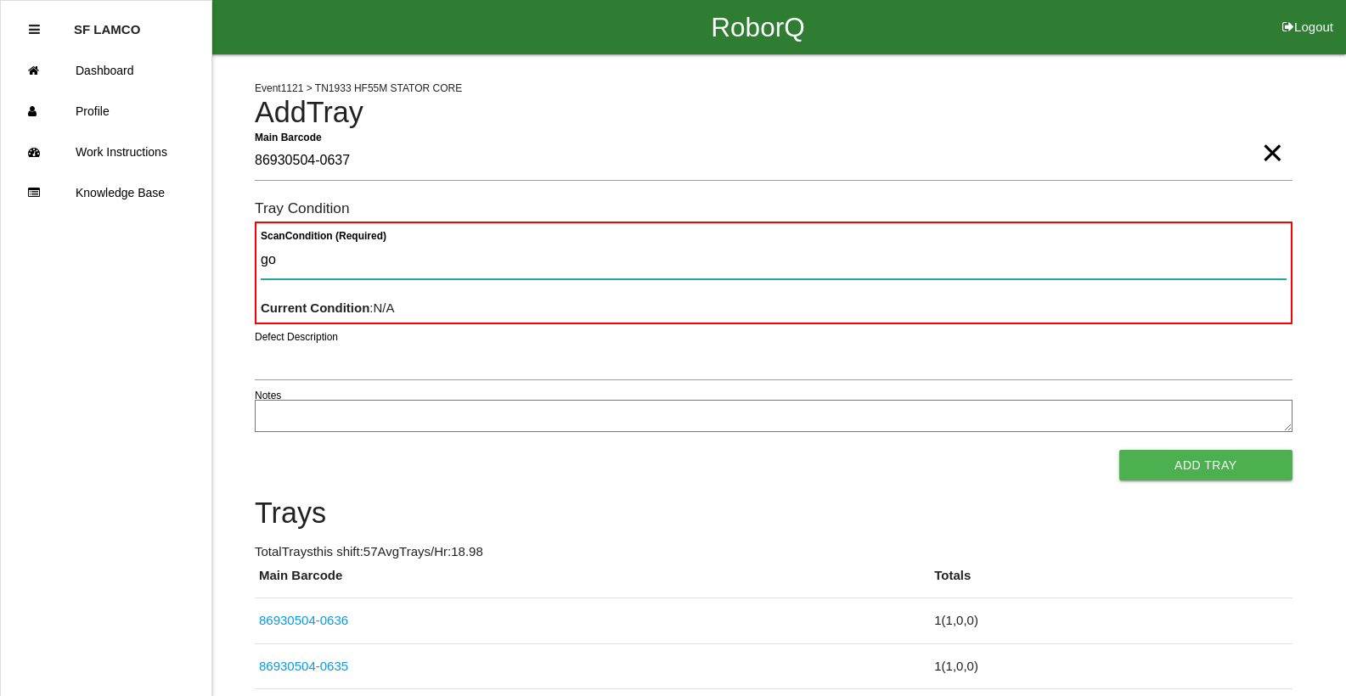
type Condition "goo"
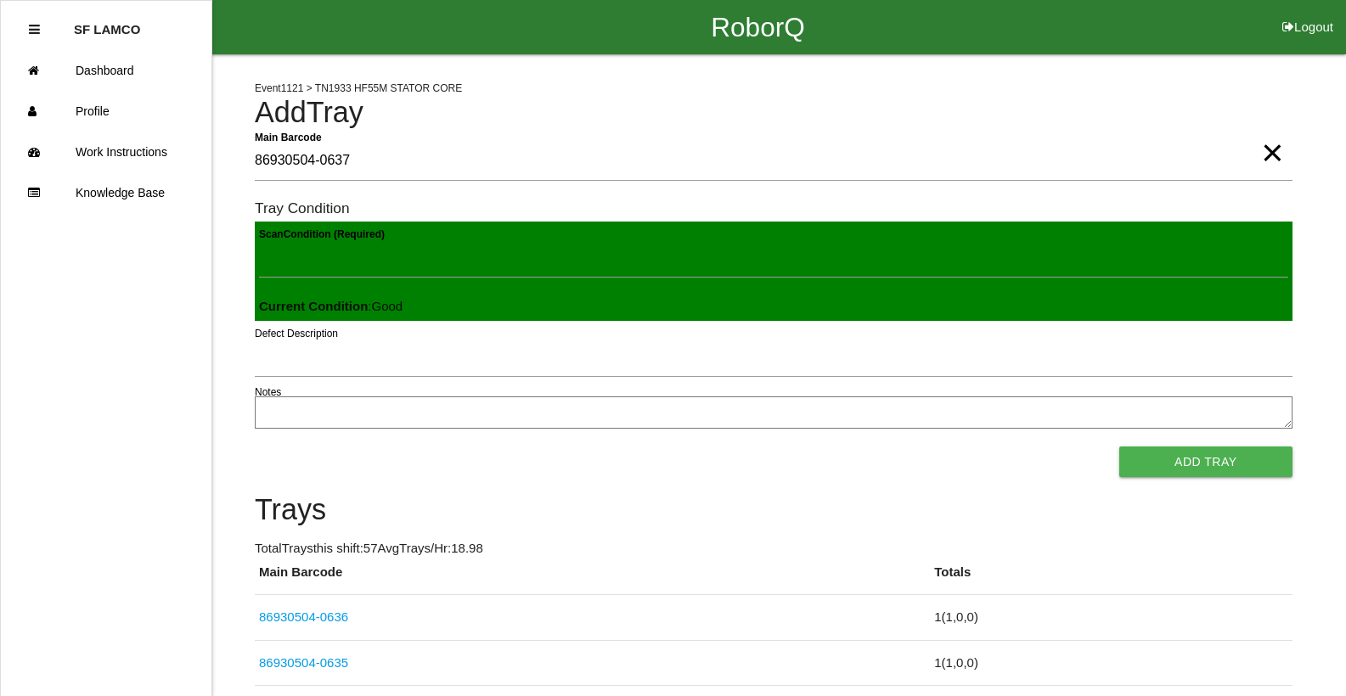
click at [1119, 447] on button "Add Tray" at bounding box center [1205, 462] width 173 height 31
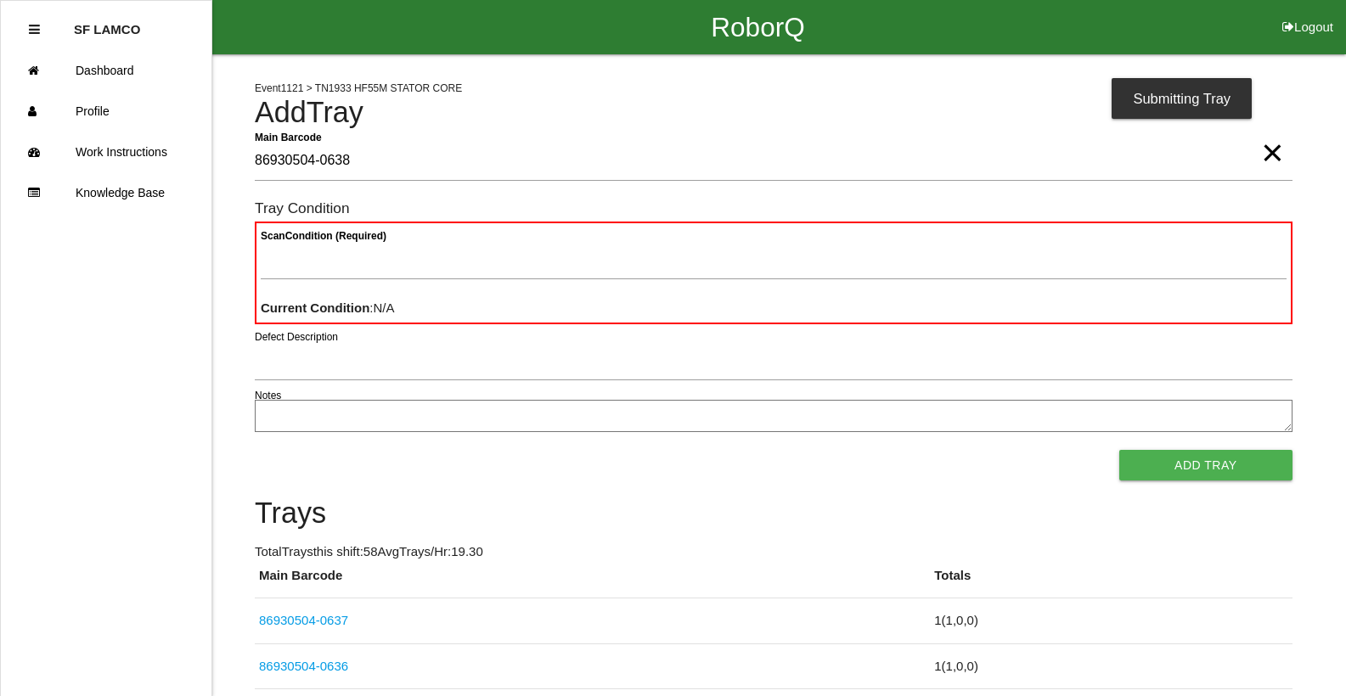
type Barcode "86930504-0638"
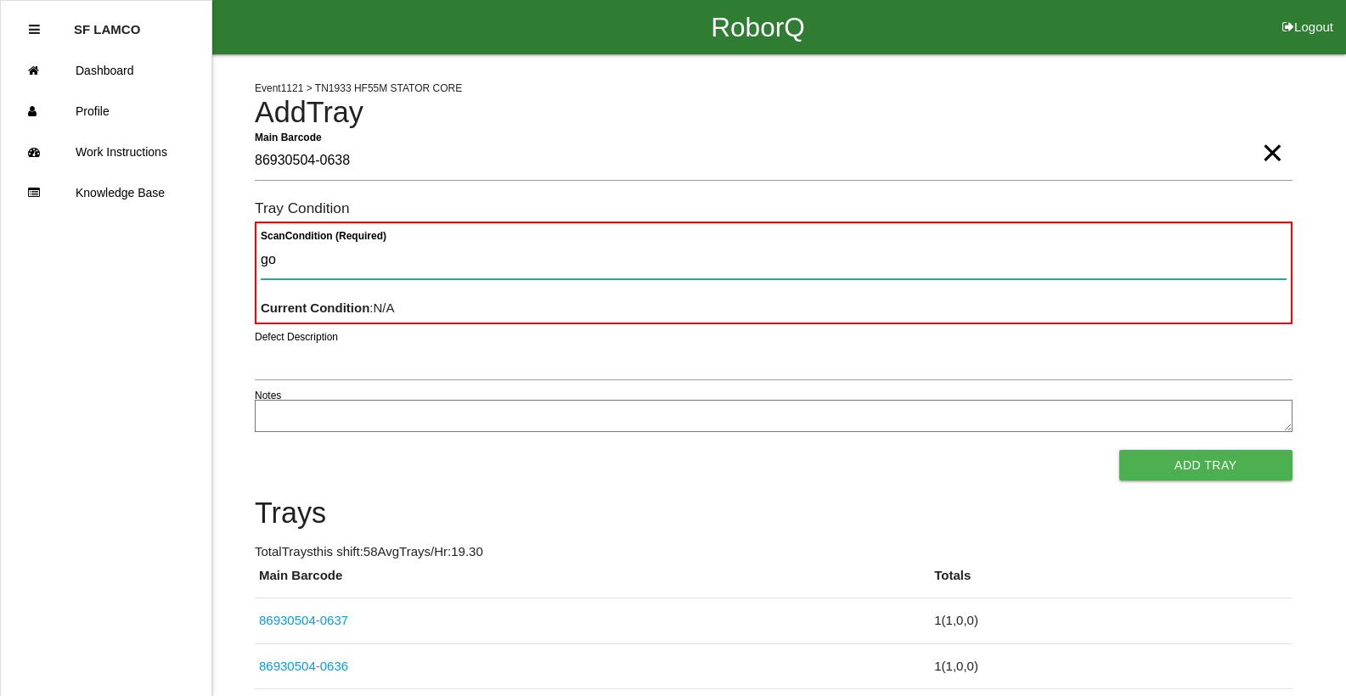
type Condition "goo"
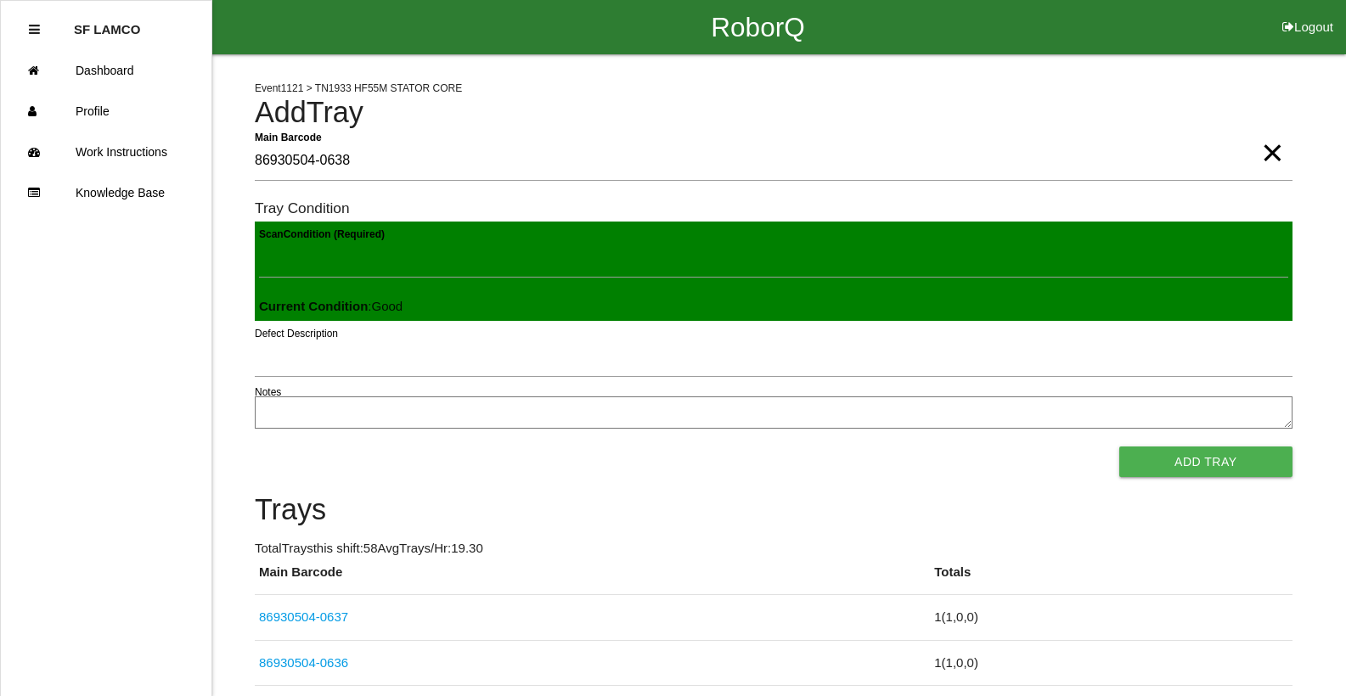
click at [1119, 447] on button "Add Tray" at bounding box center [1205, 462] width 173 height 31
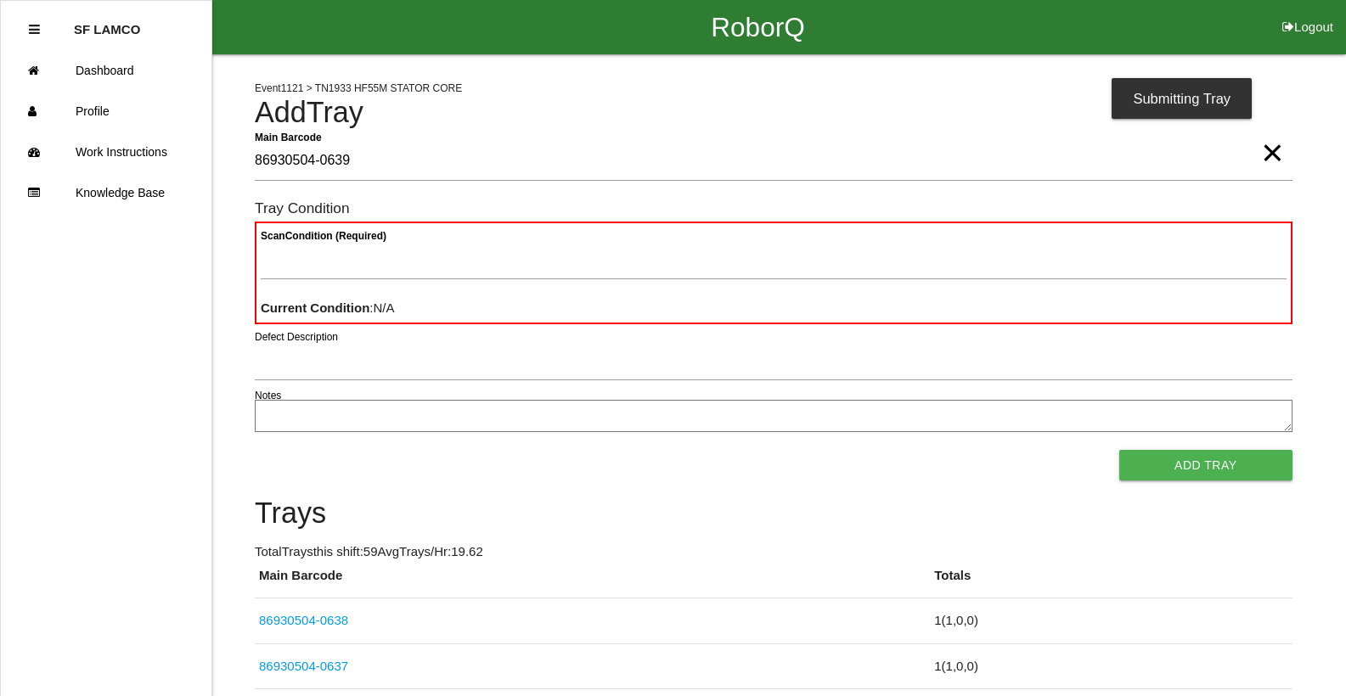
type Barcode "86930504-0639"
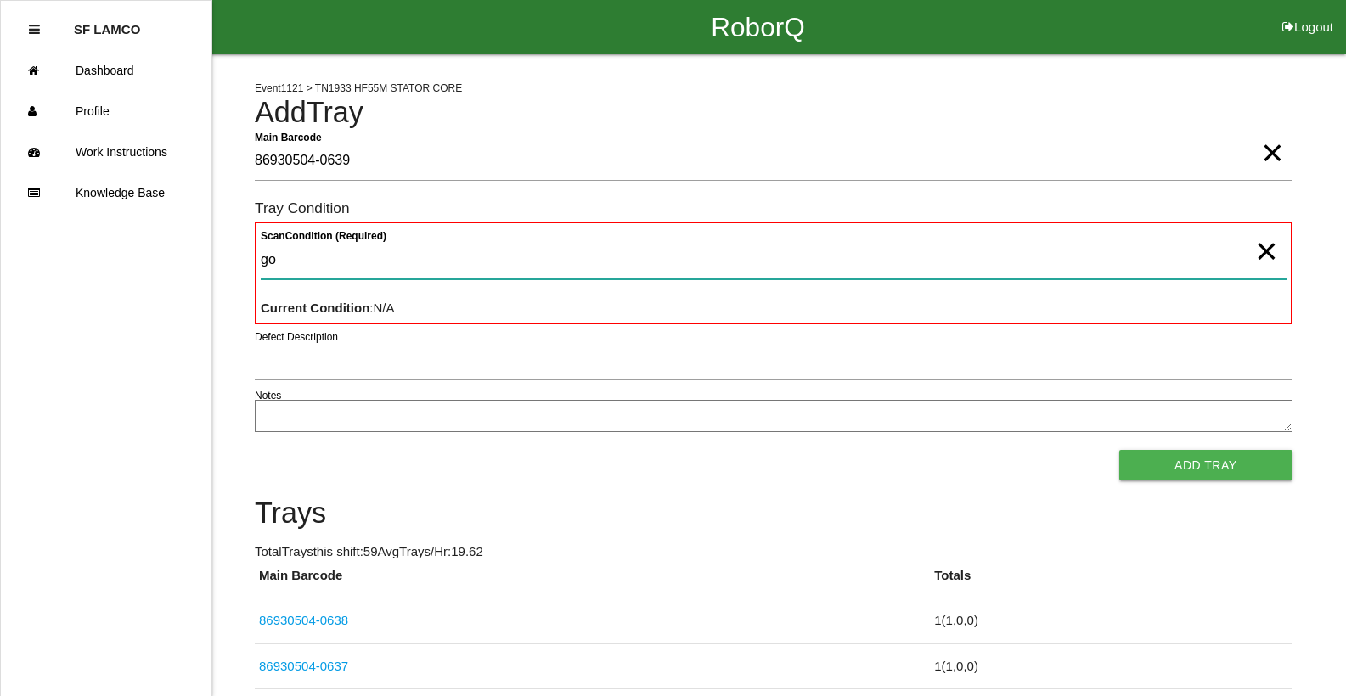
type Condition "goo"
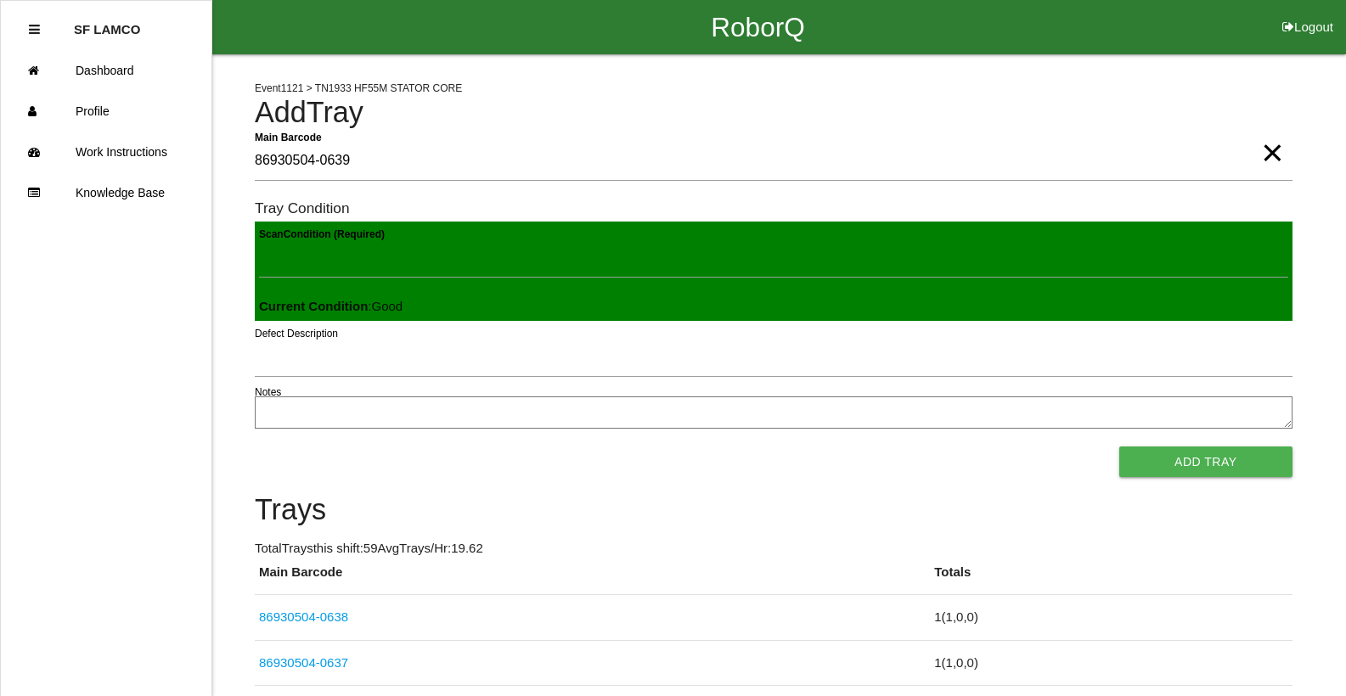
click at [1119, 447] on button "Add Tray" at bounding box center [1205, 462] width 173 height 31
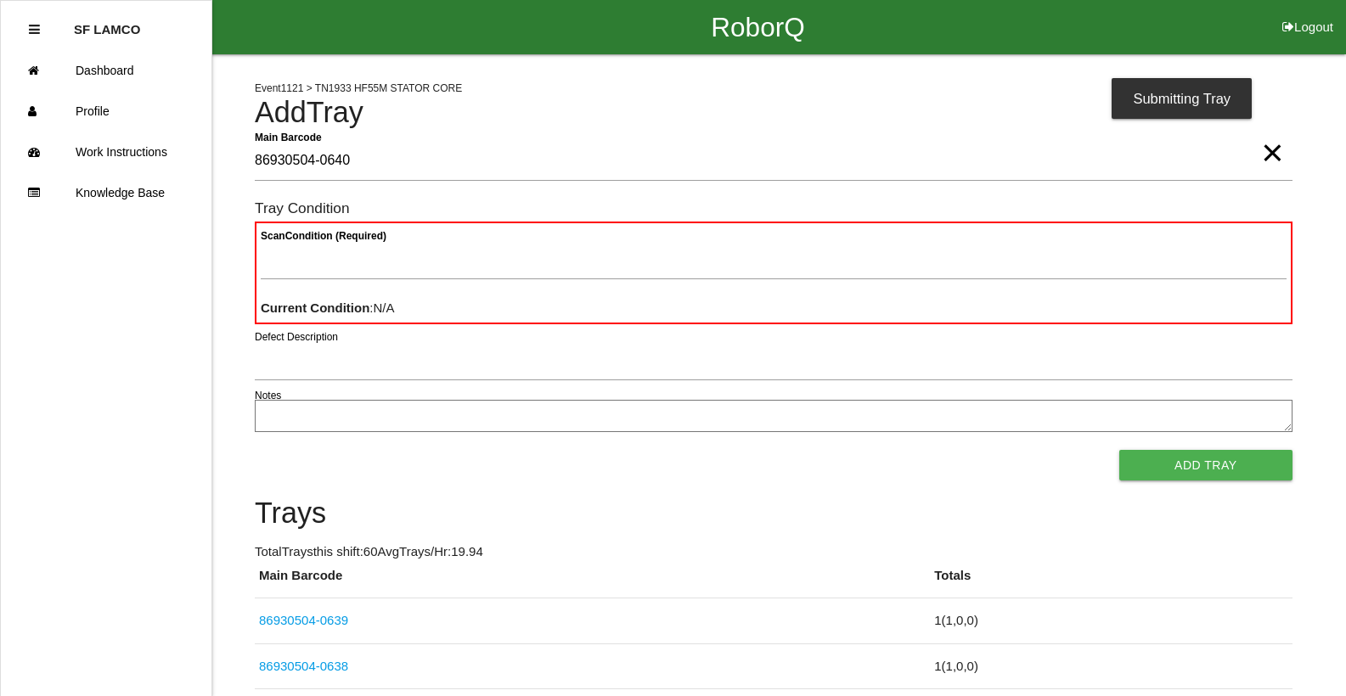
type Barcode "86930504-0640"
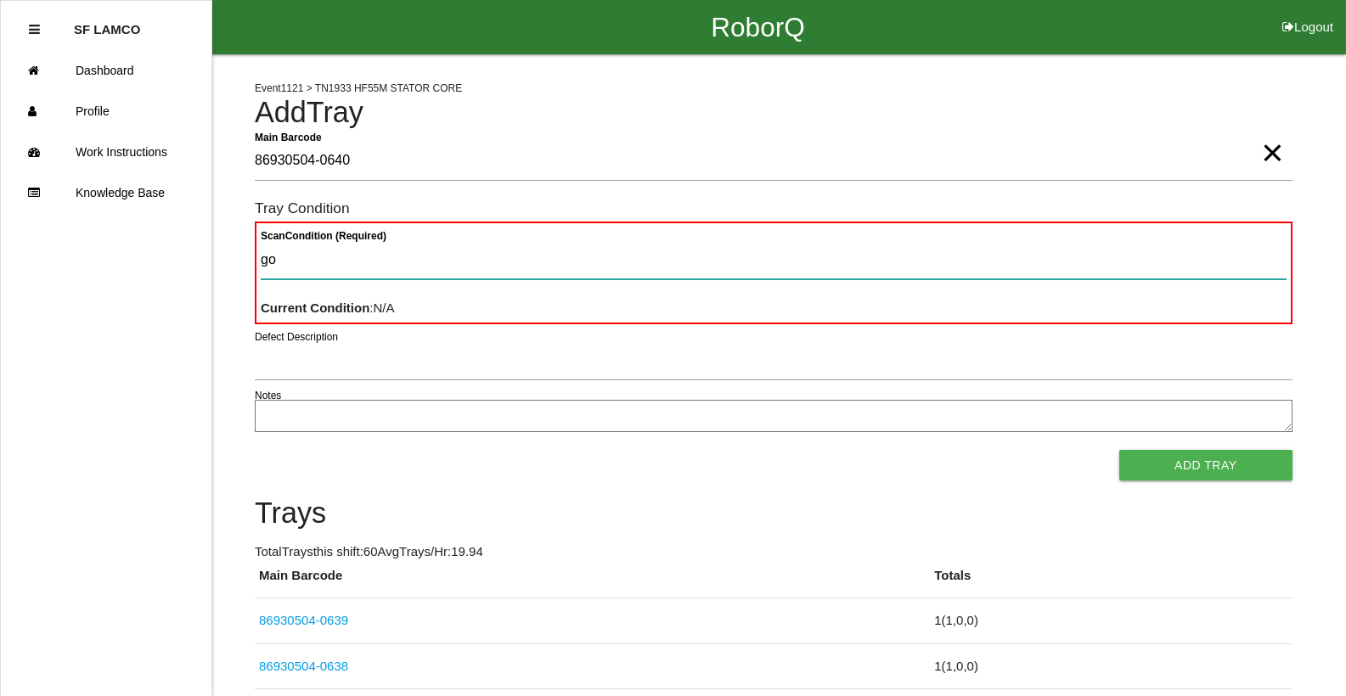
type Condition "goo"
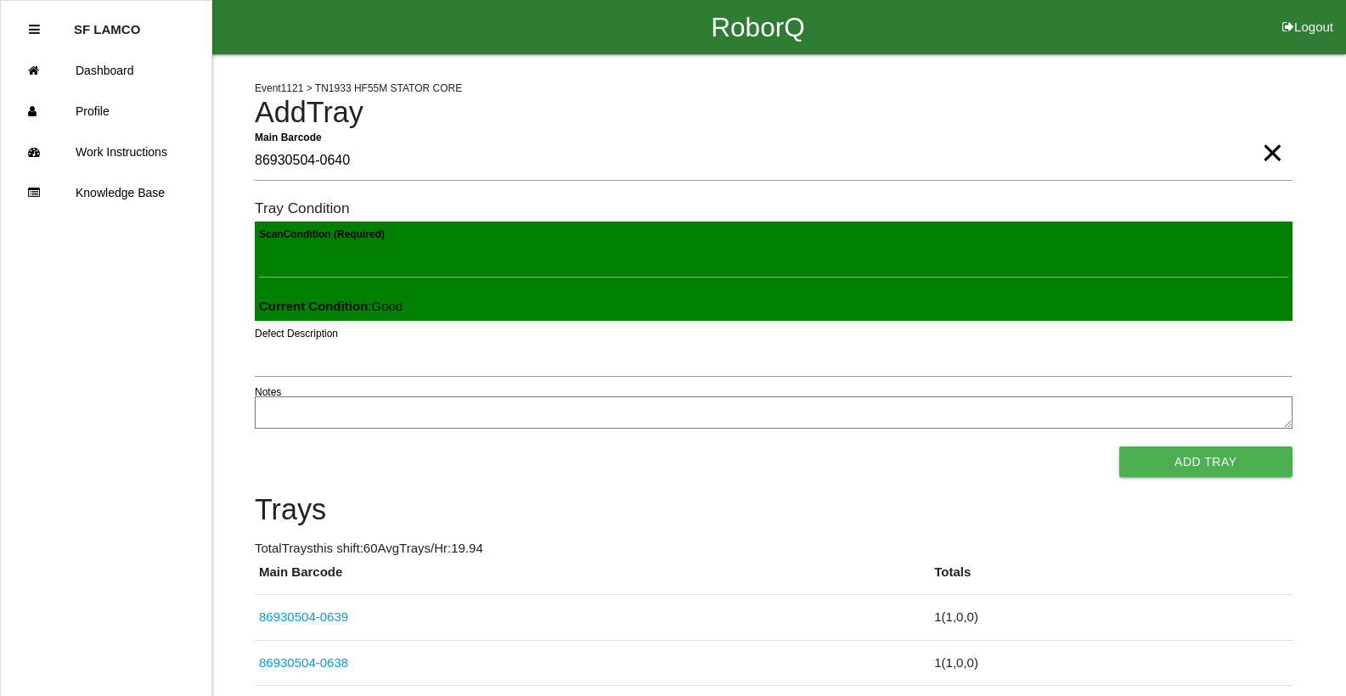
click at [1119, 447] on button "Add Tray" at bounding box center [1205, 462] width 173 height 31
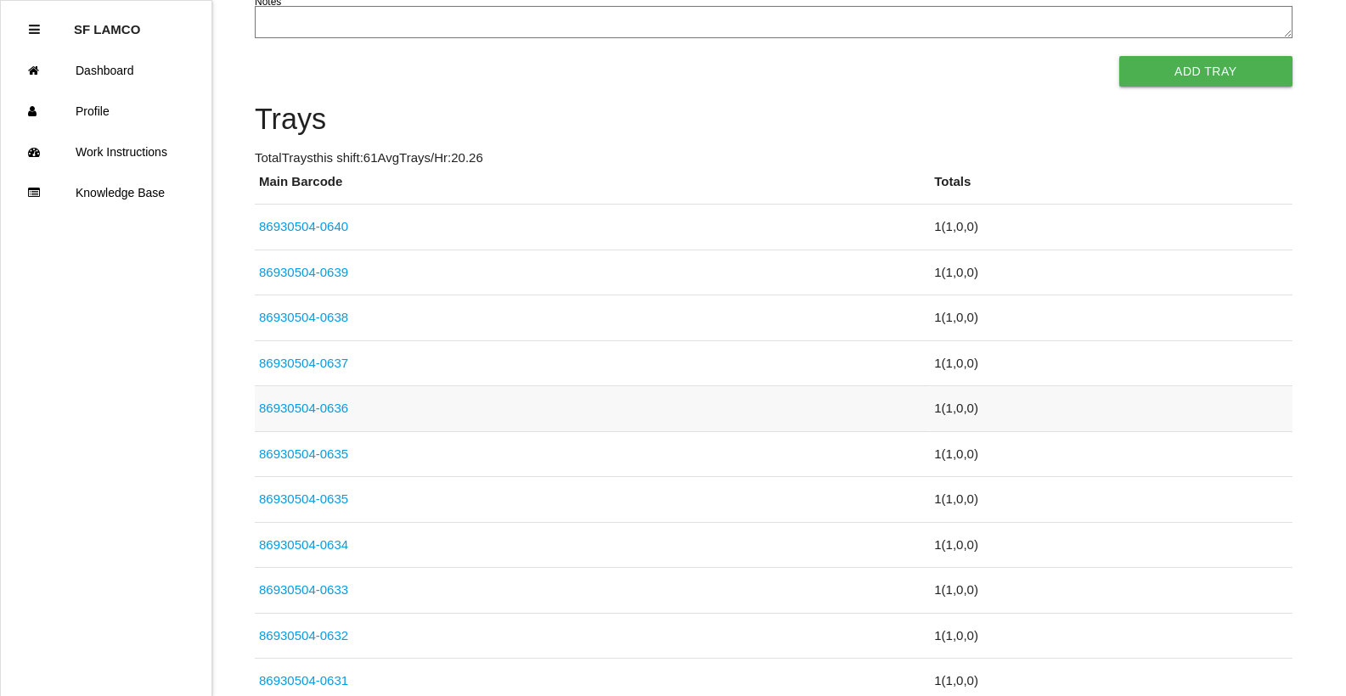
scroll to position [425, 0]
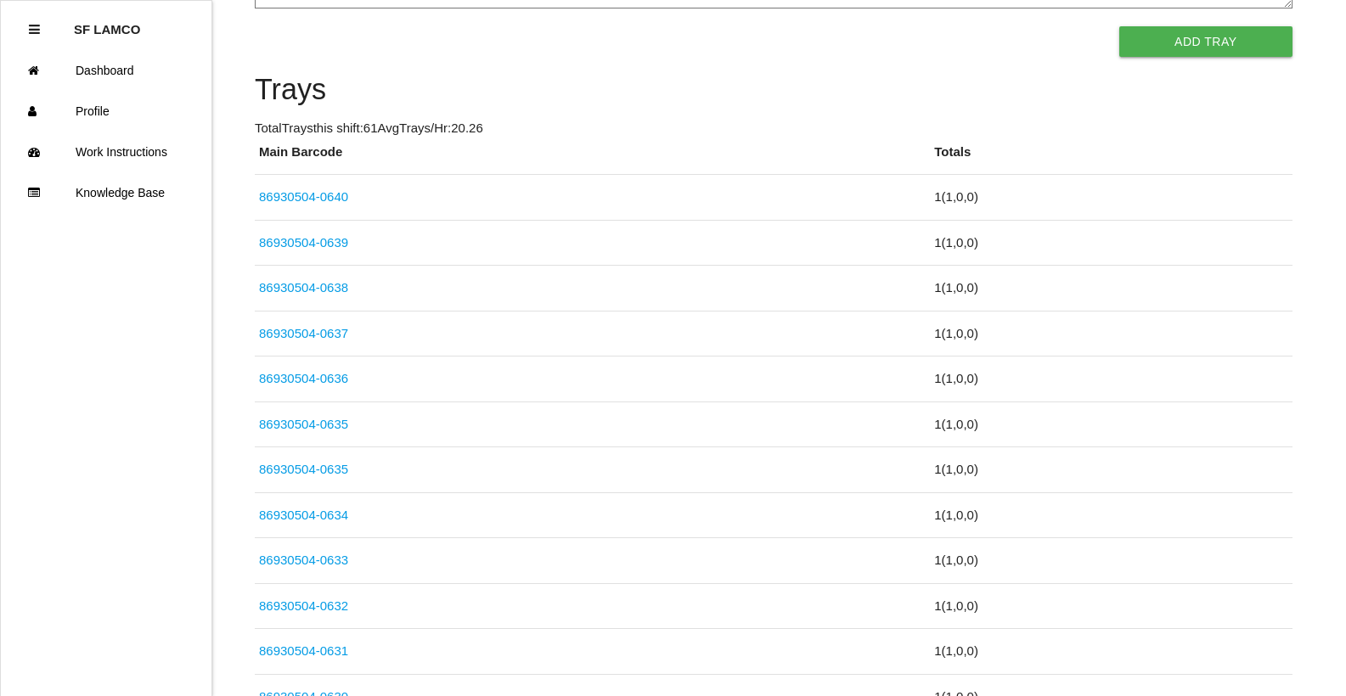
click at [335, 425] on link "86930504-0635" at bounding box center [303, 424] width 89 height 14
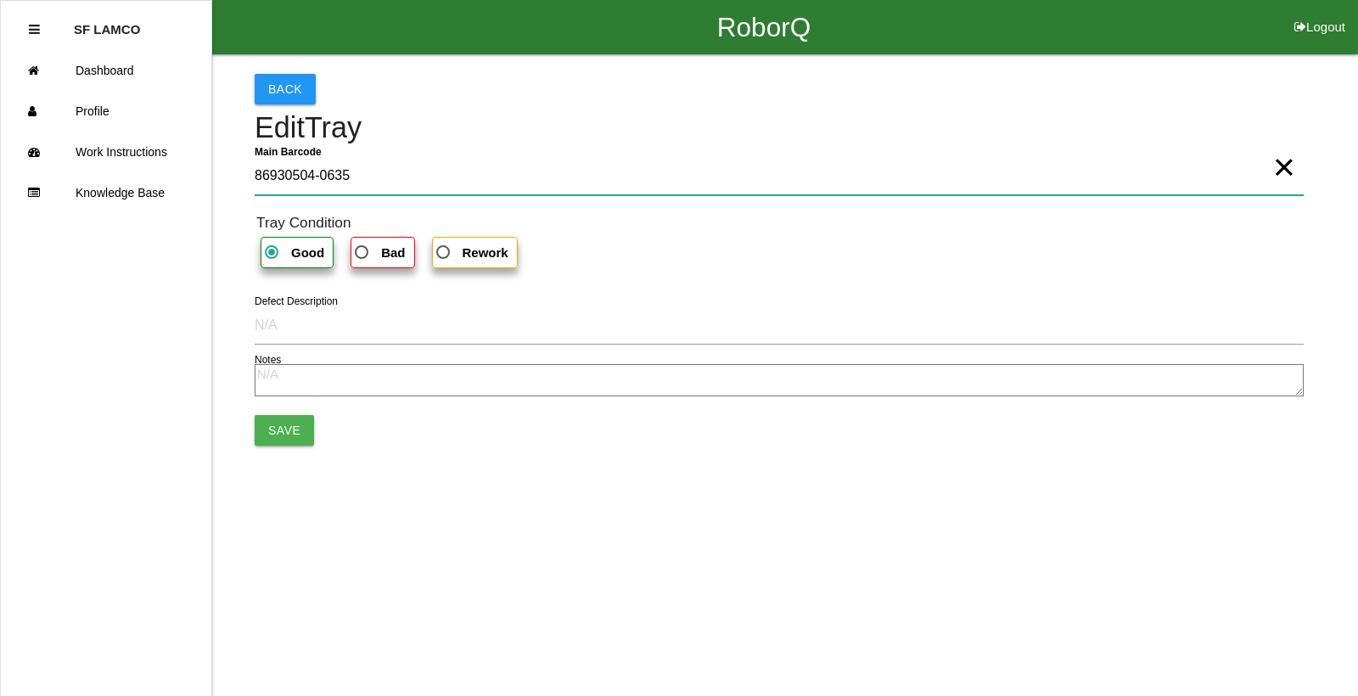
click at [365, 178] on Barcode "86930504-0635" at bounding box center [779, 175] width 1049 height 39
type Barcode "8"
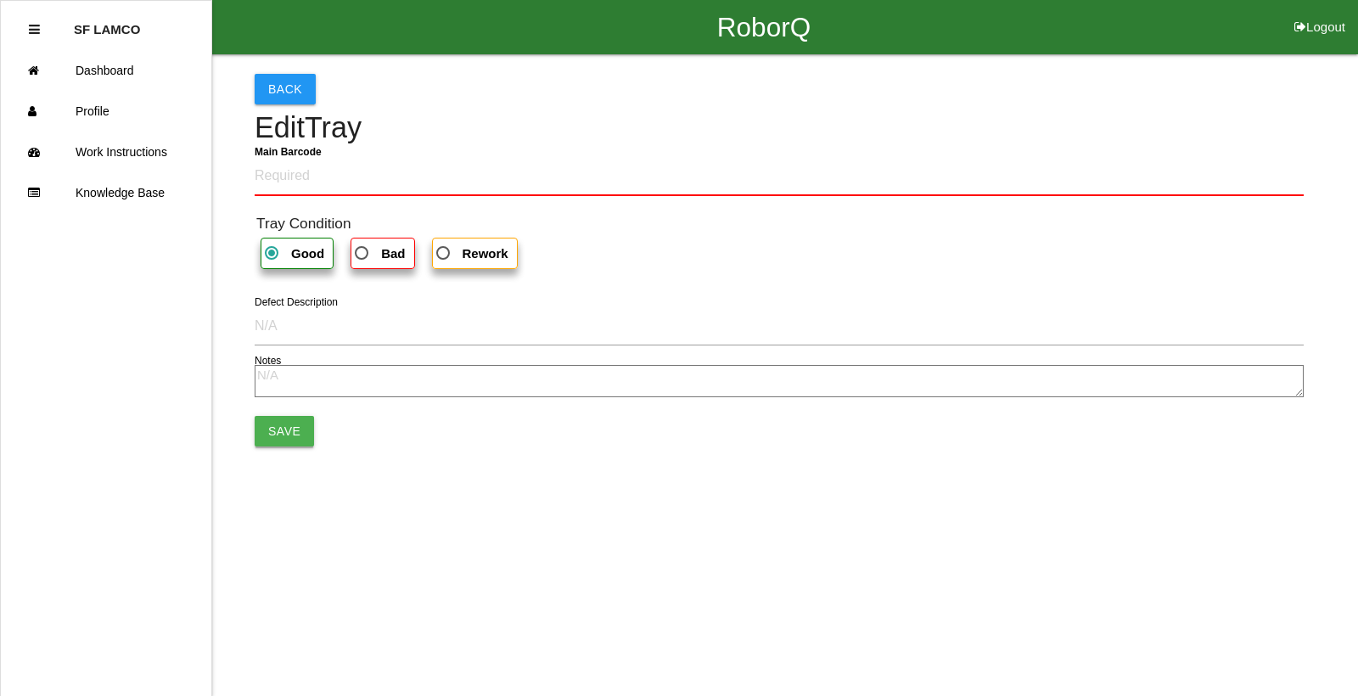
click at [288, 425] on button "Save" at bounding box center [284, 431] width 59 height 31
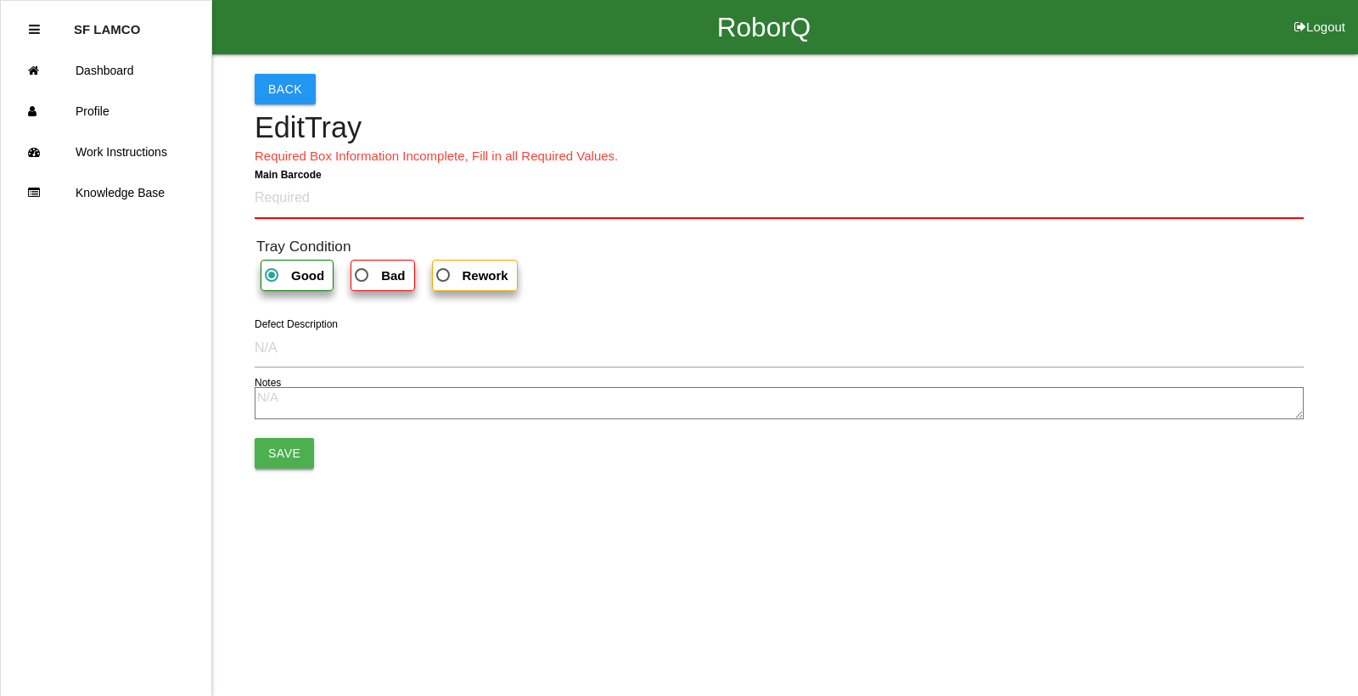
click at [285, 450] on button "Save" at bounding box center [284, 453] width 59 height 31
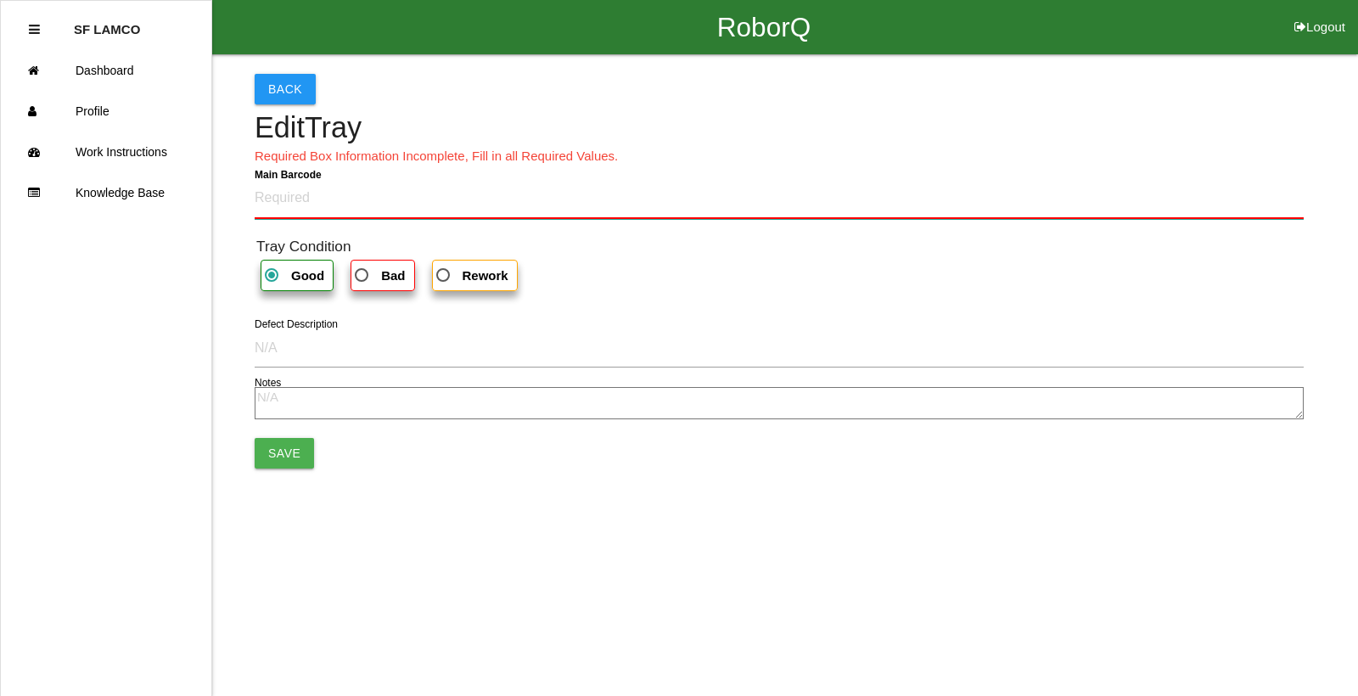
click at [290, 214] on Barcode "Main Barcode" at bounding box center [779, 199] width 1049 height 40
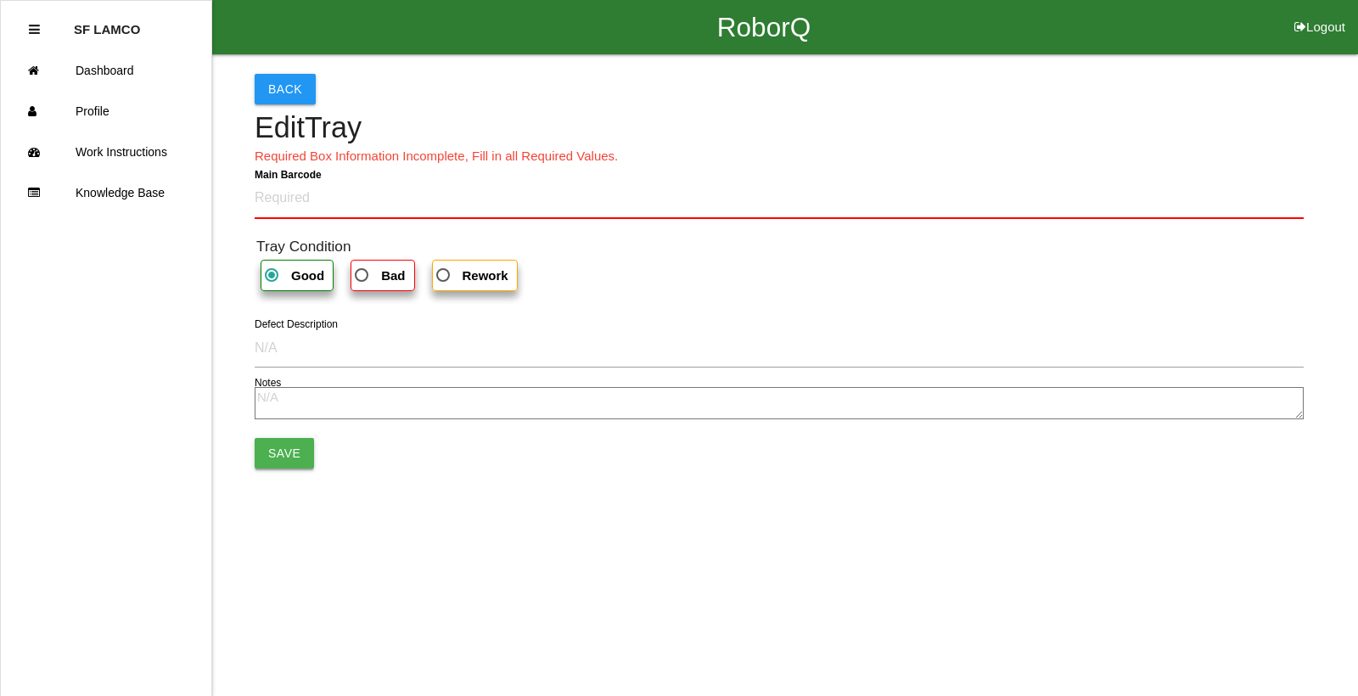
click at [287, 458] on button "Save" at bounding box center [284, 453] width 59 height 31
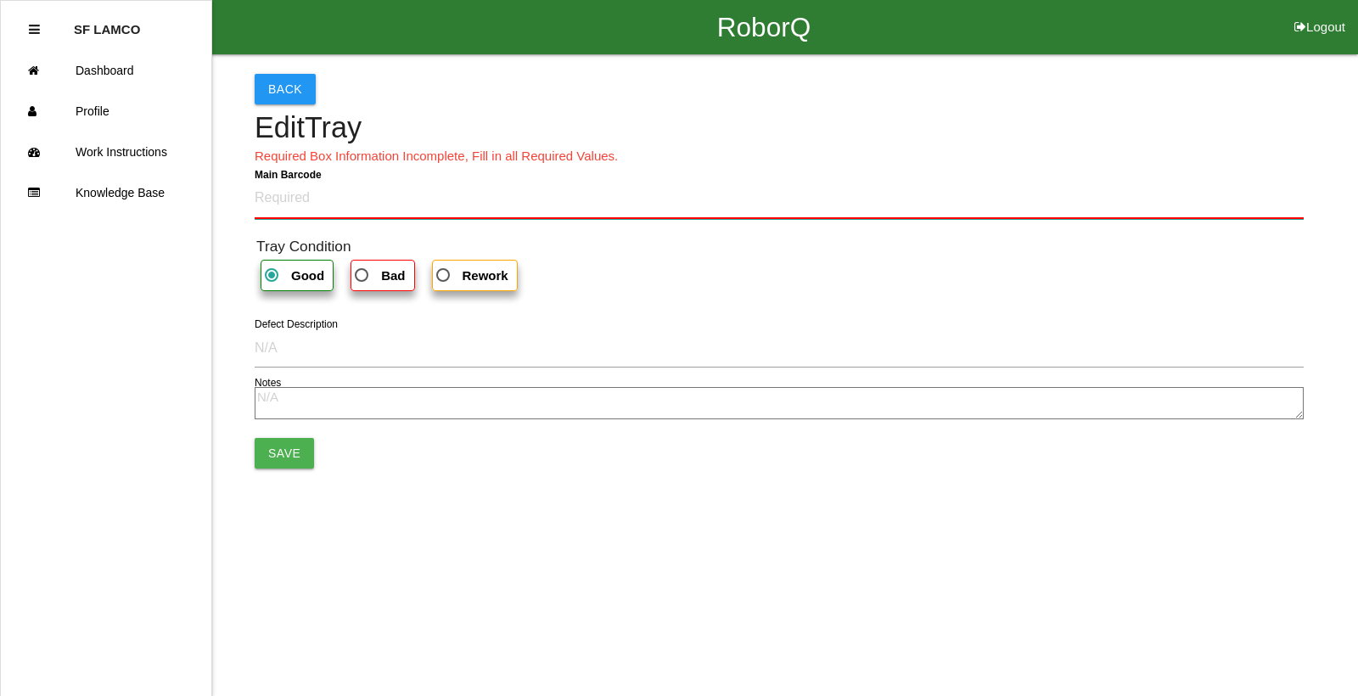
click at [287, 196] on Barcode "Main Barcode" at bounding box center [779, 199] width 1049 height 40
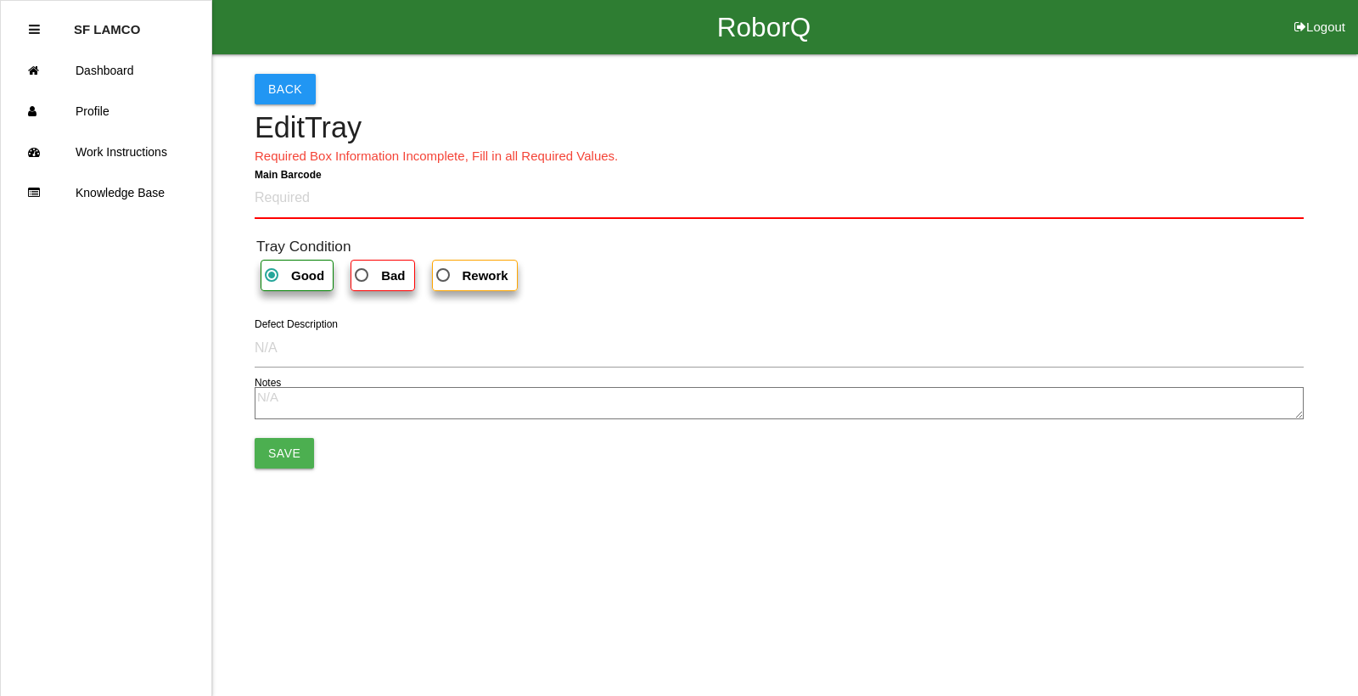
click at [290, 524] on html "RoborQ Logout SF LAMCO Dashboard Profile Work Instructions Knowledge Base Back …" at bounding box center [679, 286] width 1358 height 572
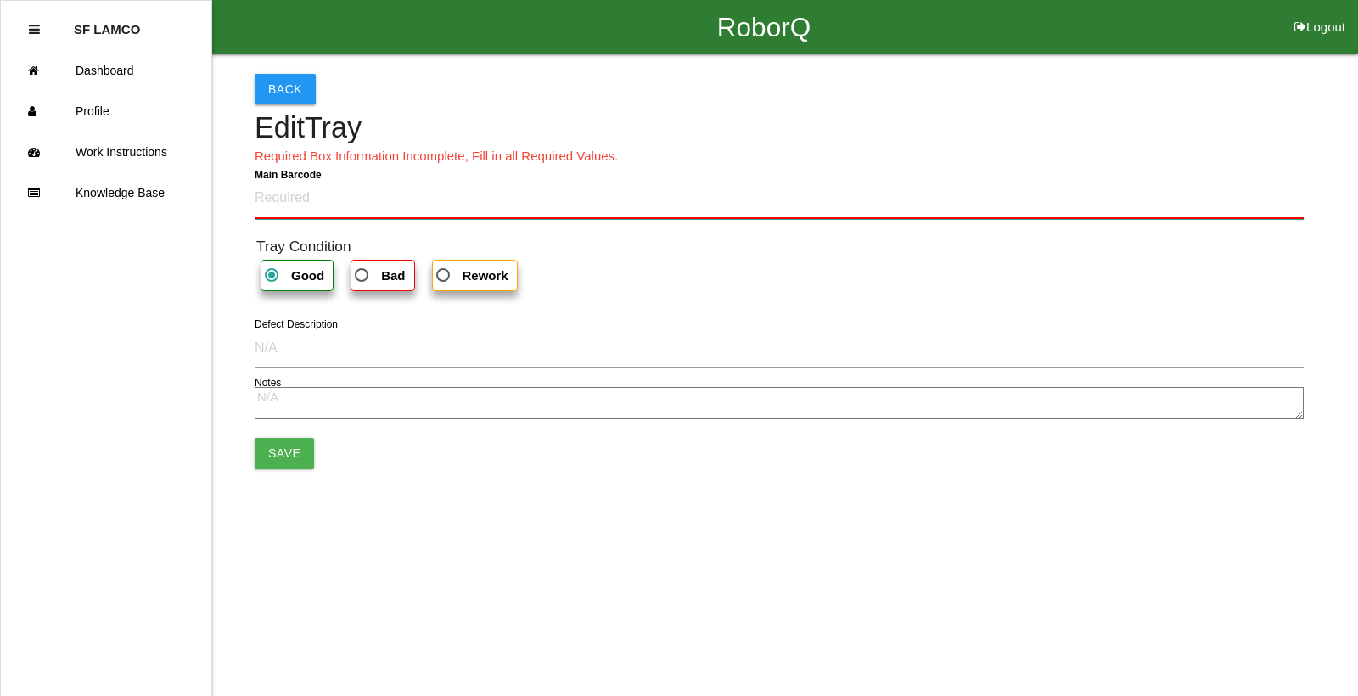
click at [306, 197] on Barcode "Main Barcode" at bounding box center [779, 199] width 1049 height 40
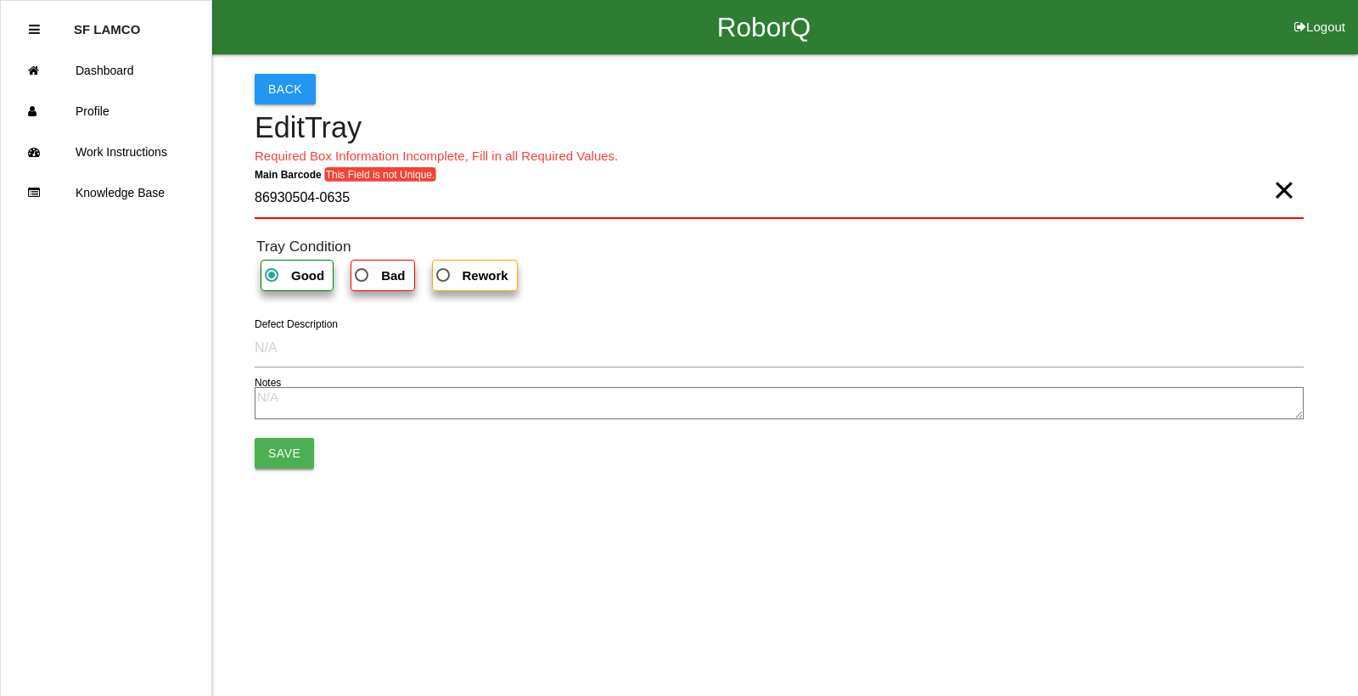
click at [286, 466] on button "Save" at bounding box center [284, 453] width 59 height 31
click at [284, 451] on button "Save" at bounding box center [284, 453] width 59 height 31
click at [284, 450] on button "Save" at bounding box center [284, 453] width 59 height 31
click at [284, 449] on button "Save" at bounding box center [284, 453] width 59 height 31
click at [350, 179] on span "This Field is not Unique." at bounding box center [380, 174] width 112 height 14
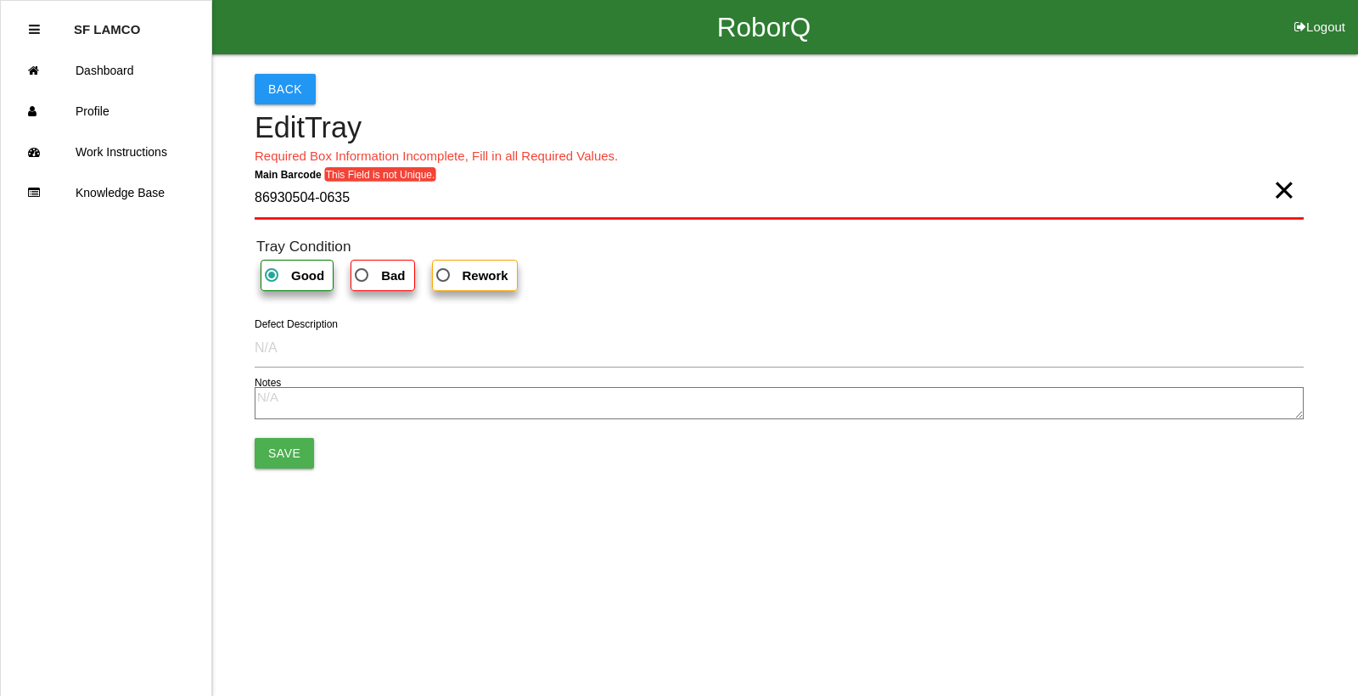
click at [350, 179] on Barcode "86930504-0635" at bounding box center [779, 199] width 1049 height 40
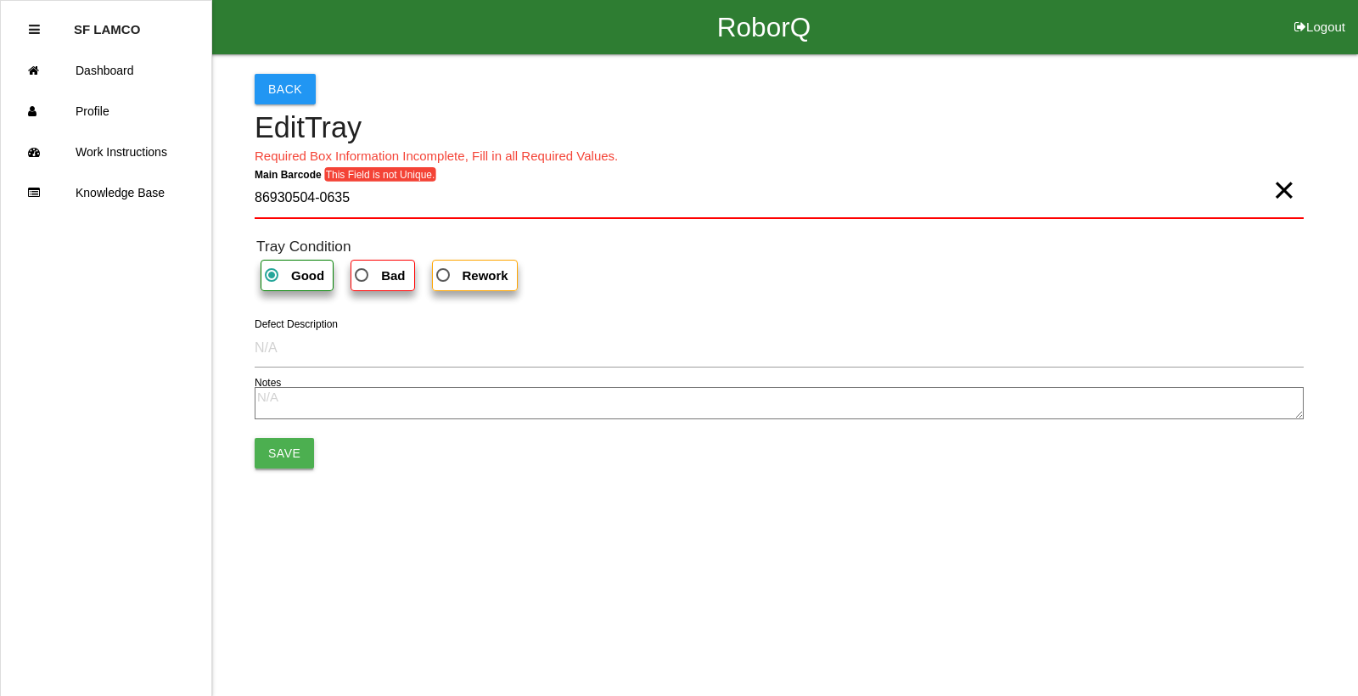
click at [295, 459] on button "Save" at bounding box center [284, 453] width 59 height 31
click at [288, 273] on span "Good" at bounding box center [293, 275] width 63 height 21
click at [273, 273] on input "Good" at bounding box center [267, 270] width 11 height 11
click at [288, 444] on button "Save" at bounding box center [284, 453] width 59 height 31
click at [290, 441] on button "Save" at bounding box center [284, 453] width 59 height 31
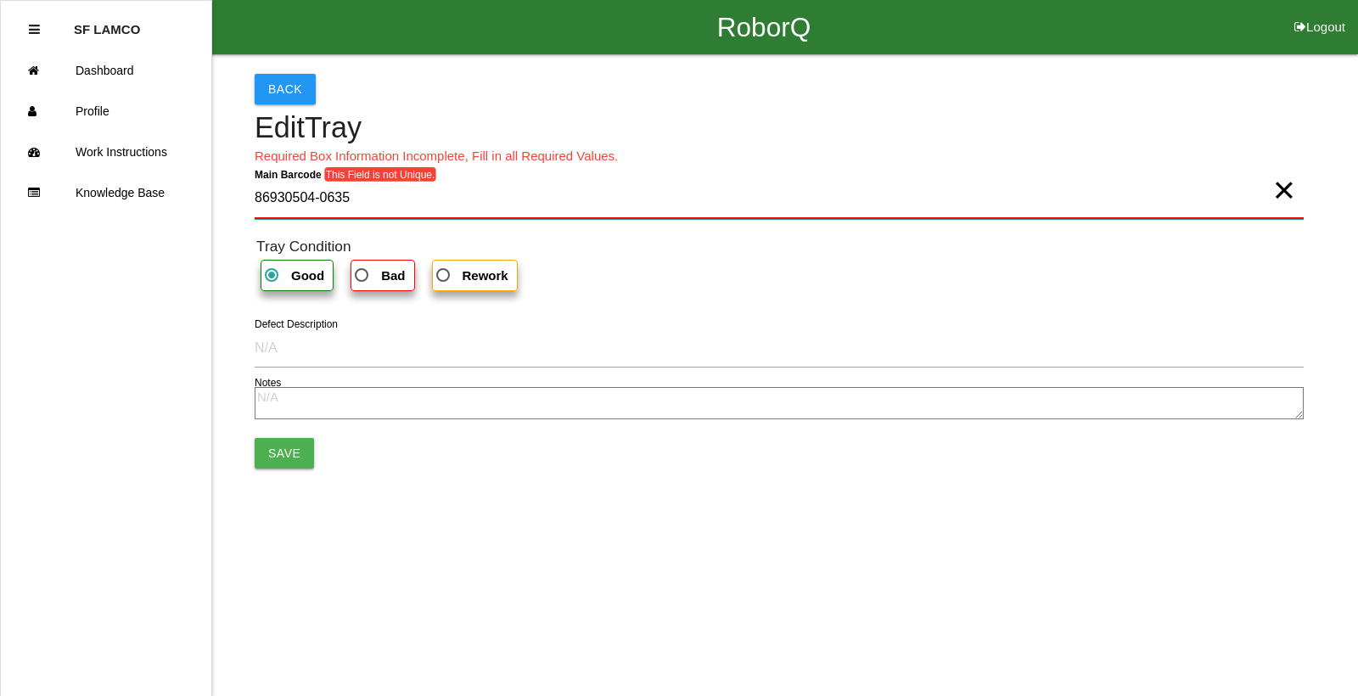
click at [390, 199] on Barcode "86930504-0635" at bounding box center [779, 199] width 1049 height 40
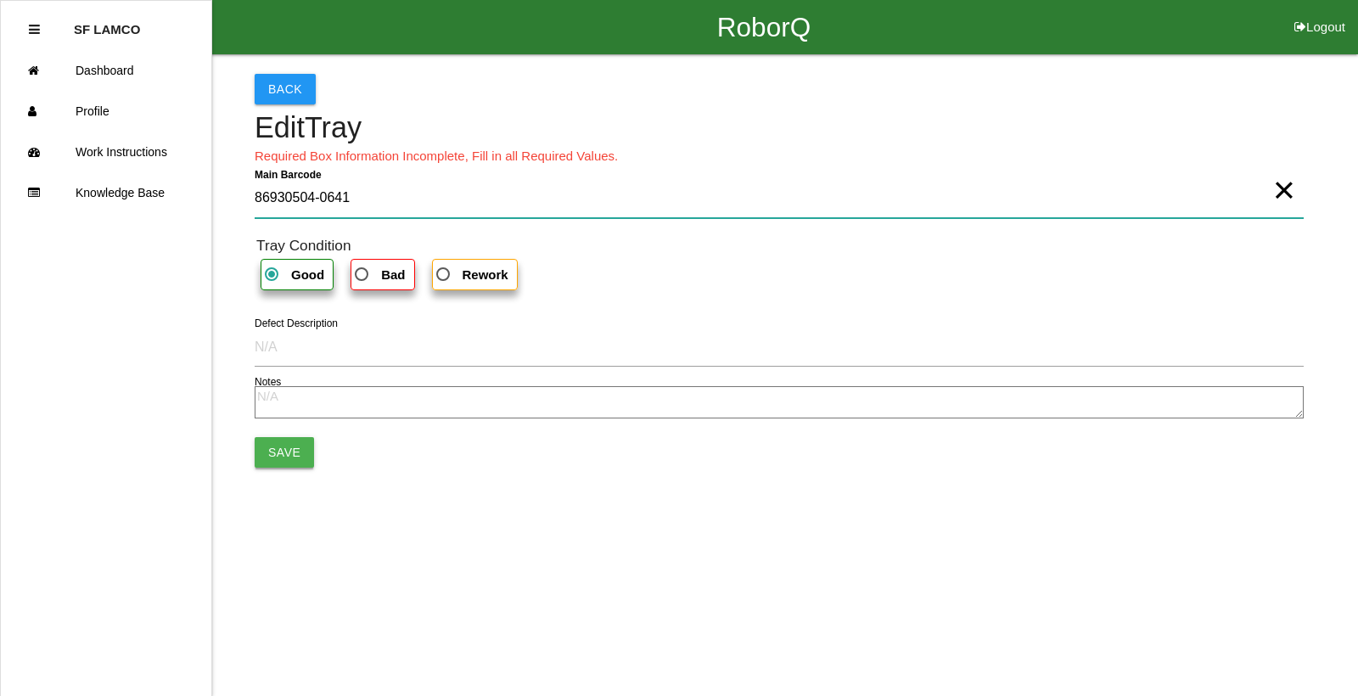
type Barcode "86930504-0641"
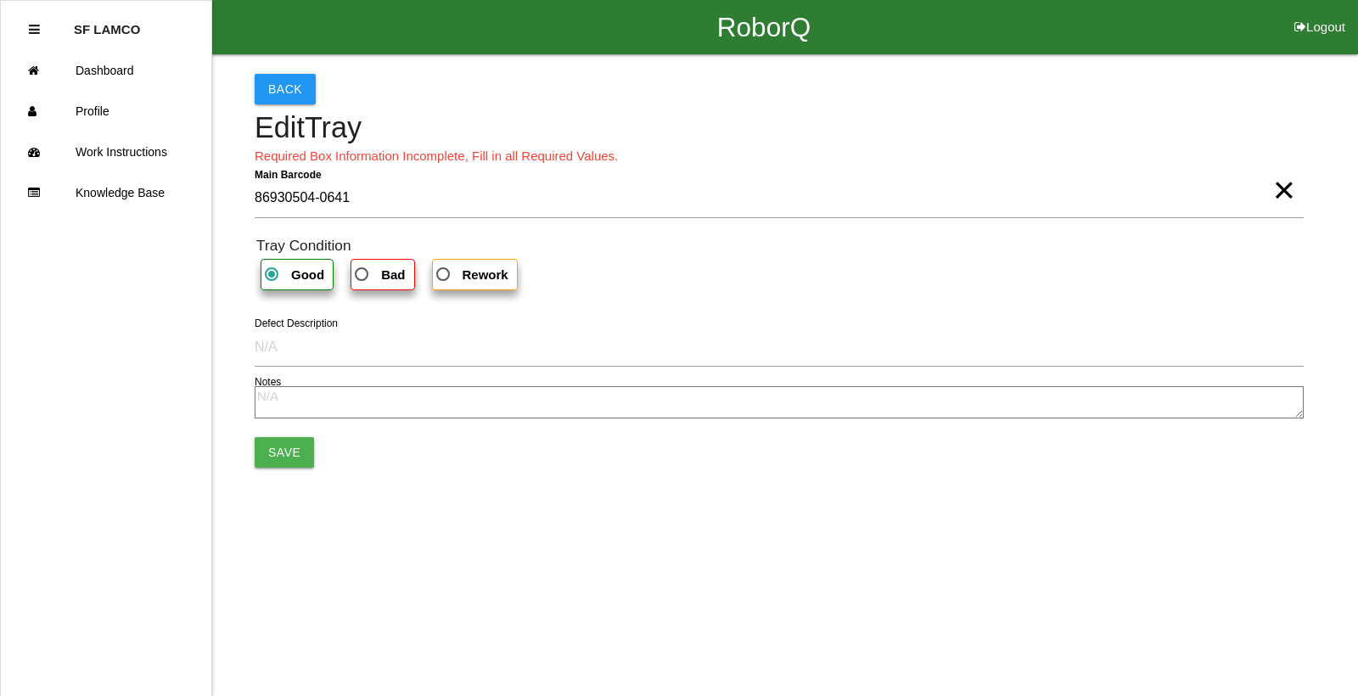
click at [263, 453] on button "Save" at bounding box center [284, 452] width 59 height 31
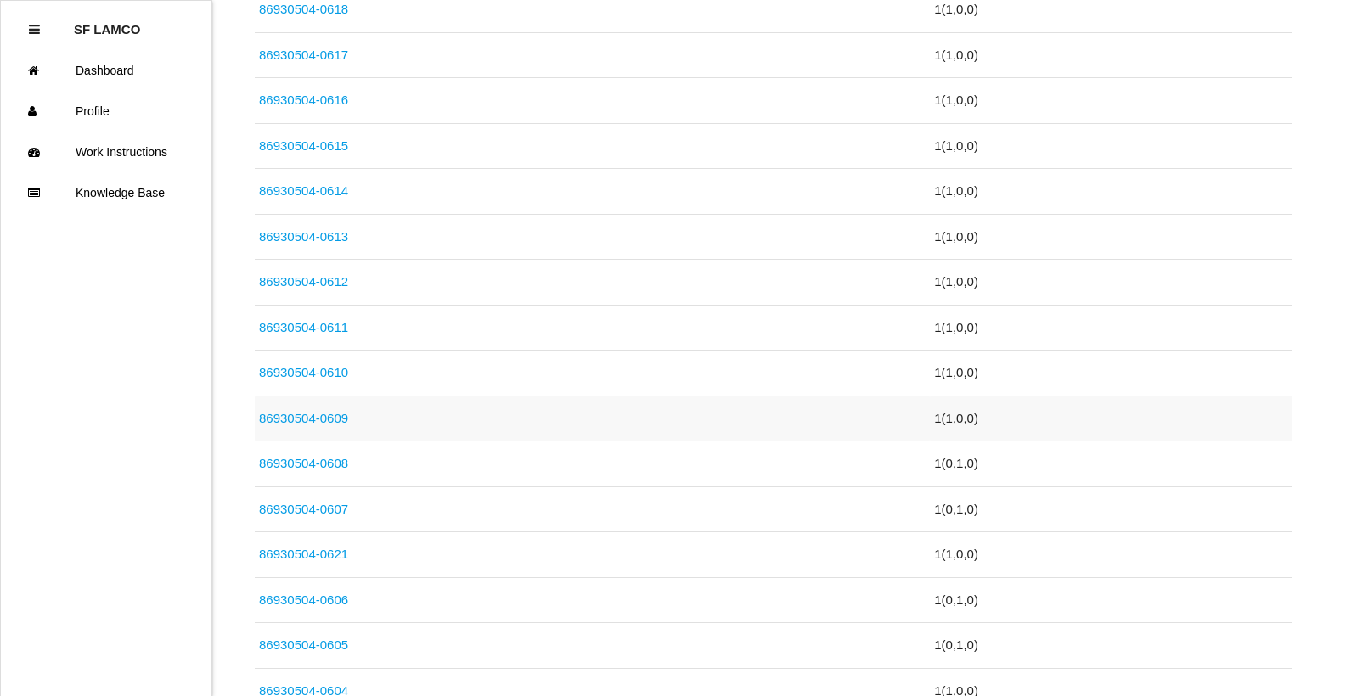
scroll to position [1613, 0]
click at [340, 415] on link "86930504-0609" at bounding box center [303, 416] width 89 height 14
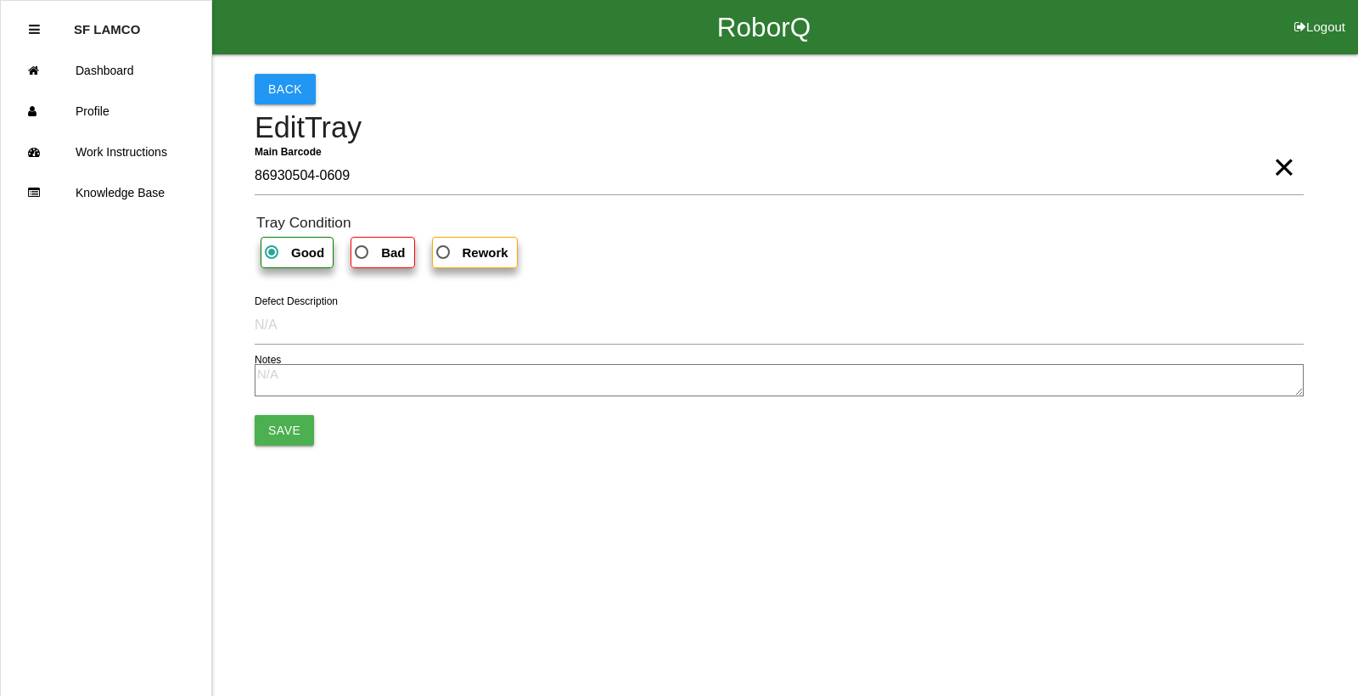
click at [397, 259] on b "Bad" at bounding box center [393, 252] width 24 height 14
click at [363, 253] on input "Bad" at bounding box center [356, 247] width 11 height 11
radio input "true"
click at [307, 431] on button "Save" at bounding box center [284, 430] width 59 height 31
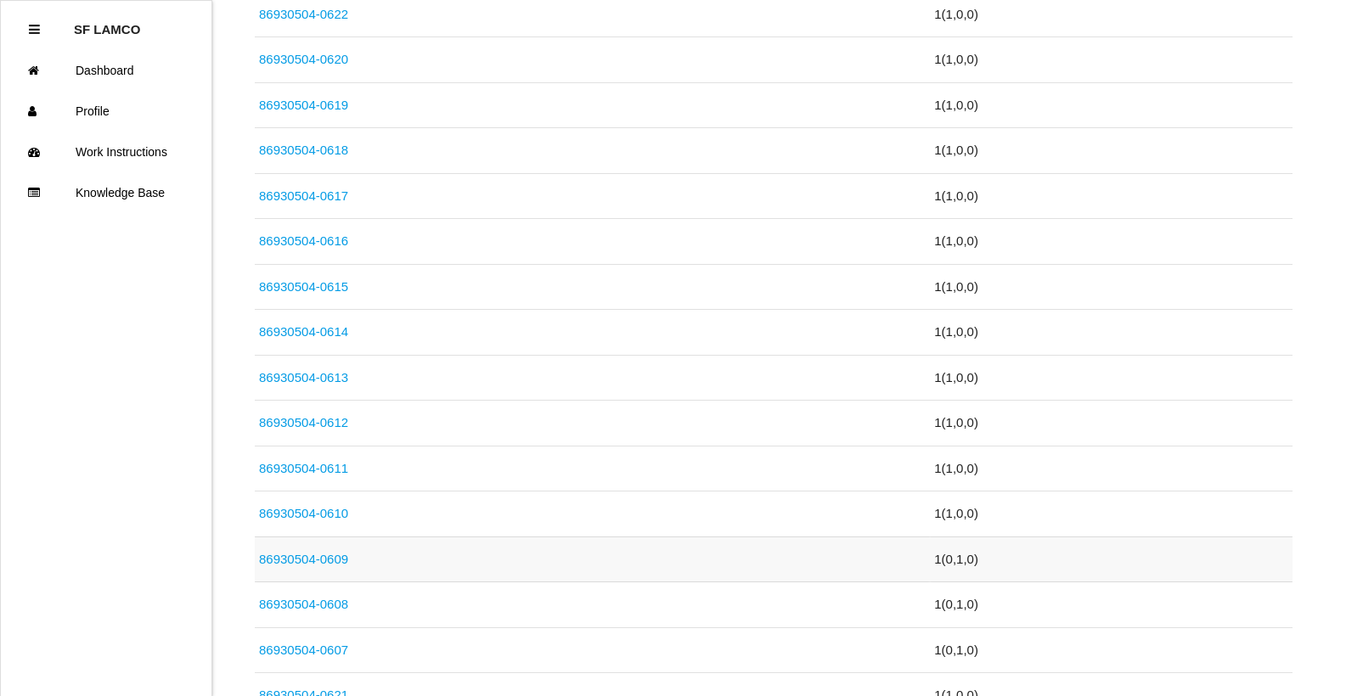
scroll to position [1443, 0]
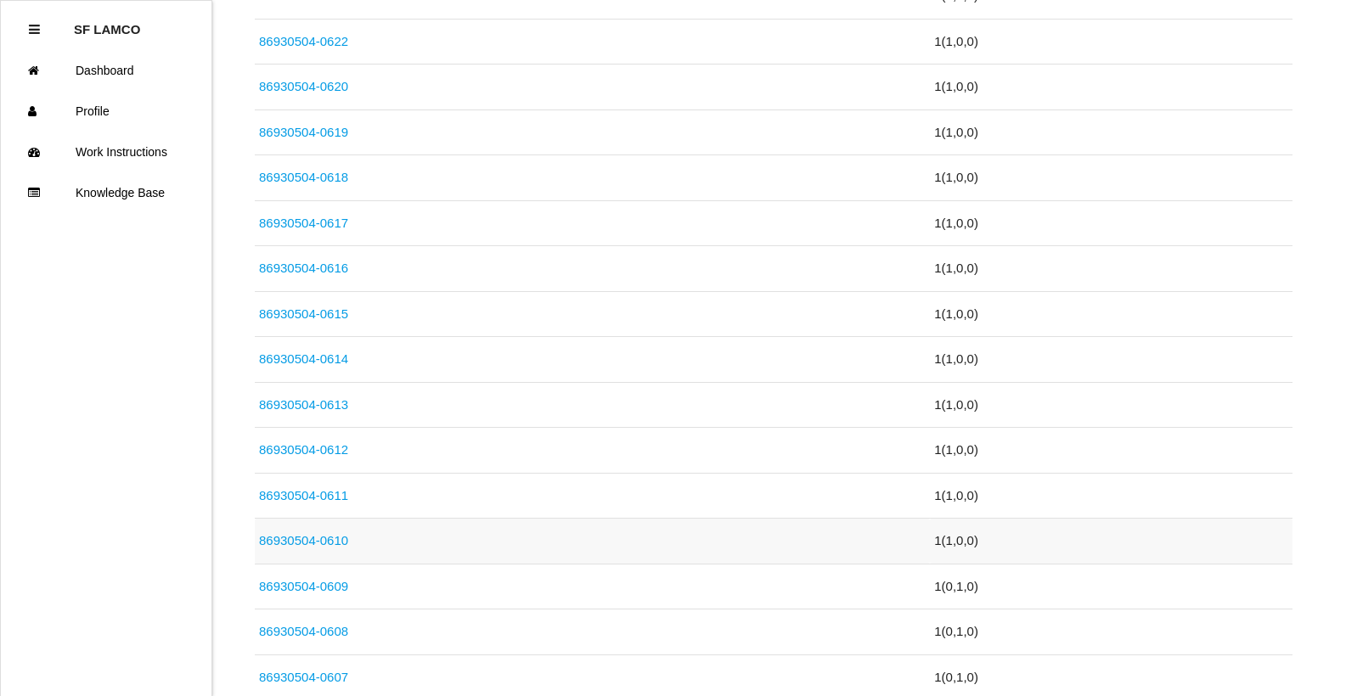
click at [306, 539] on link "86930504-0610" at bounding box center [303, 540] width 89 height 14
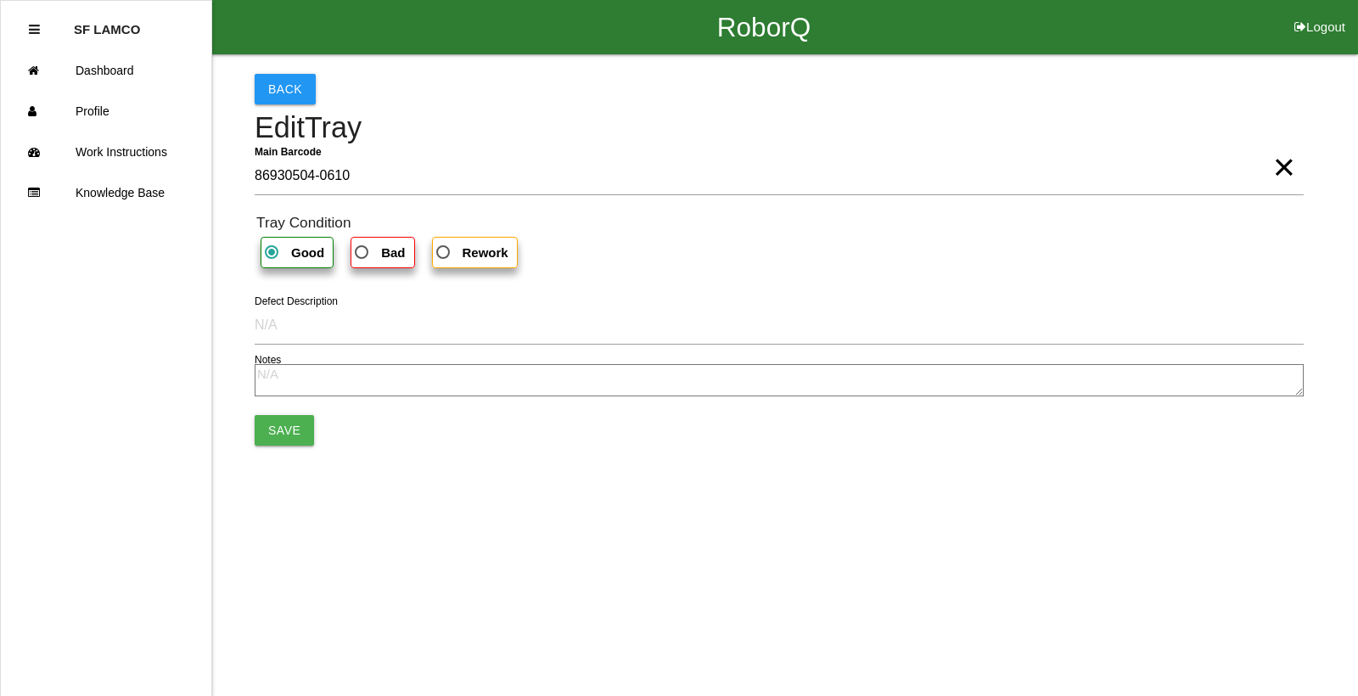
click at [382, 258] on b "Bad" at bounding box center [393, 252] width 24 height 14
click at [363, 253] on input "Bad" at bounding box center [356, 247] width 11 height 11
radio input "true"
click at [272, 430] on button "Save" at bounding box center [284, 430] width 59 height 31
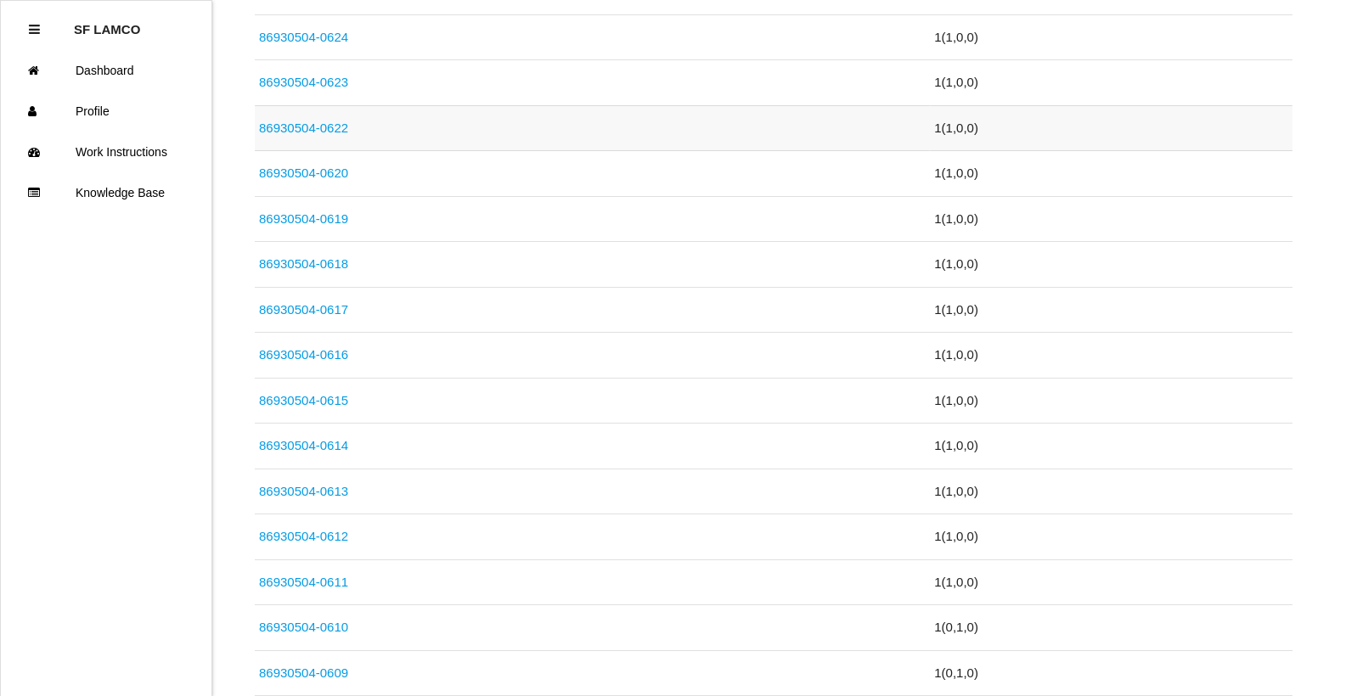
scroll to position [1443, 0]
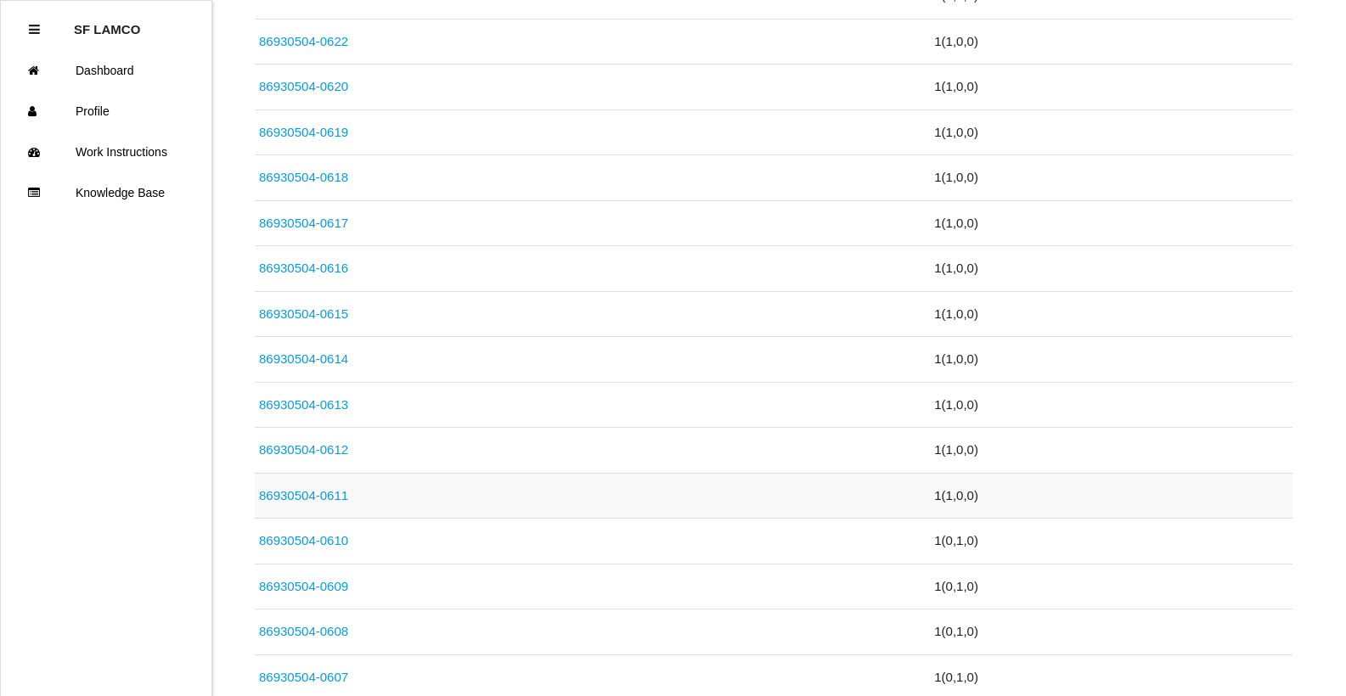
click at [299, 497] on link "86930504-0611" at bounding box center [303, 495] width 89 height 14
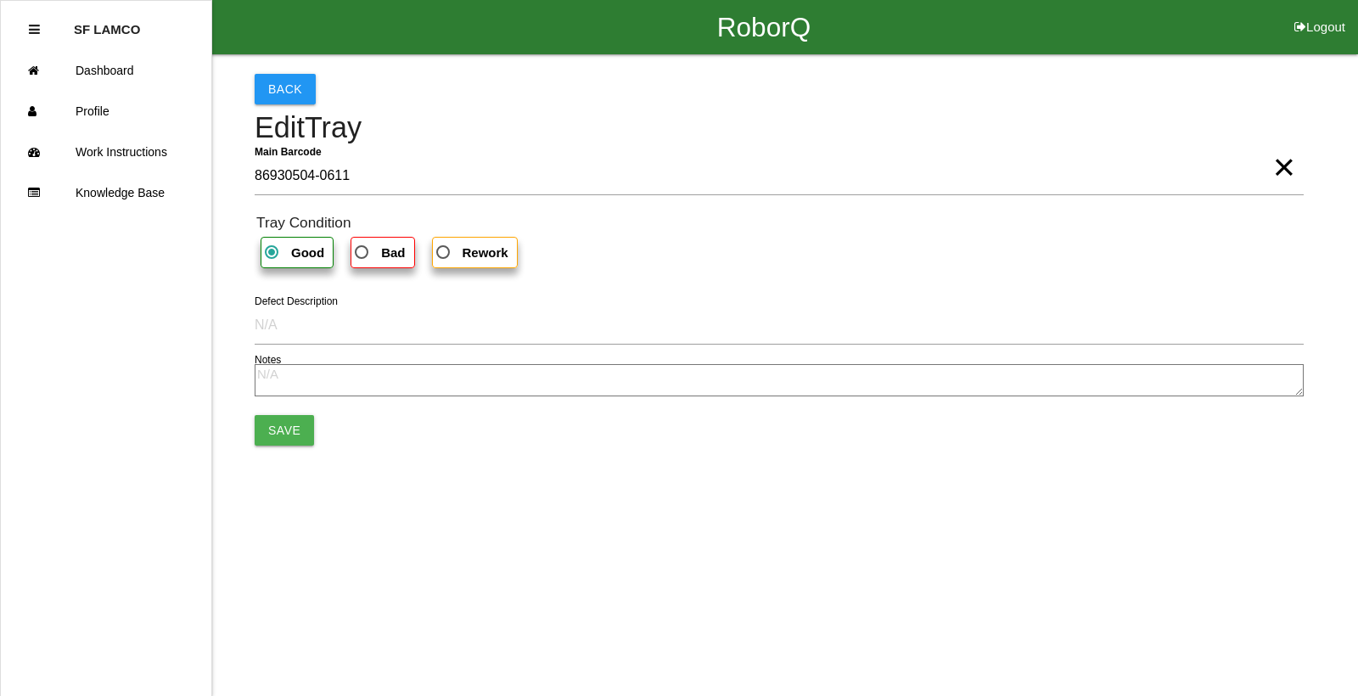
click at [365, 252] on span "Bad" at bounding box center [377, 252] width 53 height 21
click at [363, 252] on input "Bad" at bounding box center [356, 247] width 11 height 11
radio input "true"
click at [278, 431] on button "Save" at bounding box center [284, 430] width 59 height 31
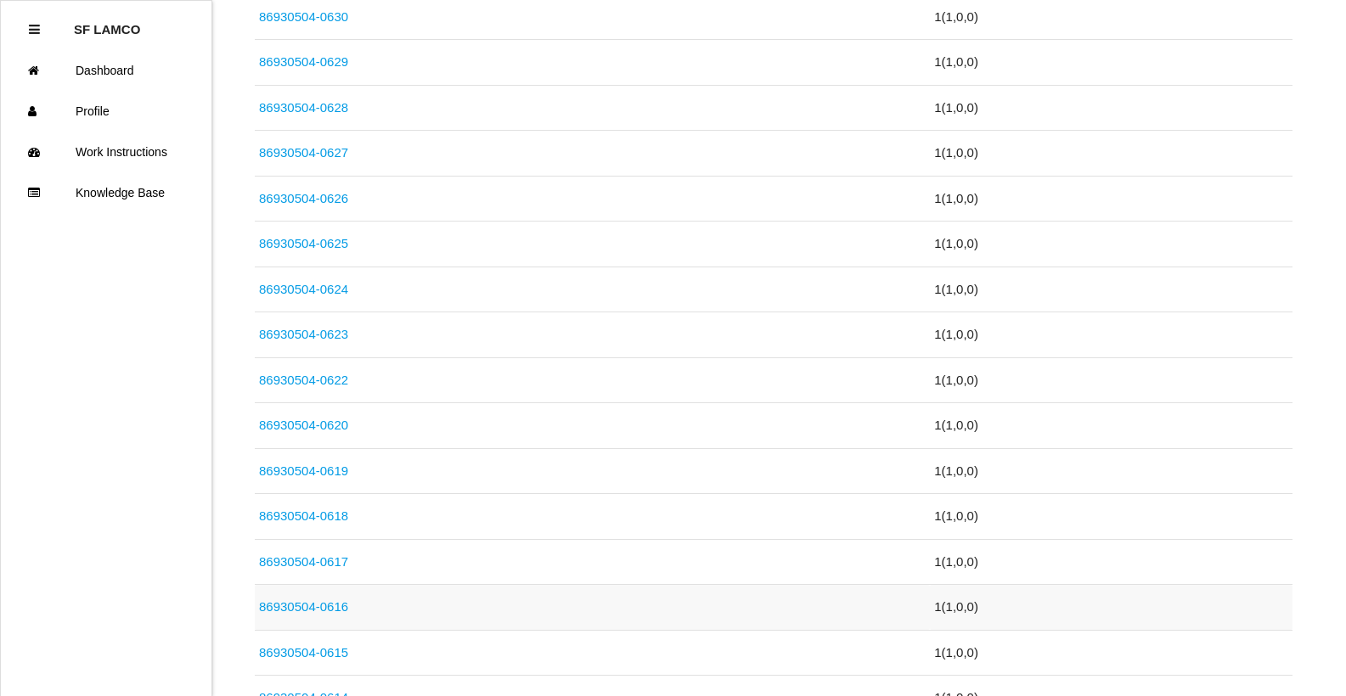
scroll to position [1189, 0]
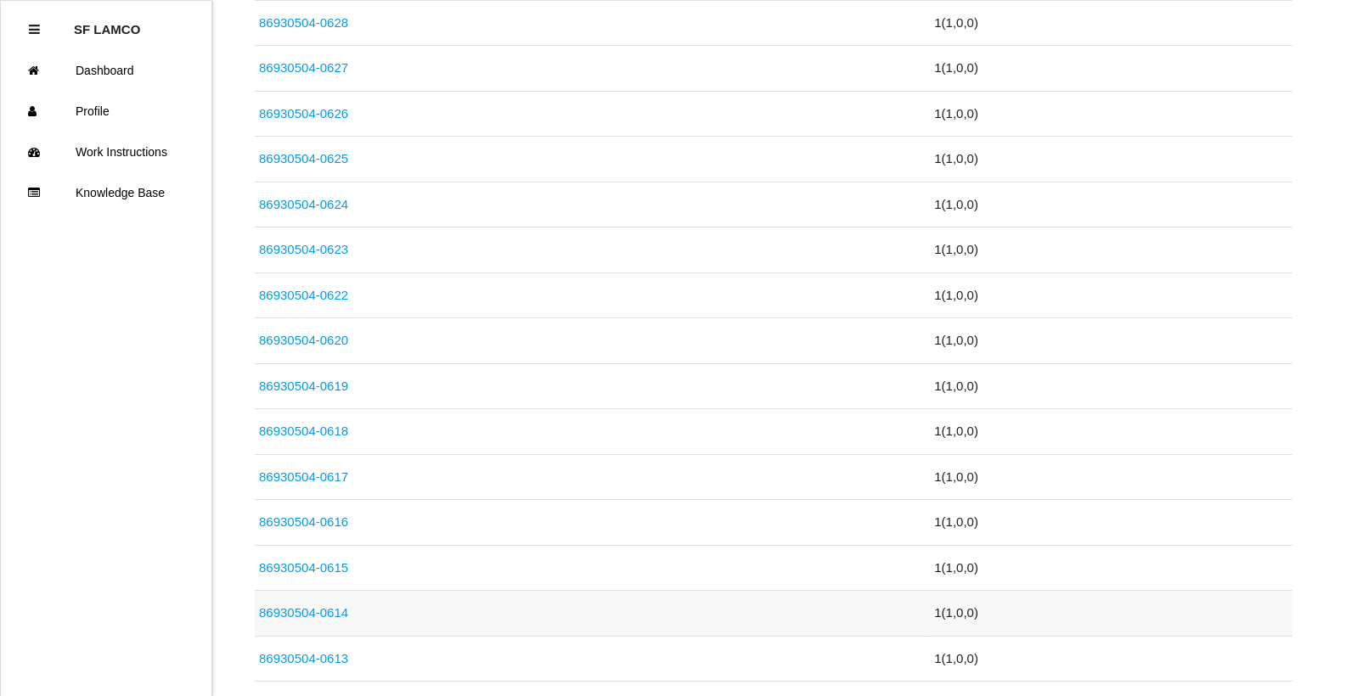
type Barcode "-"
click at [306, 608] on link "86930504-0614" at bounding box center [303, 612] width 89 height 14
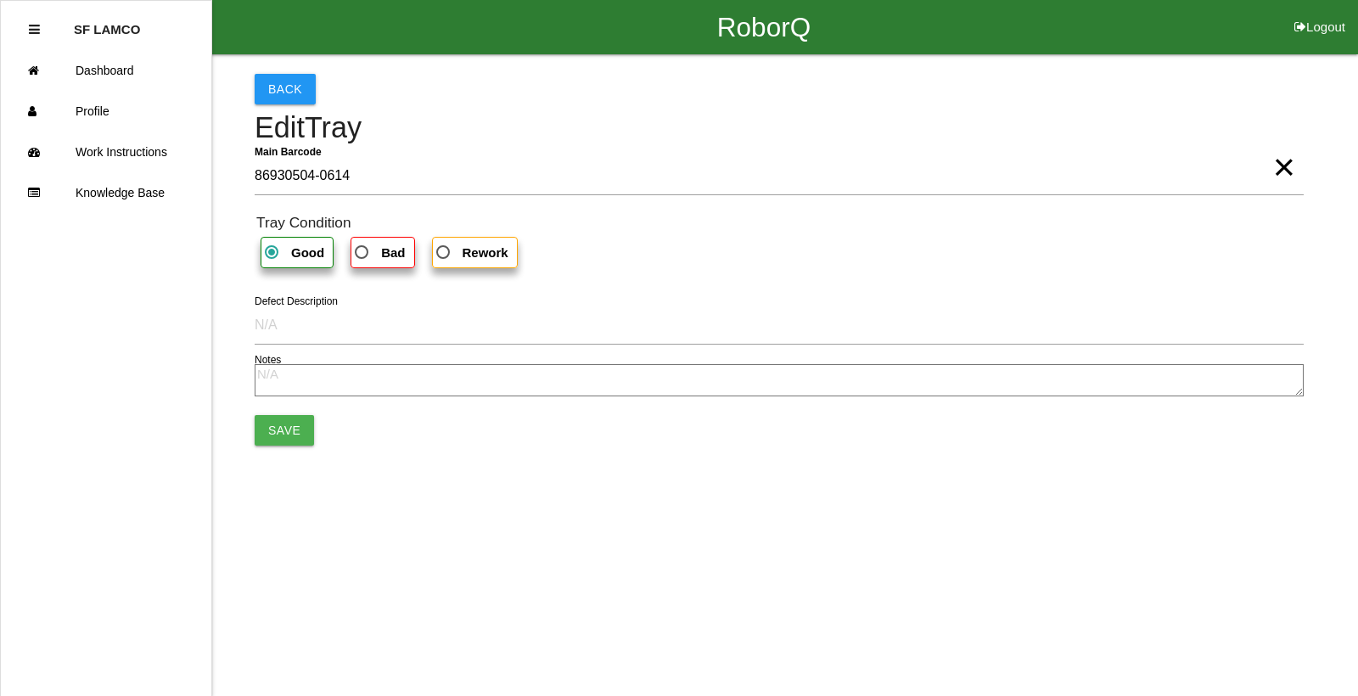
click at [381, 260] on b "Bad" at bounding box center [393, 252] width 24 height 14
click at [363, 253] on input "Bad" at bounding box center [356, 247] width 11 height 11
radio input "true"
click at [284, 420] on button "Save" at bounding box center [284, 430] width 59 height 31
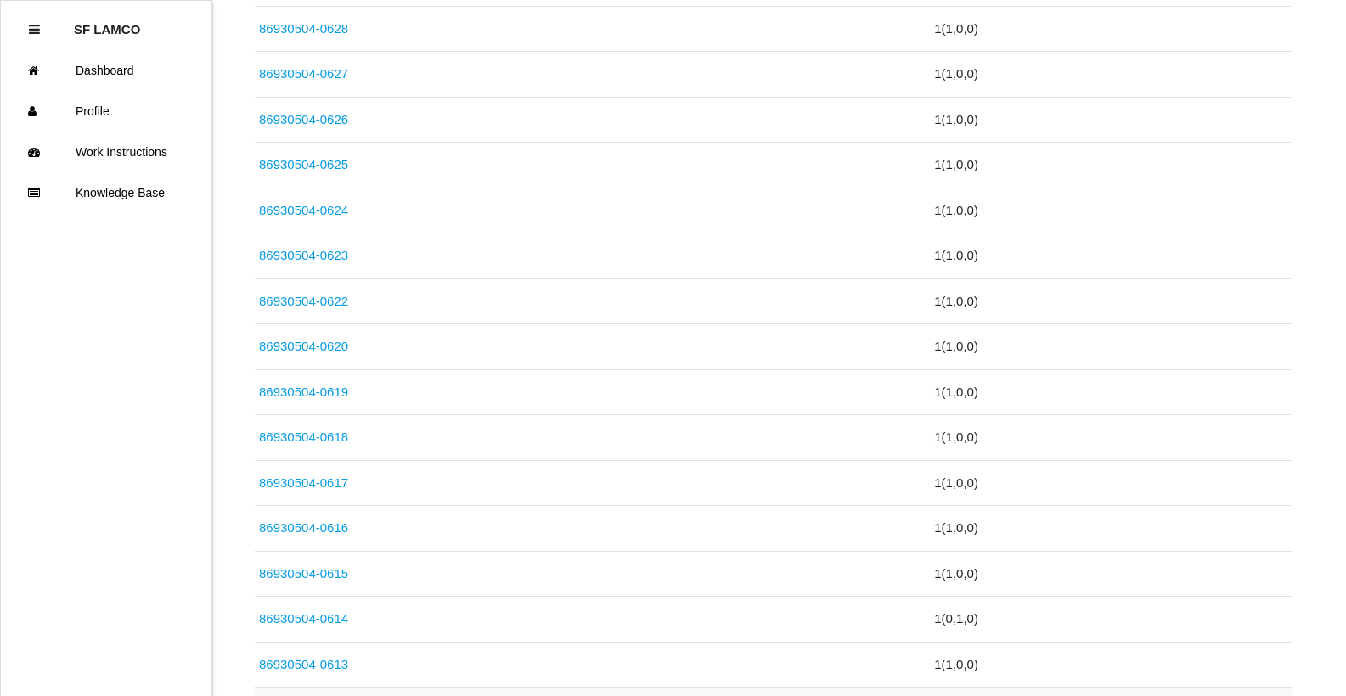
scroll to position [1274, 0]
click at [335, 483] on link "86930504-0615" at bounding box center [303, 483] width 89 height 14
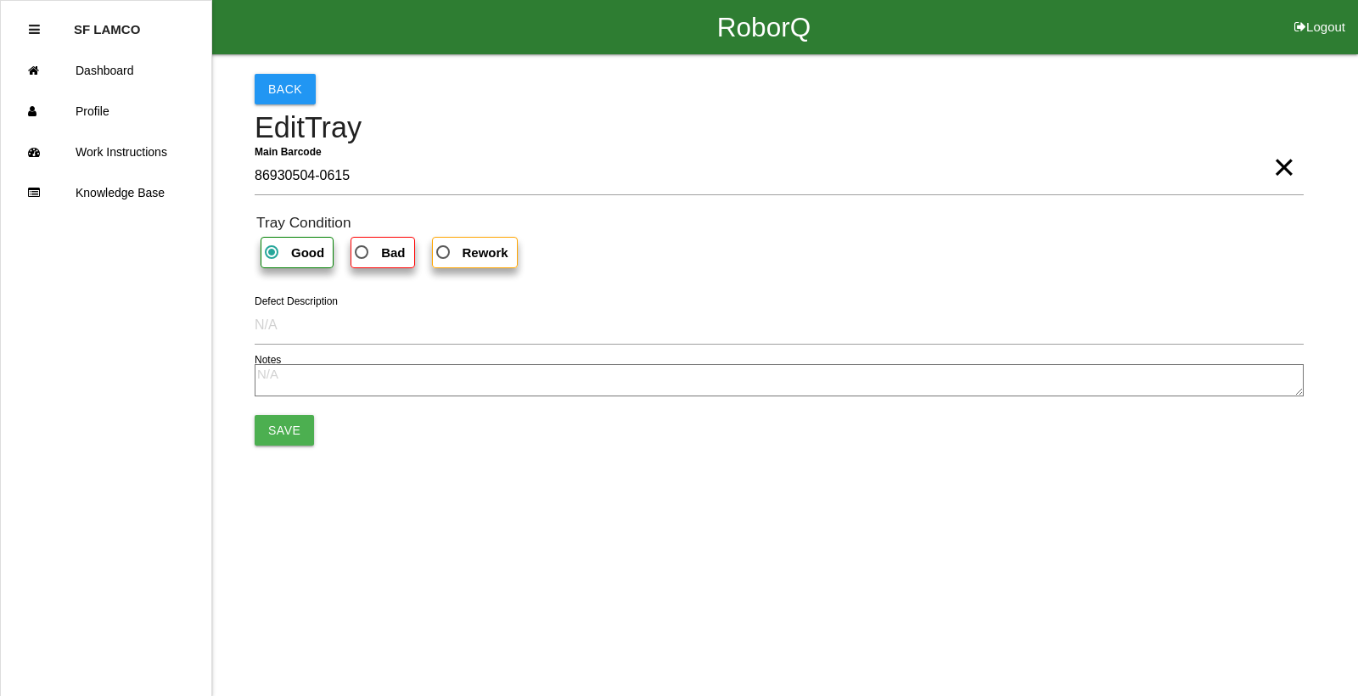
click at [392, 248] on b "Bad" at bounding box center [393, 252] width 24 height 14
click at [363, 248] on input "Bad" at bounding box center [356, 247] width 11 height 11
radio input "true"
click at [301, 424] on button "Save" at bounding box center [284, 430] width 59 height 31
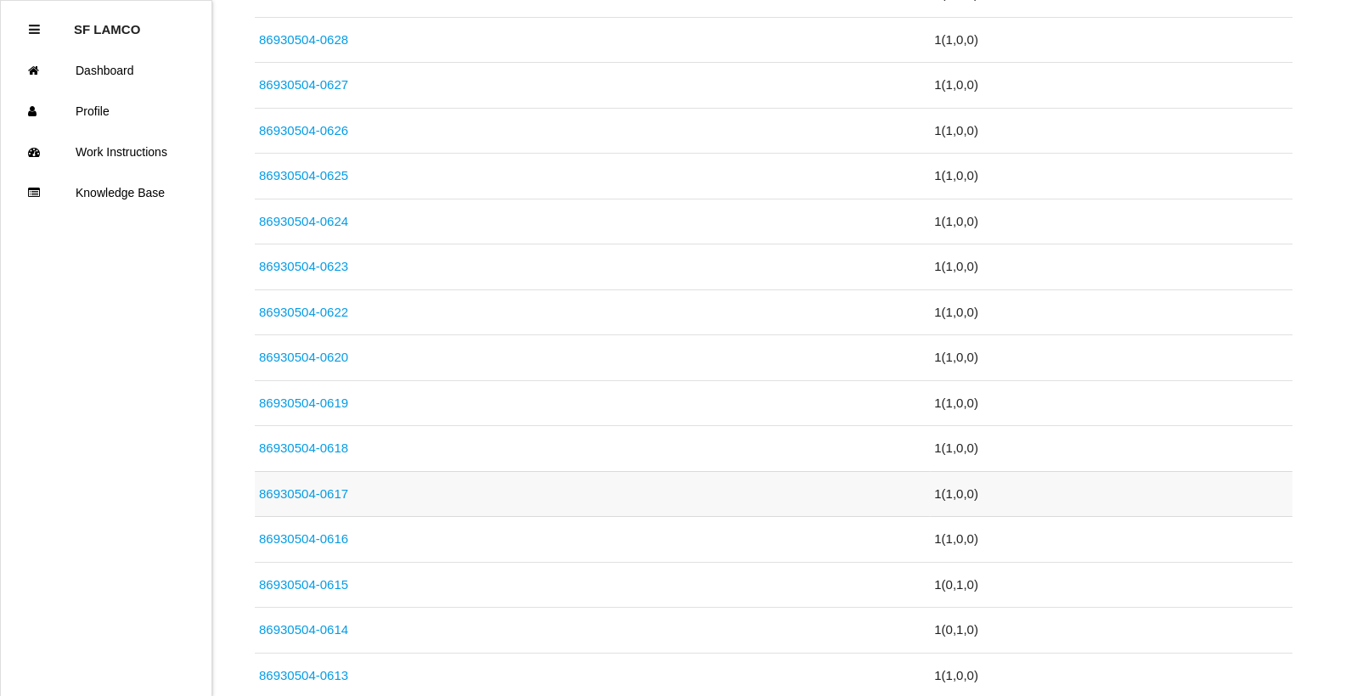
scroll to position [1189, 0]
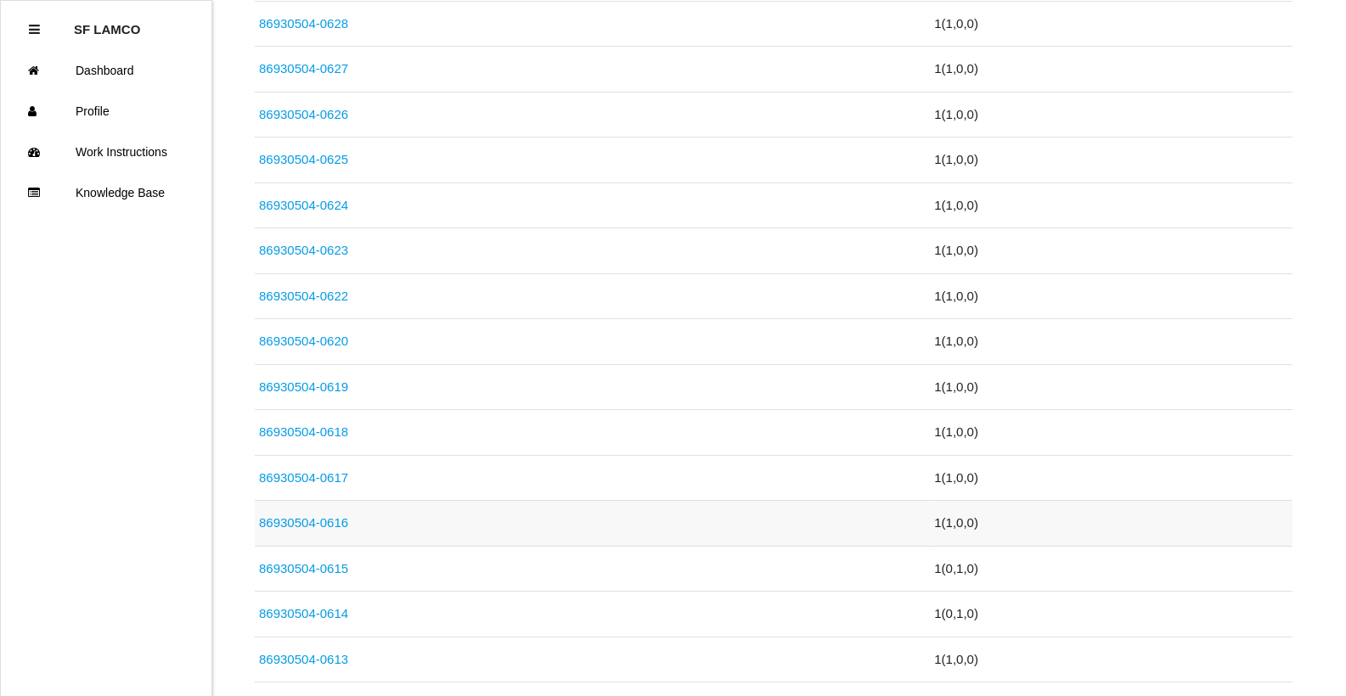
click at [317, 519] on link "86930504-0616" at bounding box center [303, 522] width 89 height 14
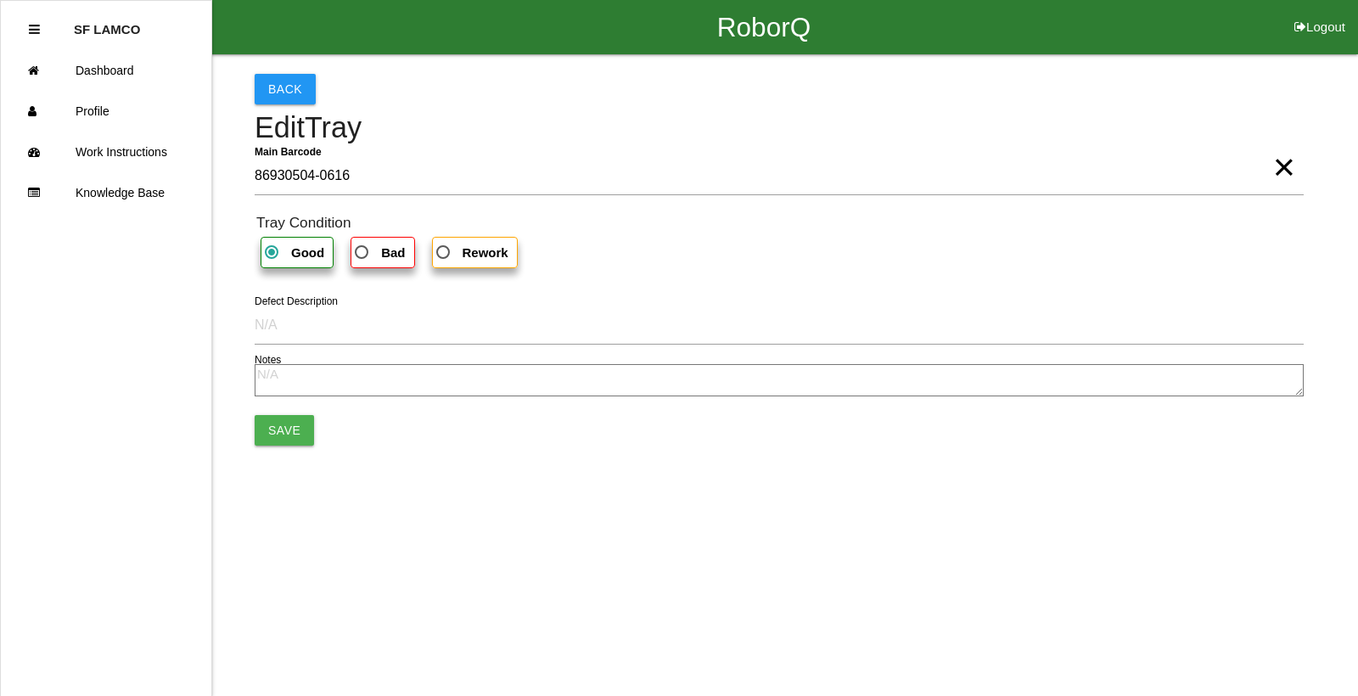
click at [382, 260] on b "Bad" at bounding box center [393, 252] width 24 height 14
click at [363, 253] on input "Bad" at bounding box center [356, 247] width 11 height 11
radio input "true"
click at [290, 422] on button "Save" at bounding box center [284, 430] width 59 height 31
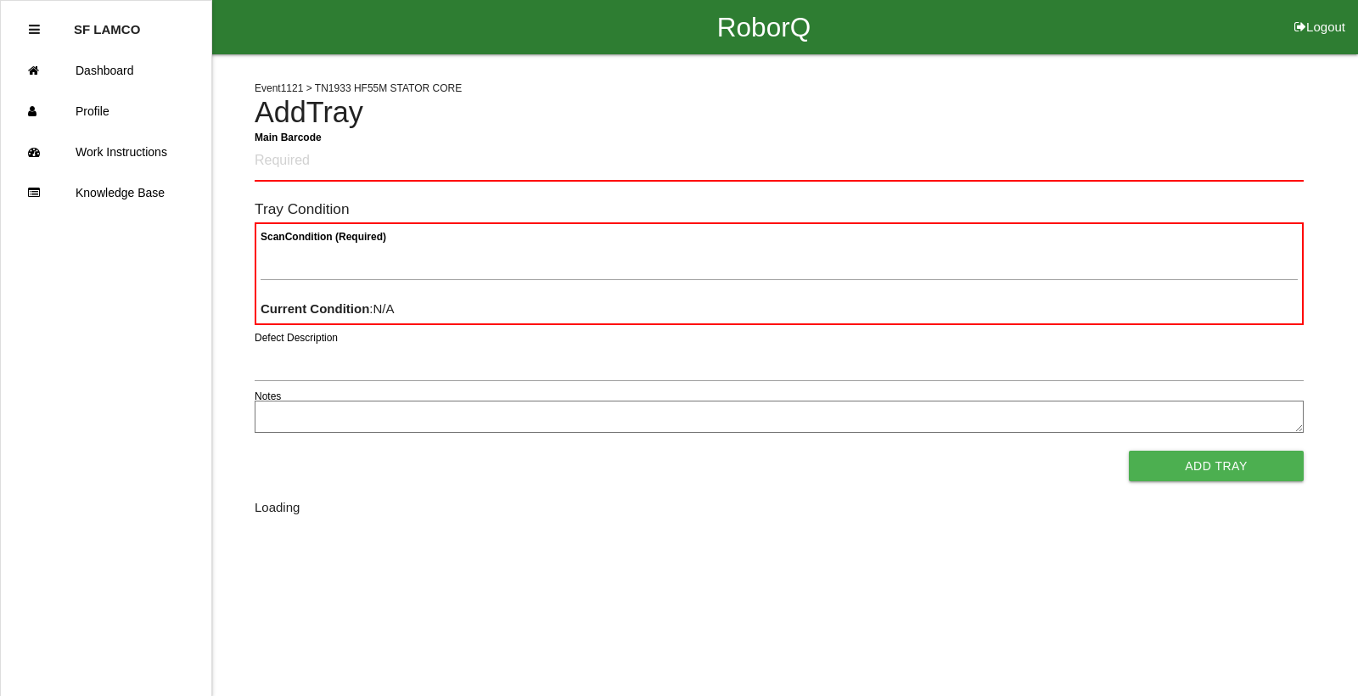
click at [290, 422] on textarea "Notes" at bounding box center [779, 417] width 1049 height 32
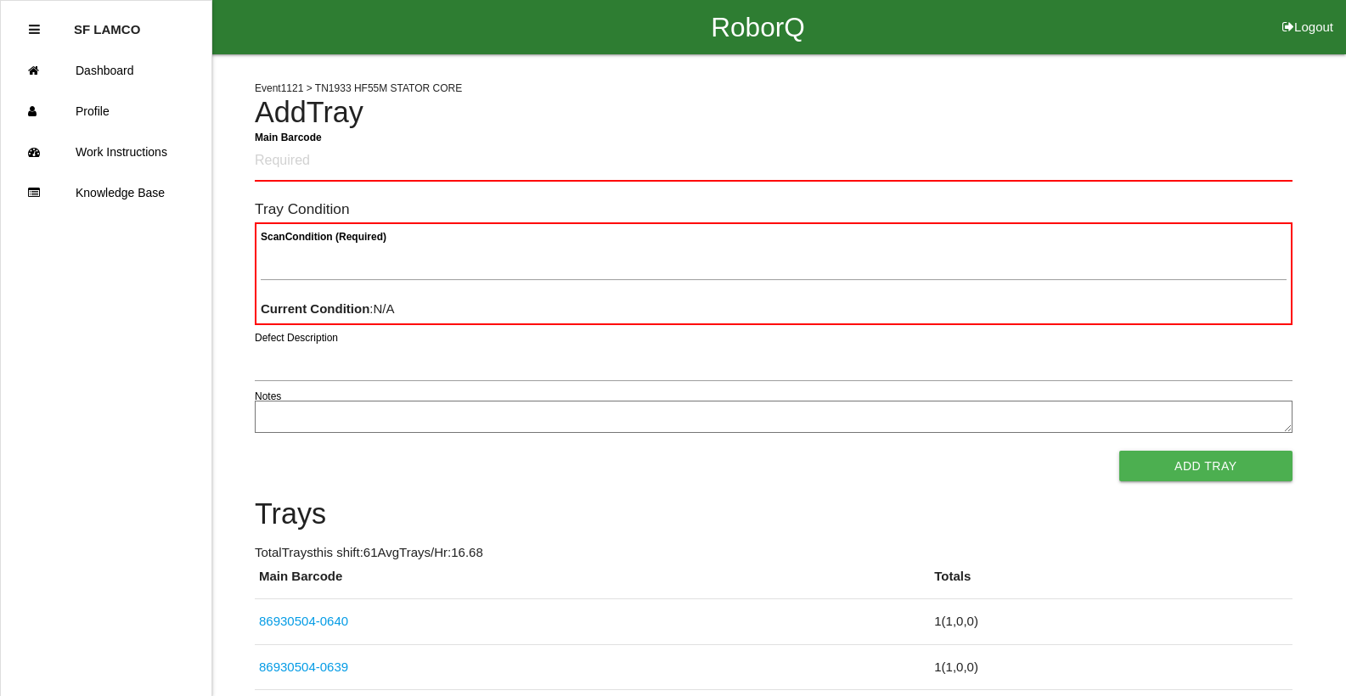
drag, startPoint x: 290, startPoint y: 422, endPoint x: 320, endPoint y: 463, distance: 50.4
click at [320, 463] on div "Add Tray" at bounding box center [774, 466] width 1038 height 31
